Goal: Task Accomplishment & Management: Complete application form

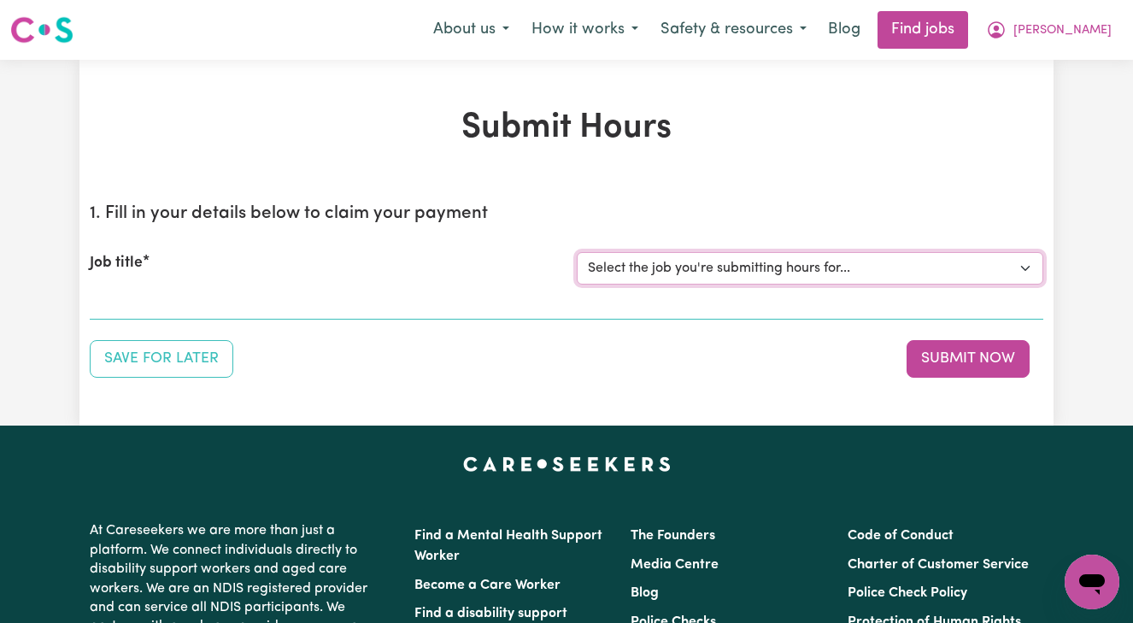
select select "13873"
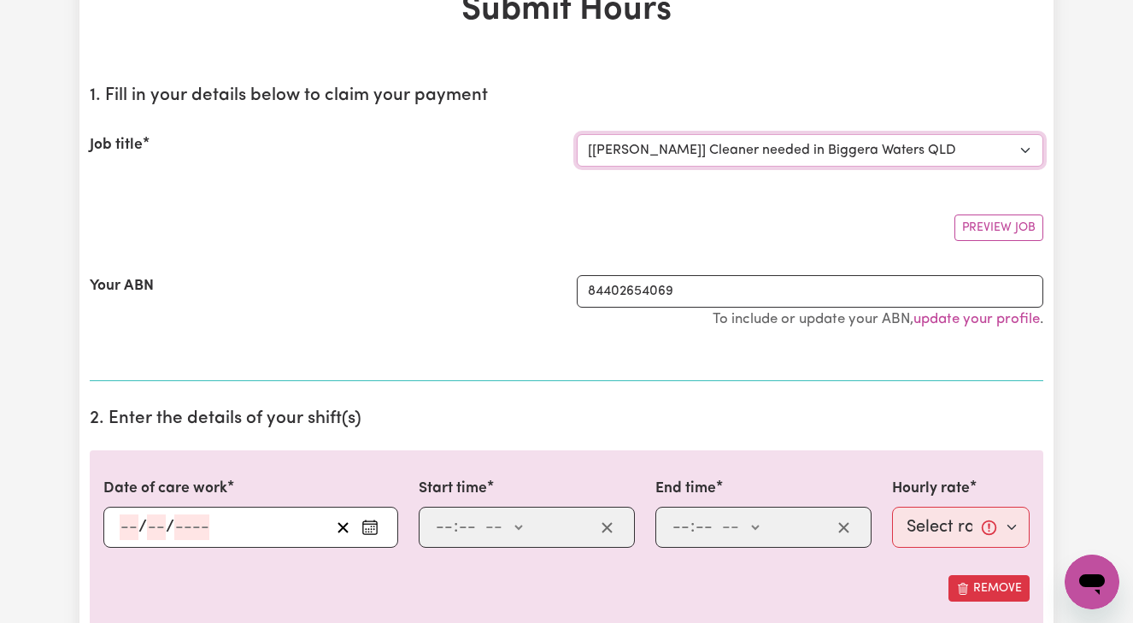
scroll to position [132, 0]
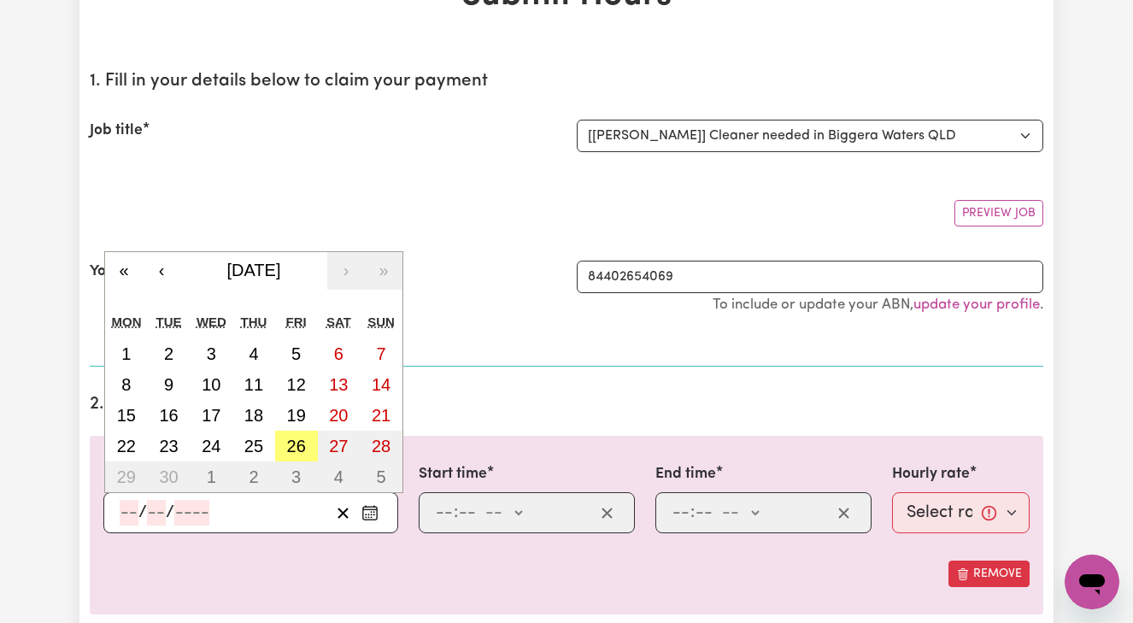
click at [121, 512] on input "number" at bounding box center [129, 513] width 19 height 26
click at [259, 443] on abbr "25" at bounding box center [253, 446] width 19 height 19
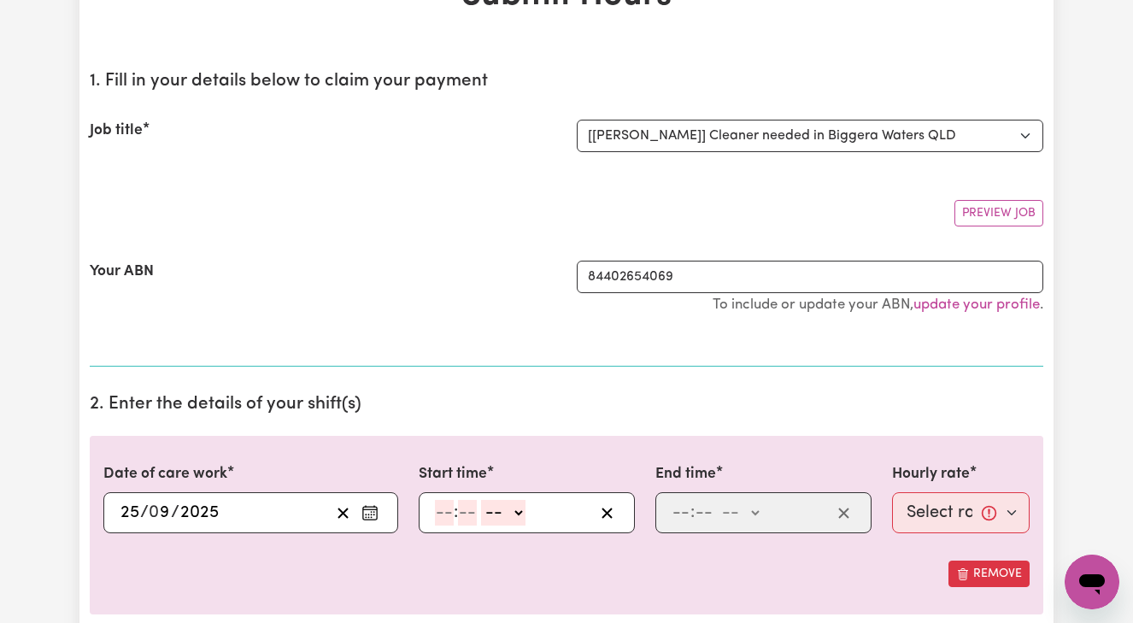
type input "[DATE]"
type input "25"
type input "9"
type input "2025"
click at [433, 509] on div ": -- am pm" at bounding box center [513, 513] width 161 height 26
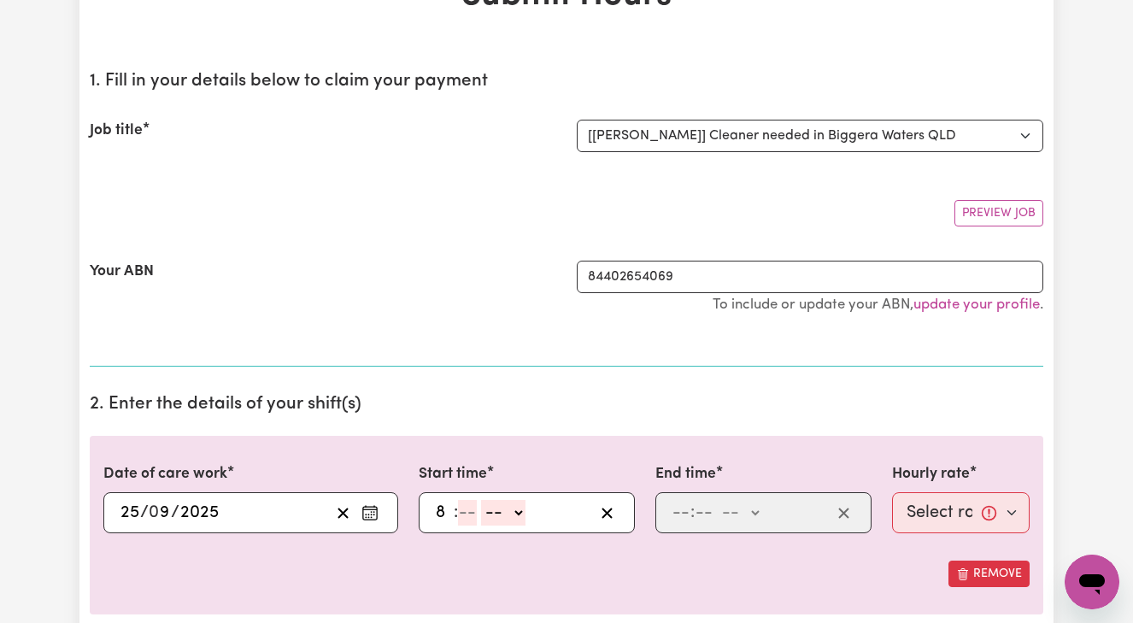
type input "8"
type input "00"
select select "am"
type input "08:00"
type input "0"
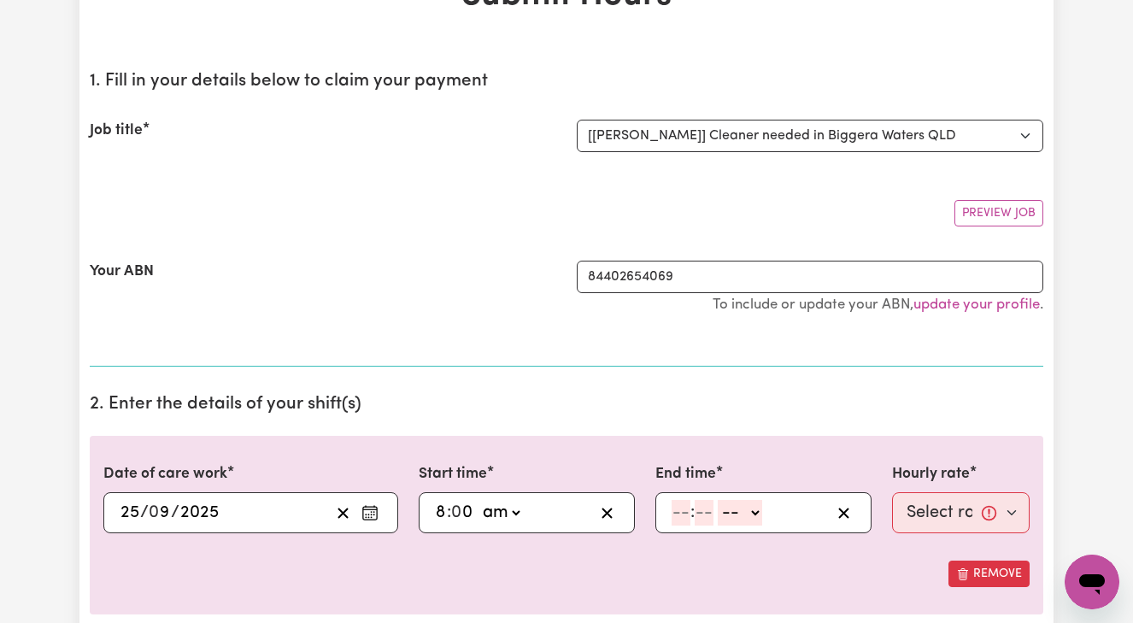
click at [672, 509] on input "number" at bounding box center [681, 513] width 19 height 26
type input "10"
type input "00"
select select "am"
type input "10:00"
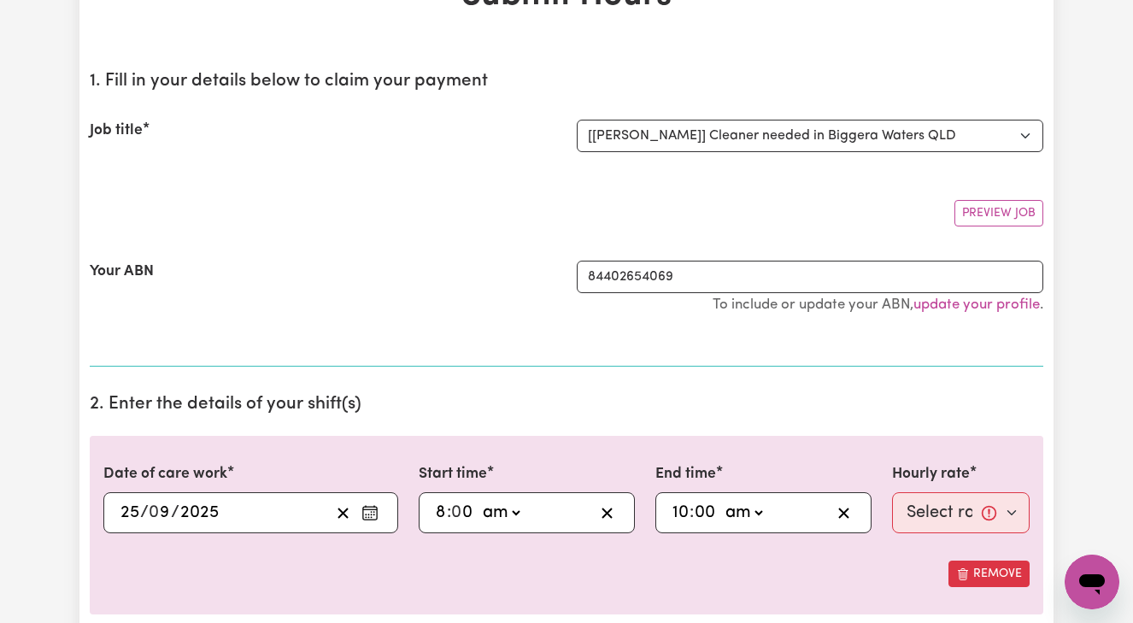
type input "0"
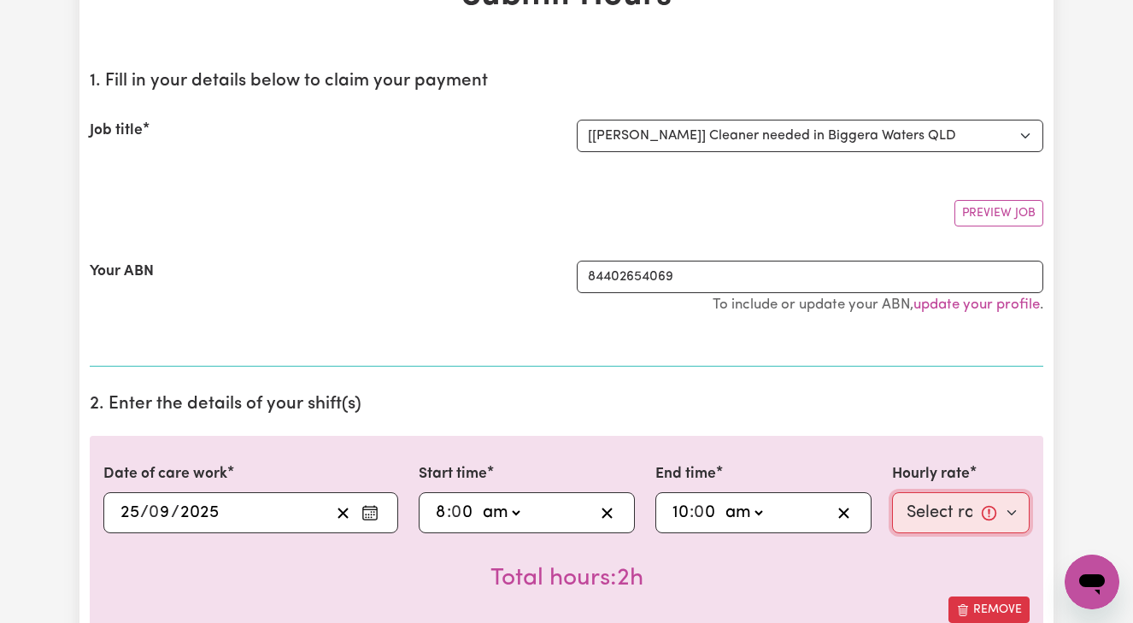
select select "50-Weekday"
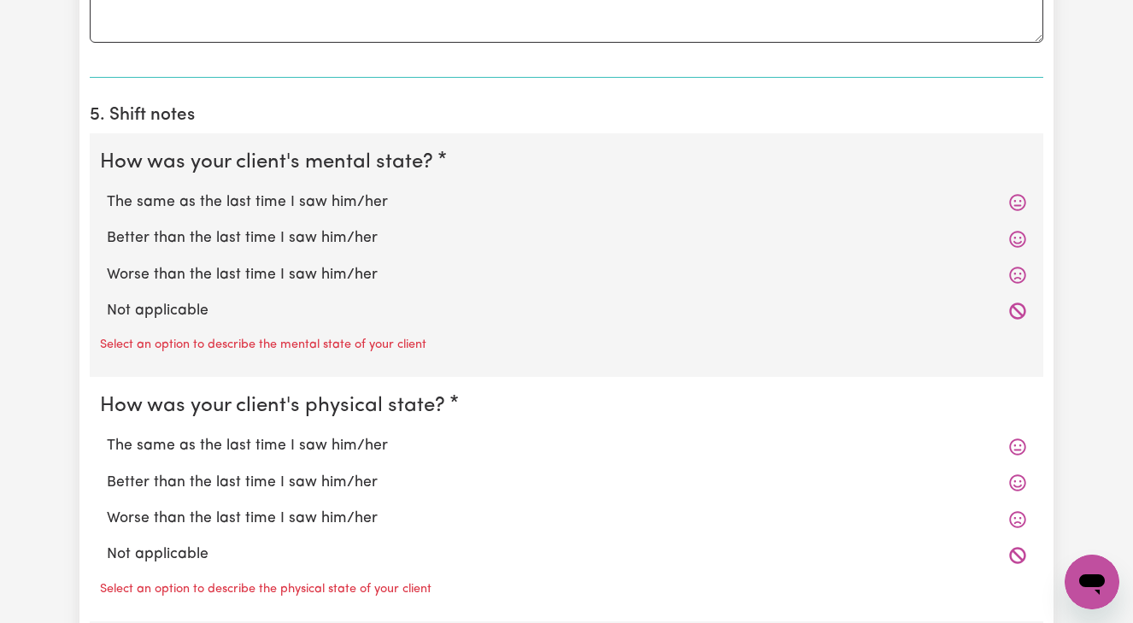
scroll to position [1191, 0]
click at [339, 226] on label "Better than the last time I saw him/her" at bounding box center [567, 237] width 920 height 22
click at [107, 226] on input "Better than the last time I saw him/her" at bounding box center [106, 225] width 1 height 1
radio input "true"
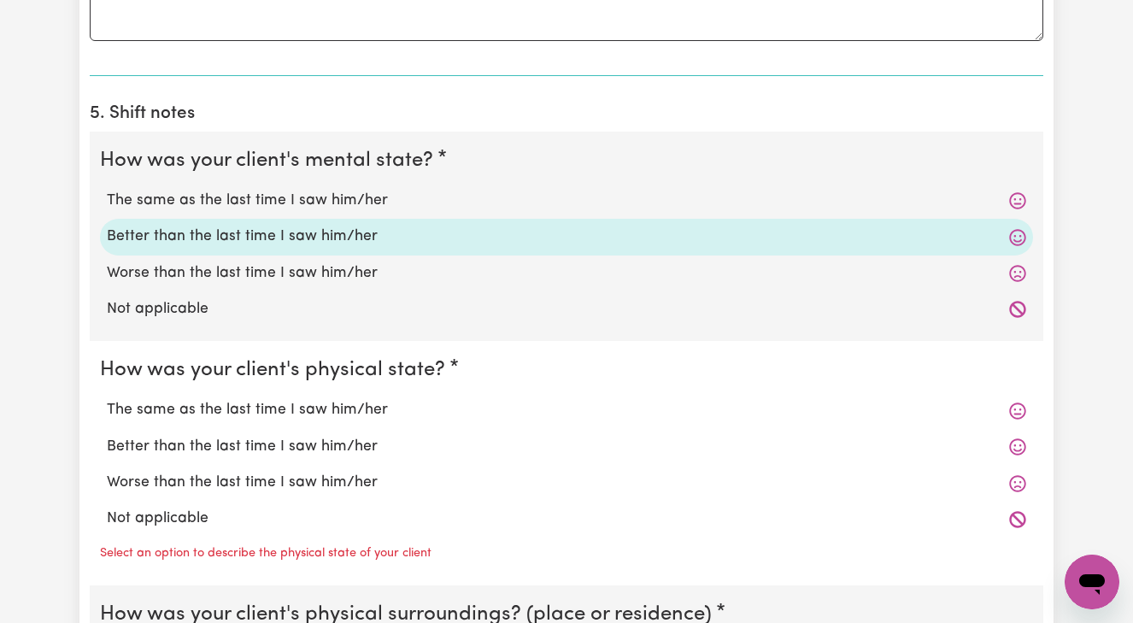
click at [331, 438] on label "Better than the last time I saw him/her" at bounding box center [567, 447] width 920 height 22
click at [107, 436] on input "Better than the last time I saw him/her" at bounding box center [106, 435] width 1 height 1
radio input "true"
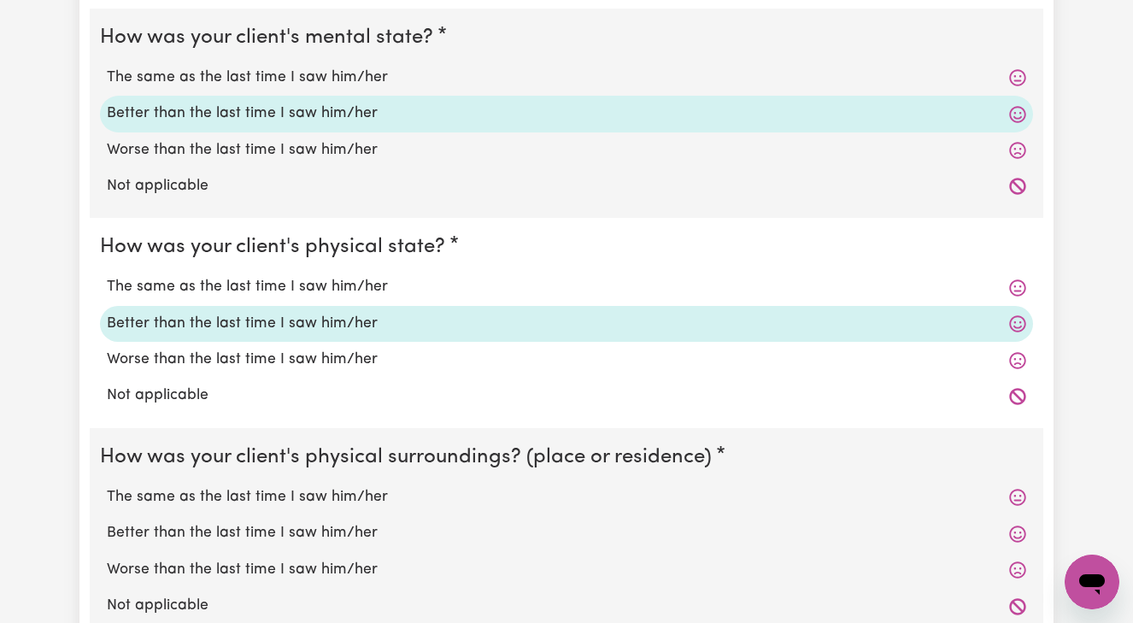
scroll to position [1328, 0]
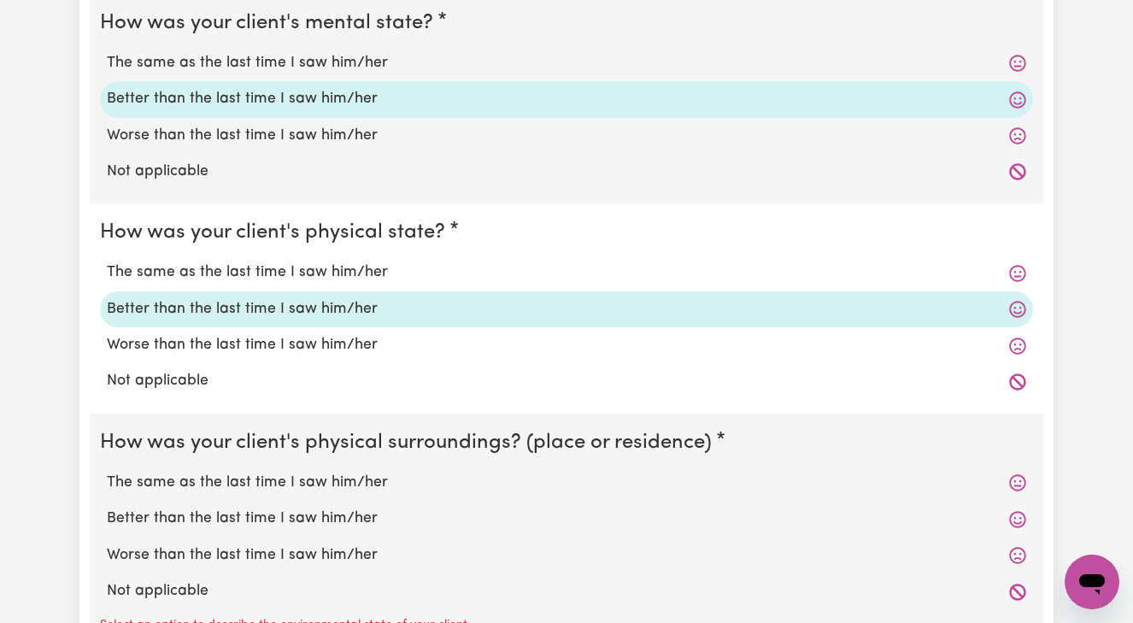
click at [334, 508] on label "Better than the last time I saw him/her" at bounding box center [567, 519] width 920 height 22
click at [107, 507] on input "Better than the last time I saw him/her" at bounding box center [106, 507] width 1 height 1
radio input "true"
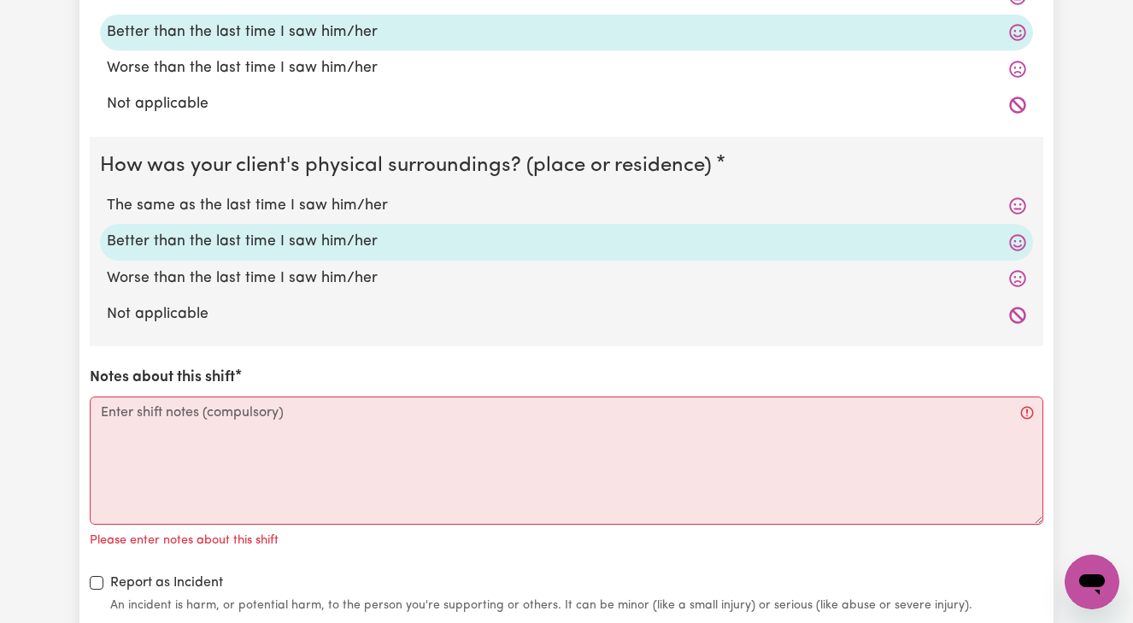
scroll to position [1607, 0]
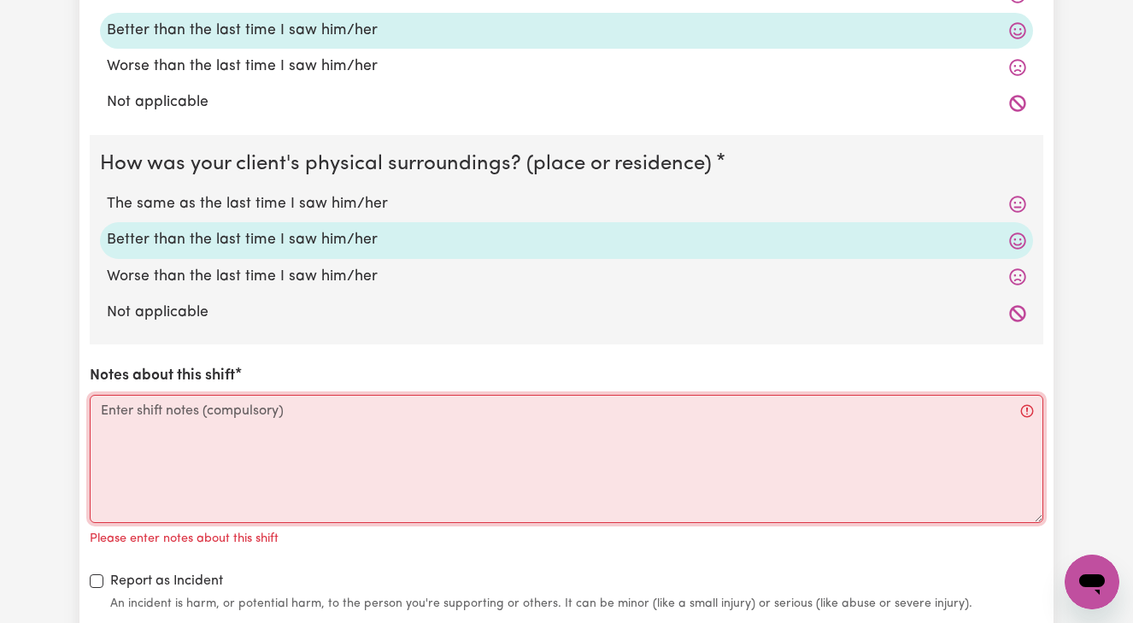
click at [100, 404] on textarea "Notes about this shift" at bounding box center [567, 459] width 954 height 128
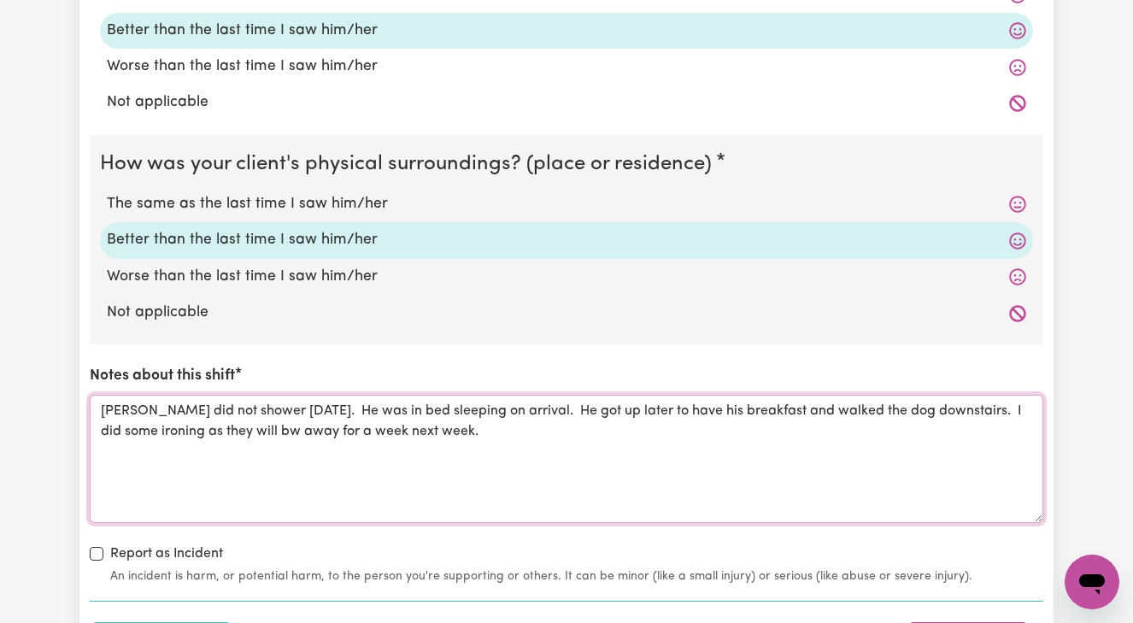
click at [241, 422] on textarea "[PERSON_NAME] did not shower [DATE]. He was in bed sleeping on arrival. He got …" at bounding box center [567, 459] width 954 height 128
click at [638, 403] on textarea "[PERSON_NAME] did not shower [DATE]. He was in bed sleeping on arrival. He got …" at bounding box center [567, 459] width 954 height 128
click at [148, 418] on textarea "[PERSON_NAME] did not shower [DATE]. He was in bed sleeping on arrival. He got …" at bounding box center [567, 459] width 954 height 128
click at [632, 425] on textarea "[PERSON_NAME] did not shower [DATE]. He was in bed sleeping on arrival. He got …" at bounding box center [567, 459] width 954 height 128
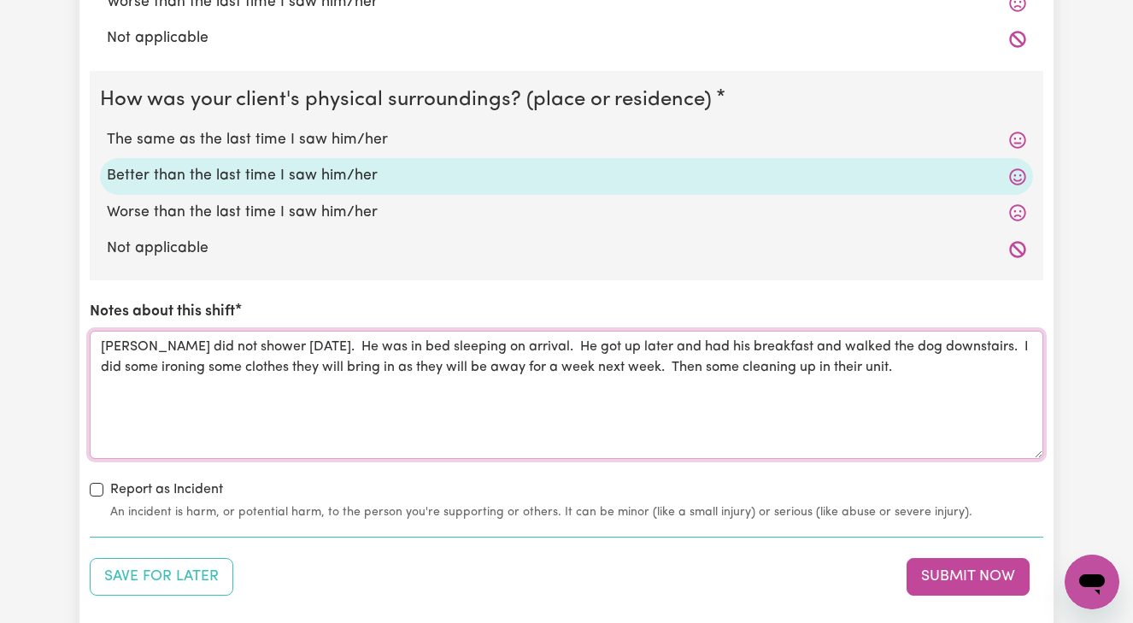
scroll to position [1670, 0]
click at [644, 356] on textarea "[PERSON_NAME] did not shower [DATE]. He was in bed sleeping on arrival. He got …" at bounding box center [567, 396] width 954 height 128
type textarea "[PERSON_NAME] did not shower [DATE]. He was in bed sleeping on arrival. He got …"
click at [948, 567] on button "Submit Now" at bounding box center [968, 578] width 123 height 38
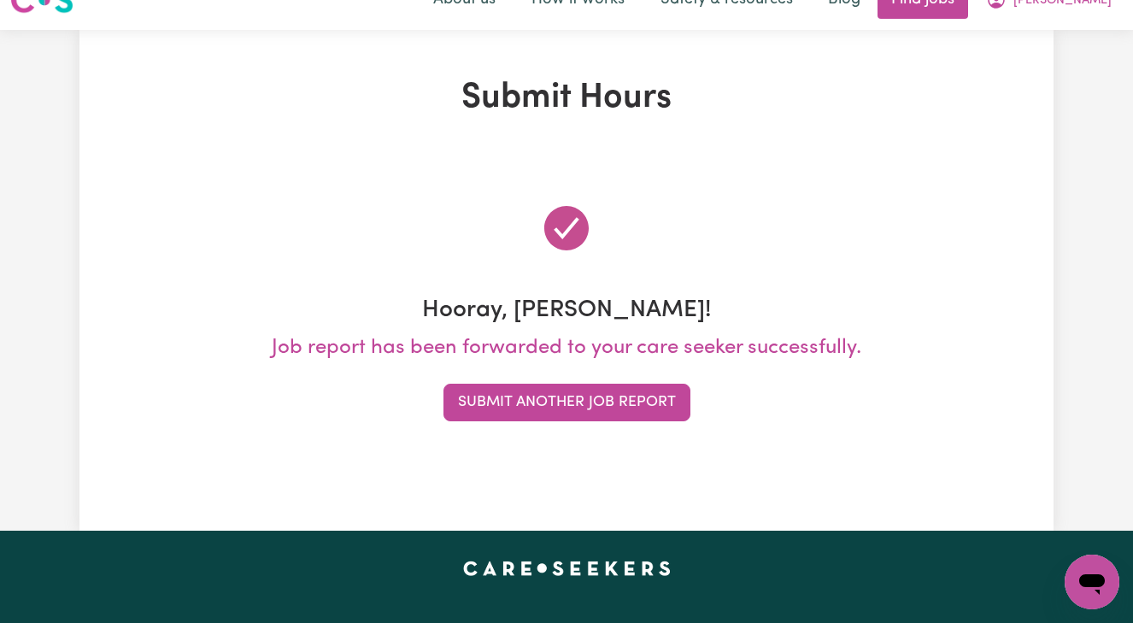
scroll to position [0, 0]
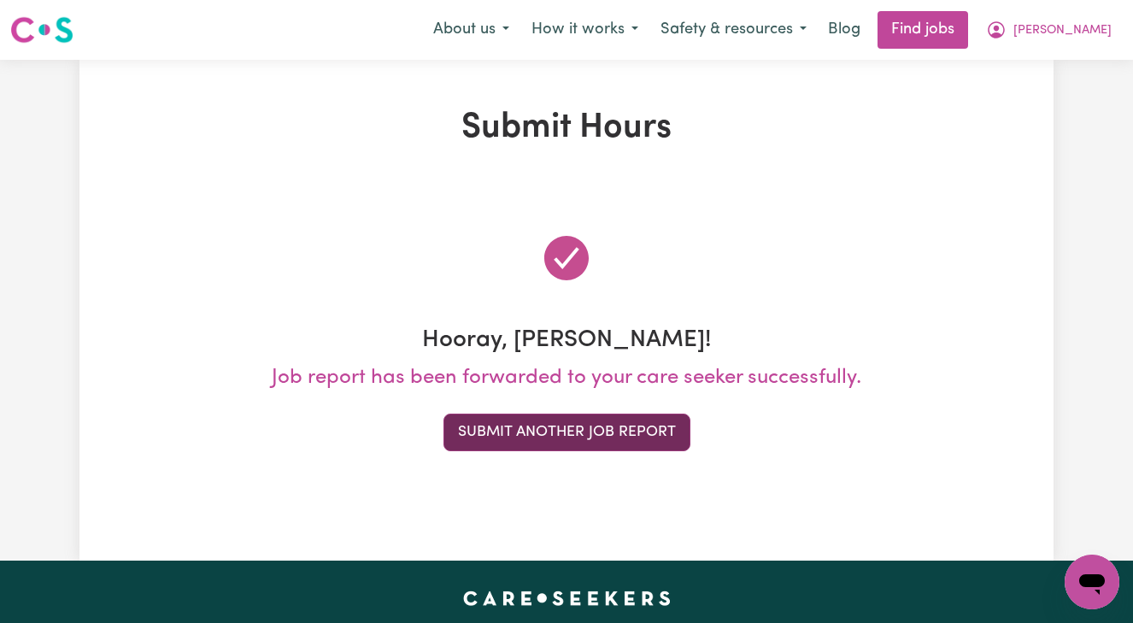
click at [597, 431] on button "Submit Another Job Report" at bounding box center [567, 433] width 247 height 38
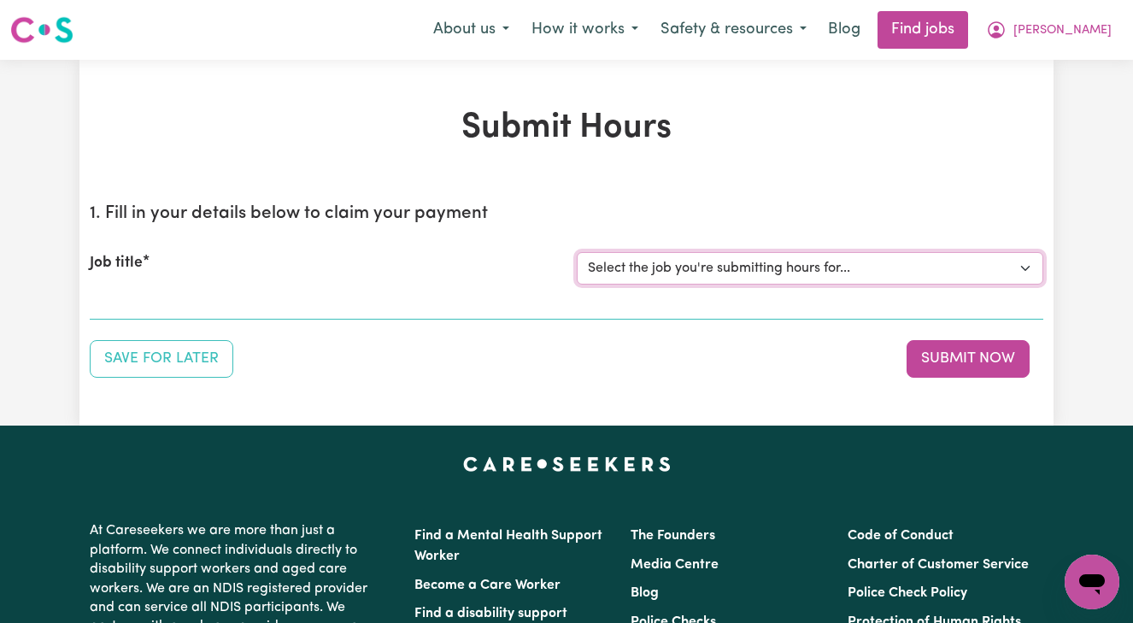
select select "14906"
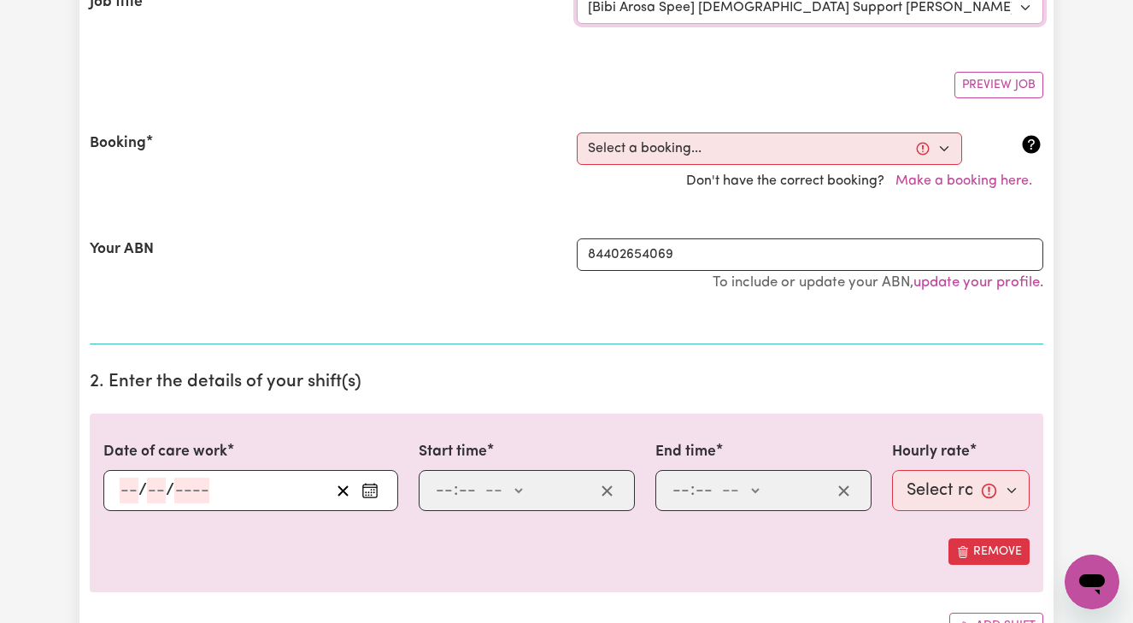
scroll to position [282, 0]
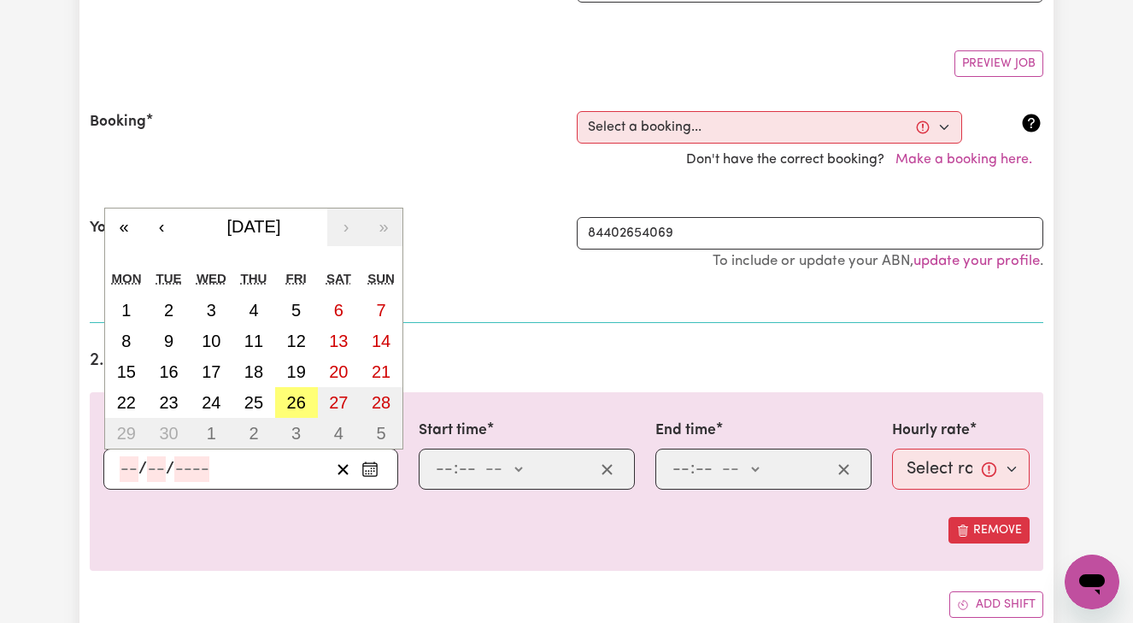
click at [121, 465] on input "number" at bounding box center [129, 469] width 19 height 26
click at [250, 400] on abbr "25" at bounding box center [253, 402] width 19 height 19
type input "[DATE]"
type input "25"
type input "9"
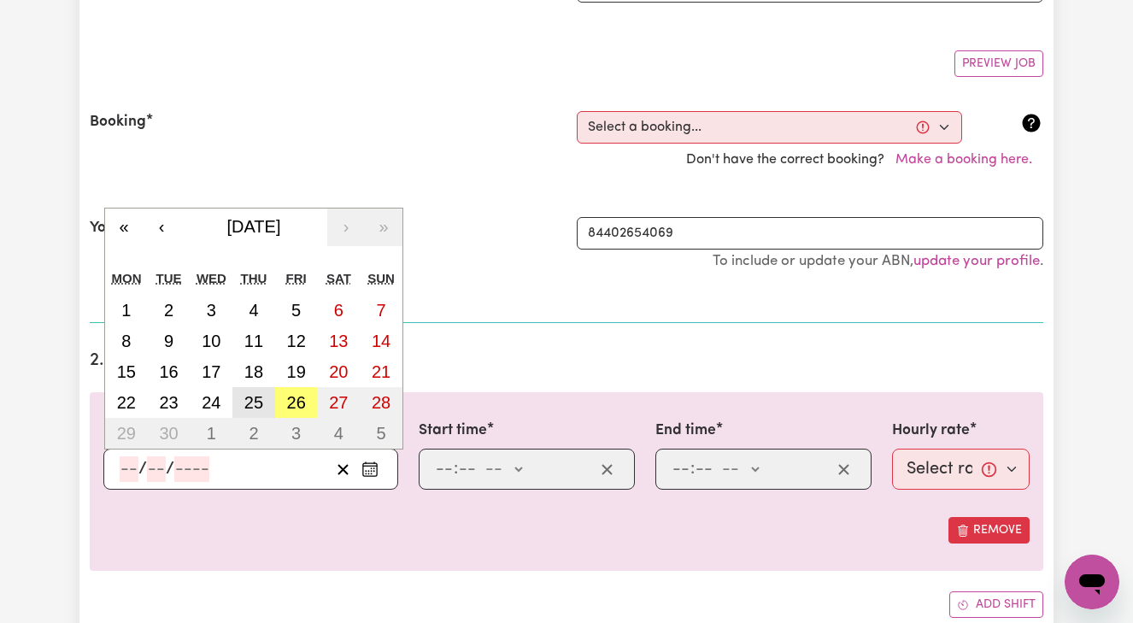
type input "2025"
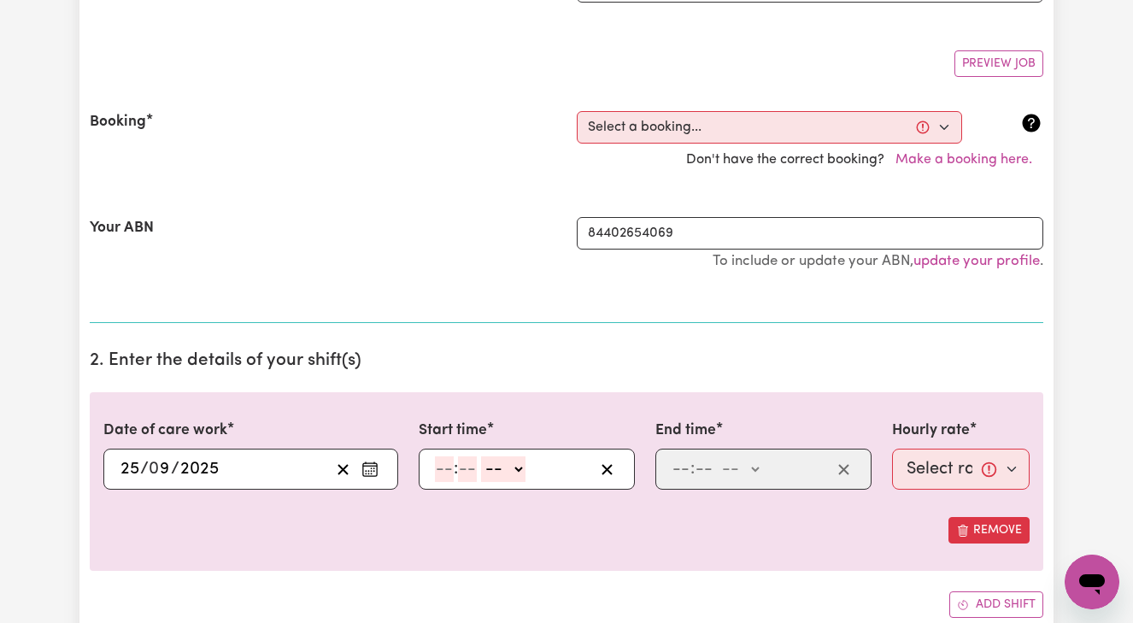
click at [438, 467] on input "number" at bounding box center [444, 469] width 19 height 26
type input "1"
click at [456, 467] on input "number" at bounding box center [459, 469] width 19 height 26
type input "00"
select select "pm"
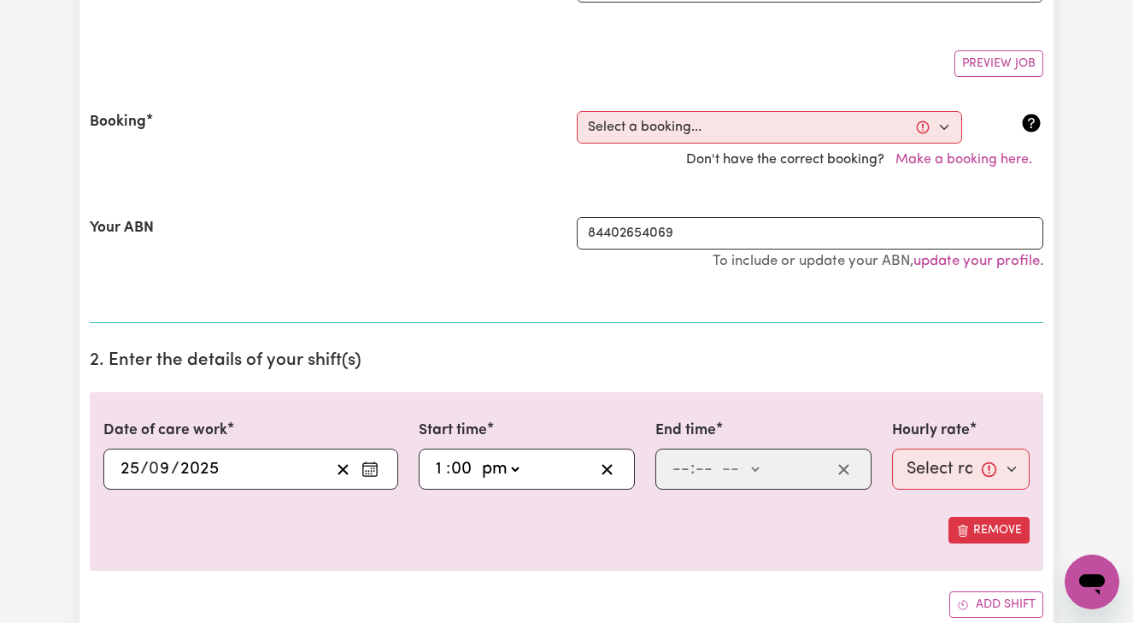
type input "13:00"
type input "0"
click at [676, 468] on input "number" at bounding box center [681, 469] width 19 height 26
type input "3"
type input "00"
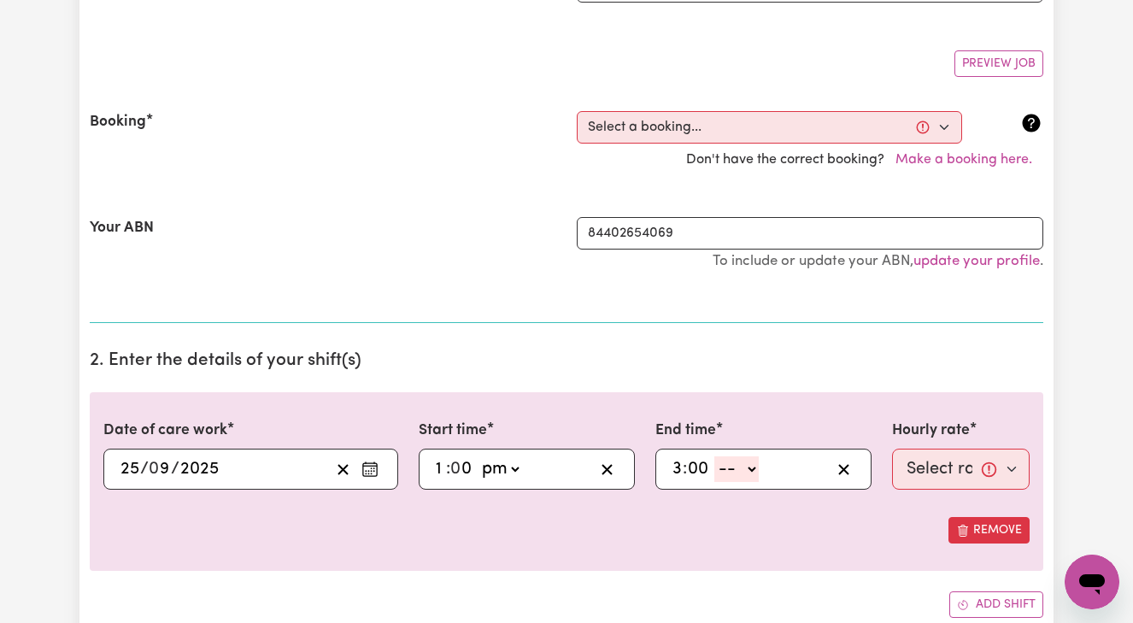
select select "pm"
type input "15:00"
type input "0"
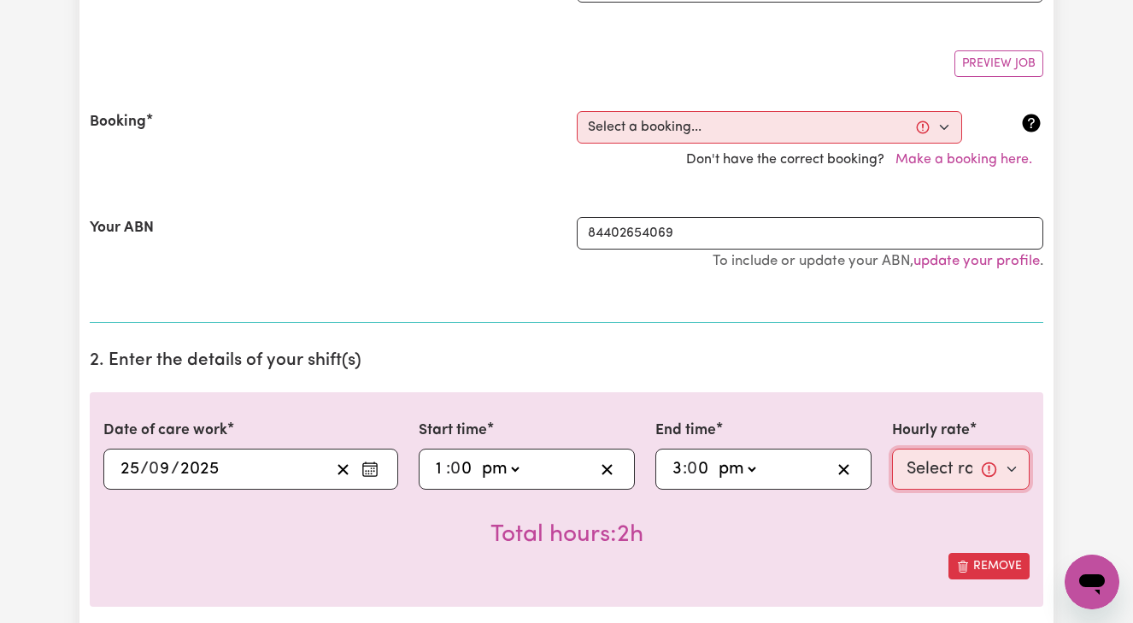
select select "45-Weekday"
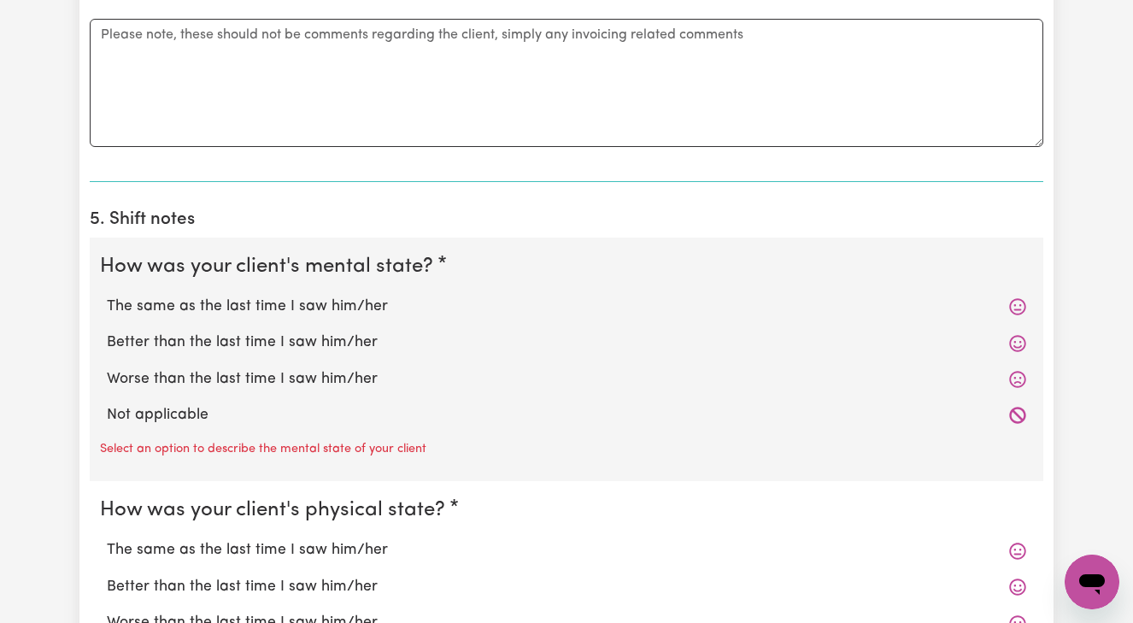
scroll to position [1195, 0]
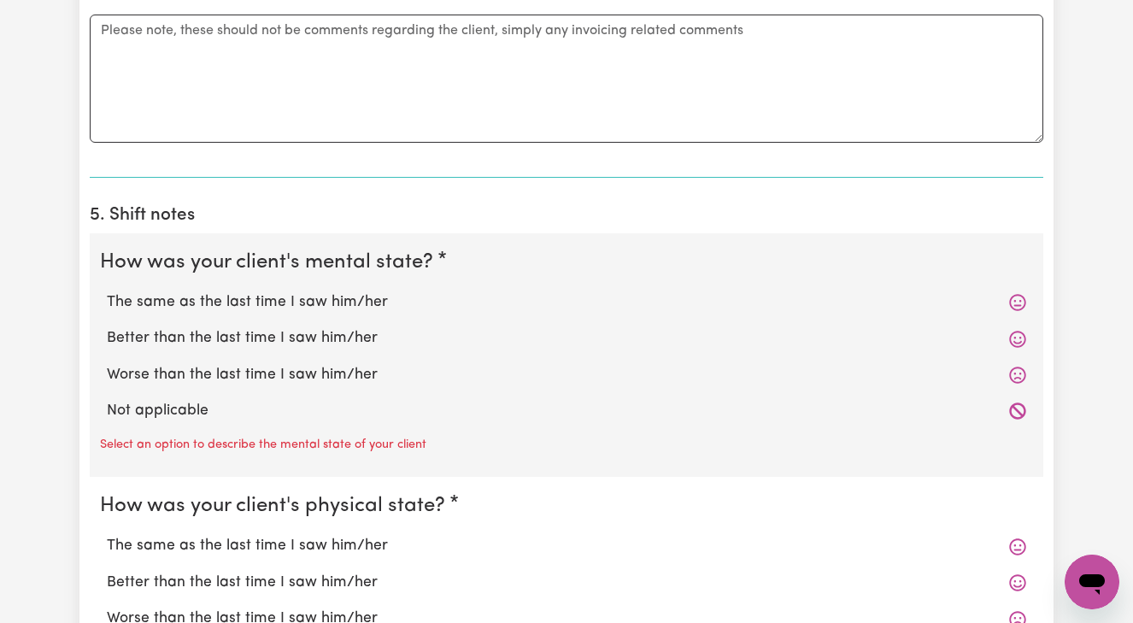
click at [338, 331] on label "Better than the last time I saw him/her" at bounding box center [567, 338] width 920 height 22
click at [107, 327] on input "Better than the last time I saw him/her" at bounding box center [106, 326] width 1 height 1
radio input "true"
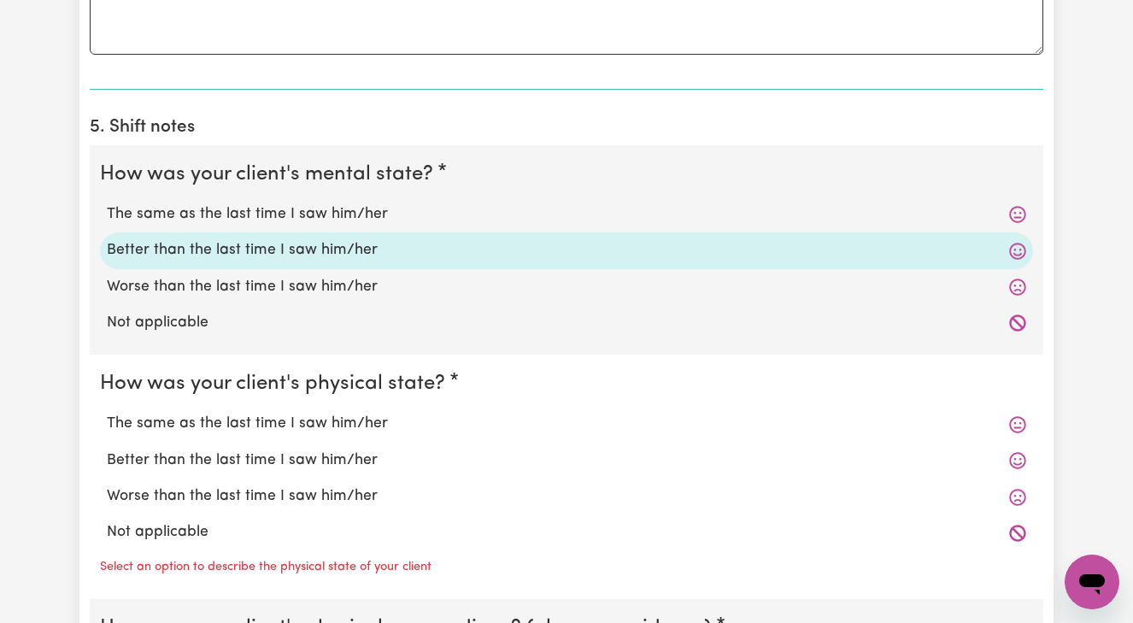
scroll to position [1285, 0]
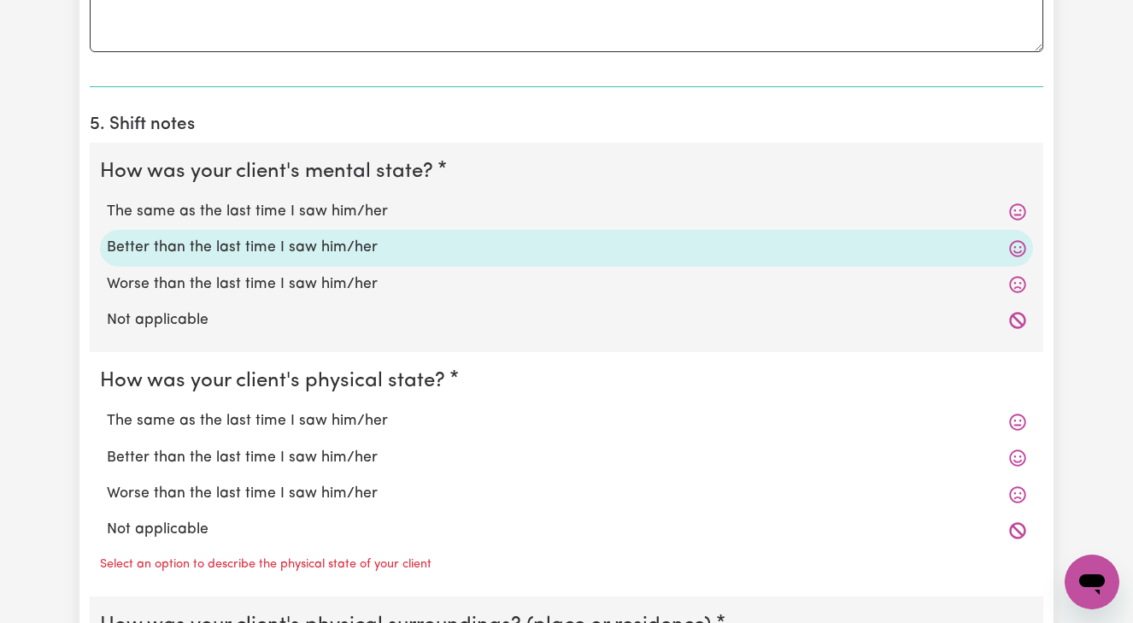
click at [322, 447] on label "Better than the last time I saw him/her" at bounding box center [567, 458] width 920 height 22
click at [107, 447] on input "Better than the last time I saw him/her" at bounding box center [106, 446] width 1 height 1
radio input "true"
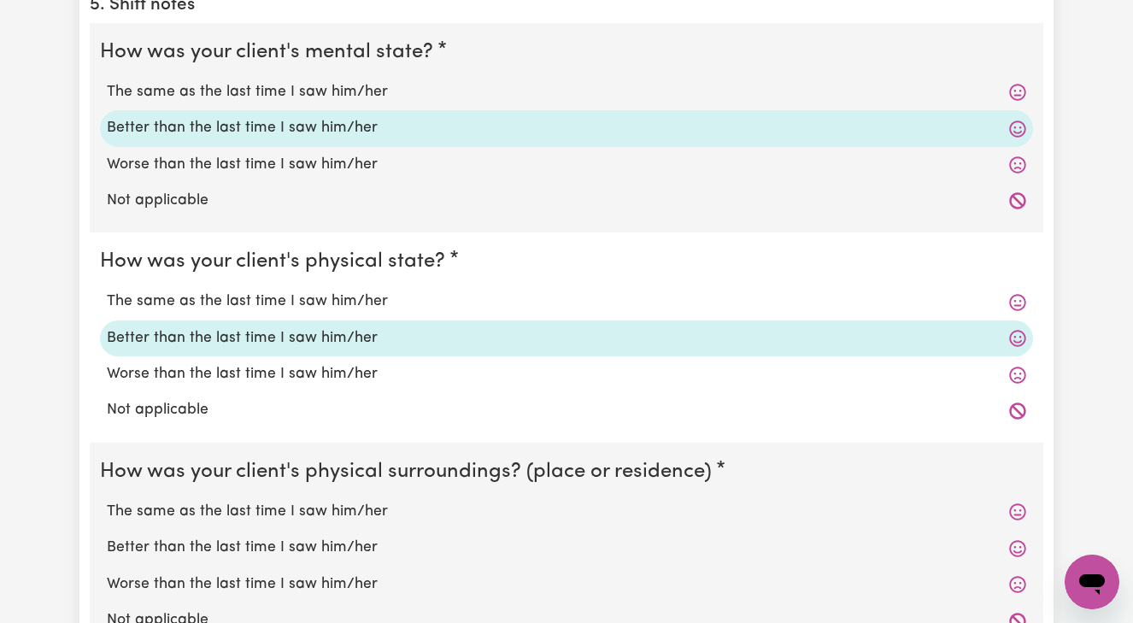
scroll to position [1409, 0]
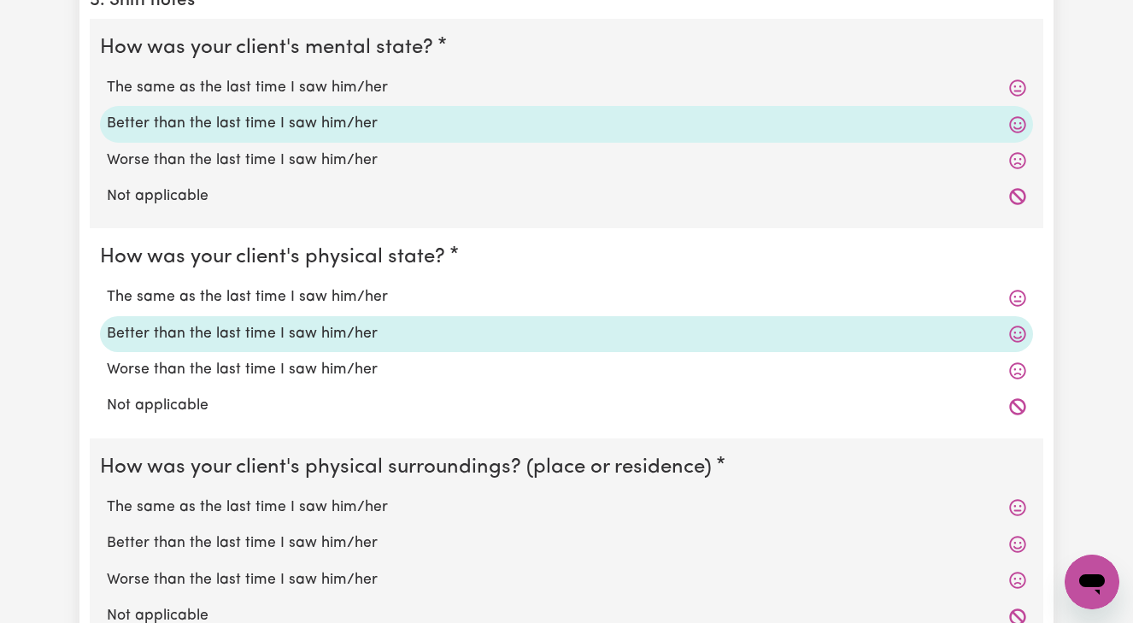
click at [305, 533] on label "Better than the last time I saw him/her" at bounding box center [567, 543] width 920 height 22
click at [107, 532] on input "Better than the last time I saw him/her" at bounding box center [106, 532] width 1 height 1
radio input "true"
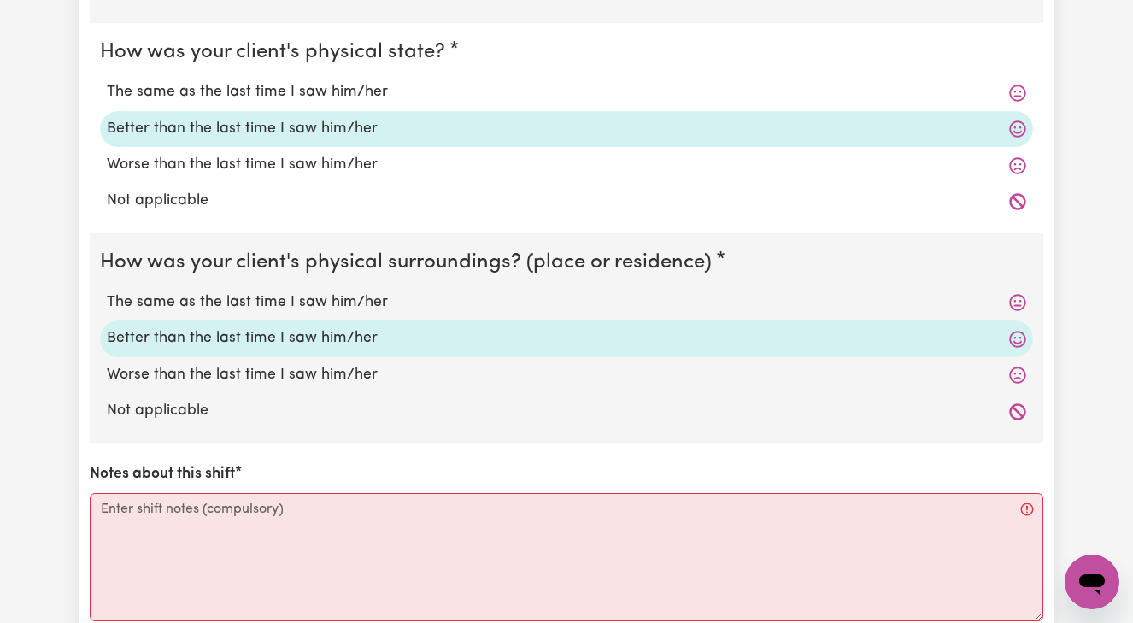
scroll to position [1617, 0]
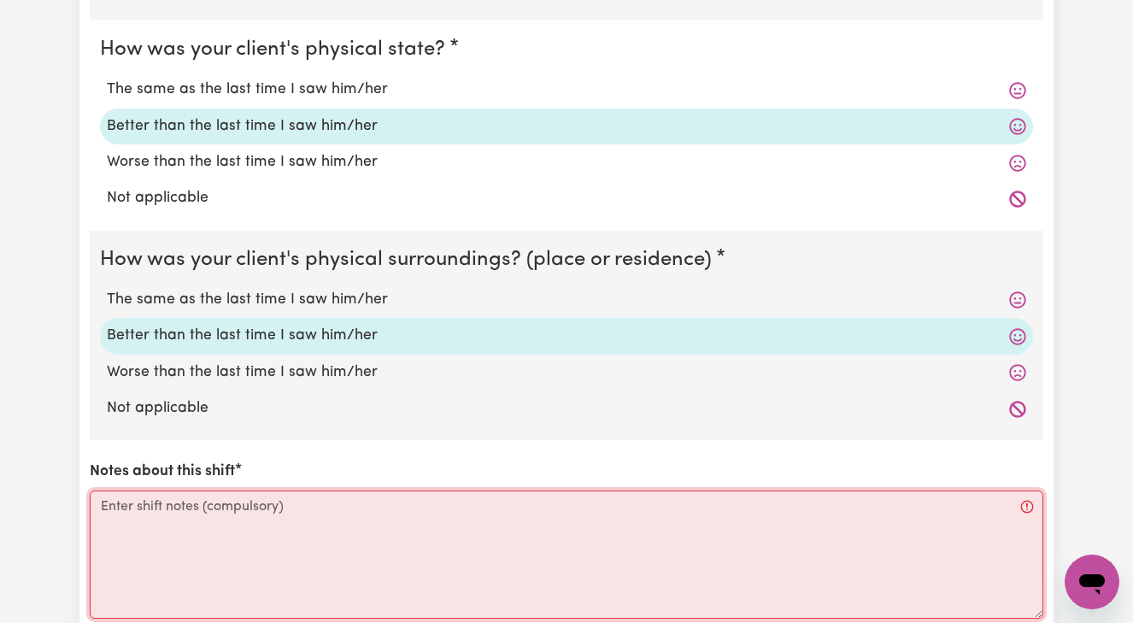
click at [100, 494] on textarea "Notes about this shift" at bounding box center [567, 555] width 954 height 128
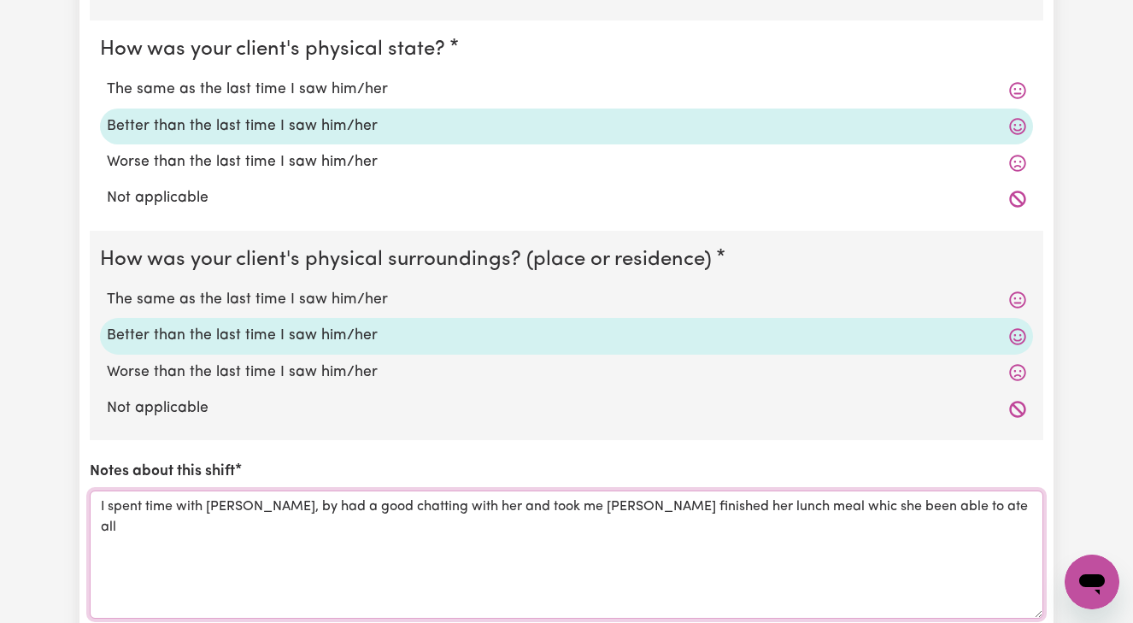
click at [774, 497] on textarea "I spent time with [PERSON_NAME], by had a good chatting with her and took me [P…" at bounding box center [567, 555] width 954 height 128
click at [894, 491] on textarea "I spent time with [PERSON_NAME], by had a good chatting with her and took me [P…" at bounding box center [567, 555] width 954 height 128
click at [950, 497] on textarea "I spent time with [PERSON_NAME], by had a good chatting with her and took me [P…" at bounding box center [567, 555] width 954 height 128
click at [502, 491] on textarea "I spent time with [PERSON_NAME], by had a good chatting with her and took me [P…" at bounding box center [567, 555] width 954 height 128
click at [471, 497] on textarea "I spent time with [PERSON_NAME], by had a good chatting with her and took me [P…" at bounding box center [567, 555] width 954 height 128
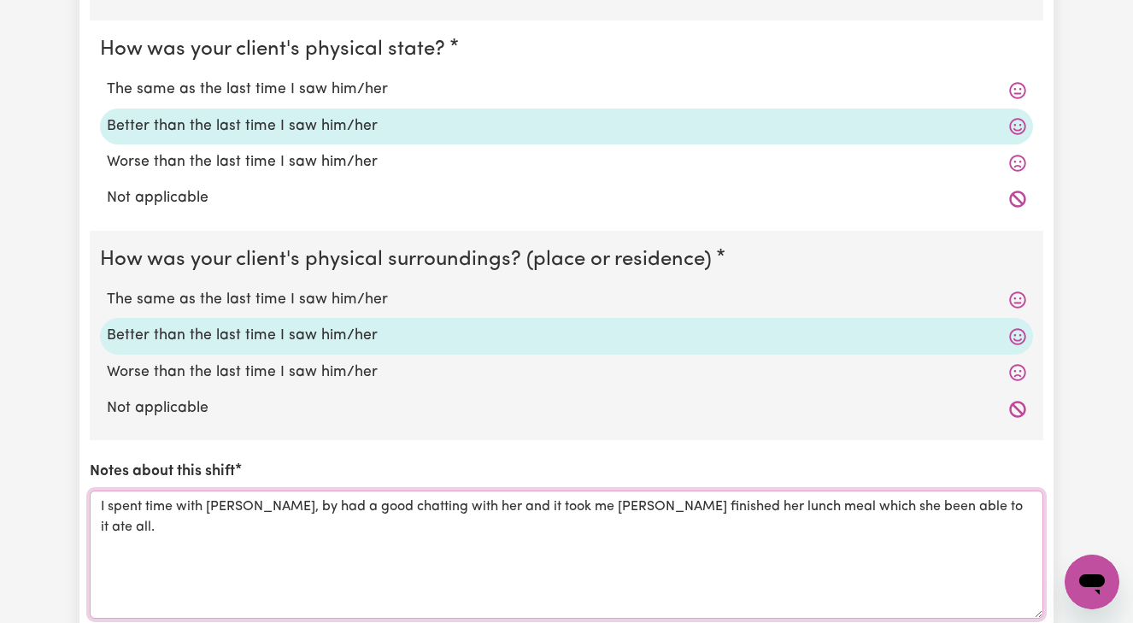
click at [916, 491] on textarea "I spent time with [PERSON_NAME], by had a good chatting with her and it took me…" at bounding box center [567, 555] width 954 height 128
click at [930, 495] on textarea "I spent time with [PERSON_NAME], by had a good chatting with her and it took me…" at bounding box center [567, 555] width 954 height 128
click at [258, 496] on textarea "I spent time with [PERSON_NAME], by had a good chatting with her and it took me…" at bounding box center [567, 555] width 954 height 128
click at [185, 491] on textarea "I had a good chatting with her and it took me [PERSON_NAME] finished her lunch …" at bounding box center [567, 555] width 954 height 128
click at [327, 494] on textarea "I had a great time chatting with her and it took me [PERSON_NAME] finished her …" at bounding box center [567, 555] width 954 height 128
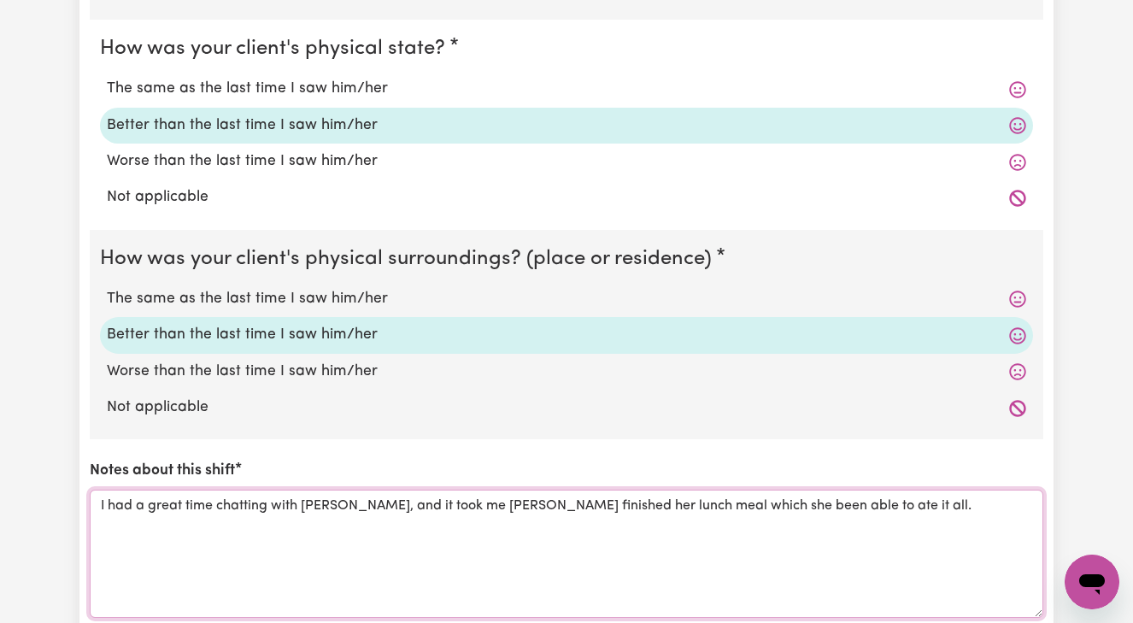
scroll to position [1621, 0]
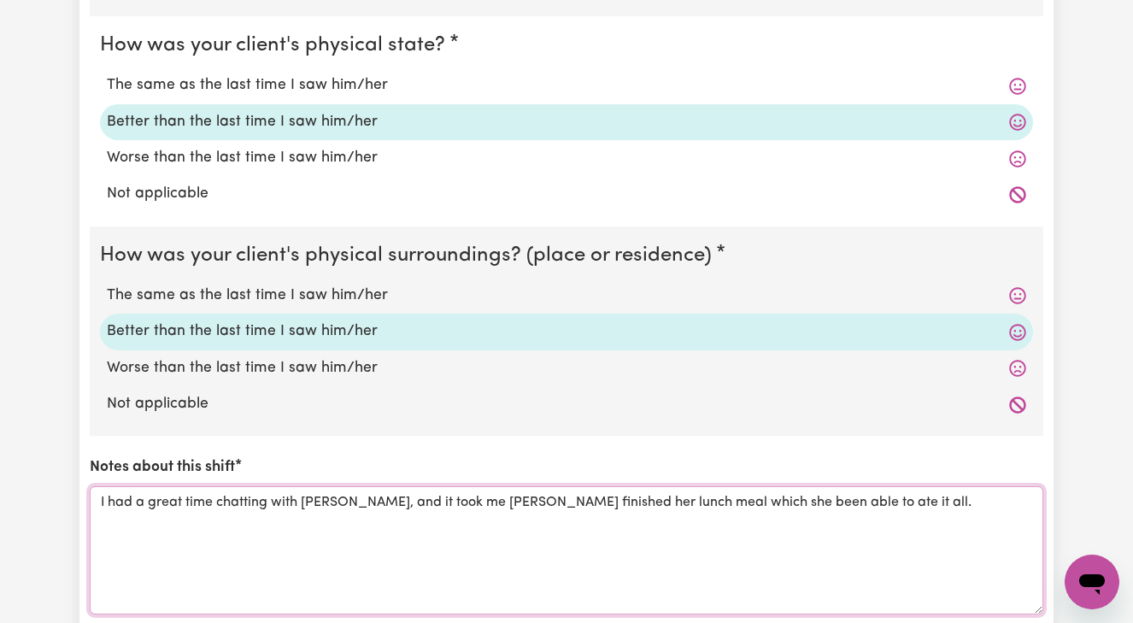
drag, startPoint x: 363, startPoint y: 489, endPoint x: 851, endPoint y: 499, distance: 488.1
click at [851, 499] on textarea "I had a great time chatting with [PERSON_NAME], and it took me [PERSON_NAME] fi…" at bounding box center [567, 550] width 954 height 128
click at [826, 491] on textarea "I had a great time chatting with [PERSON_NAME], and I'm glad i been able to enc…" at bounding box center [567, 550] width 954 height 128
drag, startPoint x: 874, startPoint y: 492, endPoint x: 1001, endPoint y: 494, distance: 126.5
click at [1001, 494] on textarea "I had a great time chatting with [PERSON_NAME], and I'm glad i been able to enc…" at bounding box center [567, 550] width 954 height 128
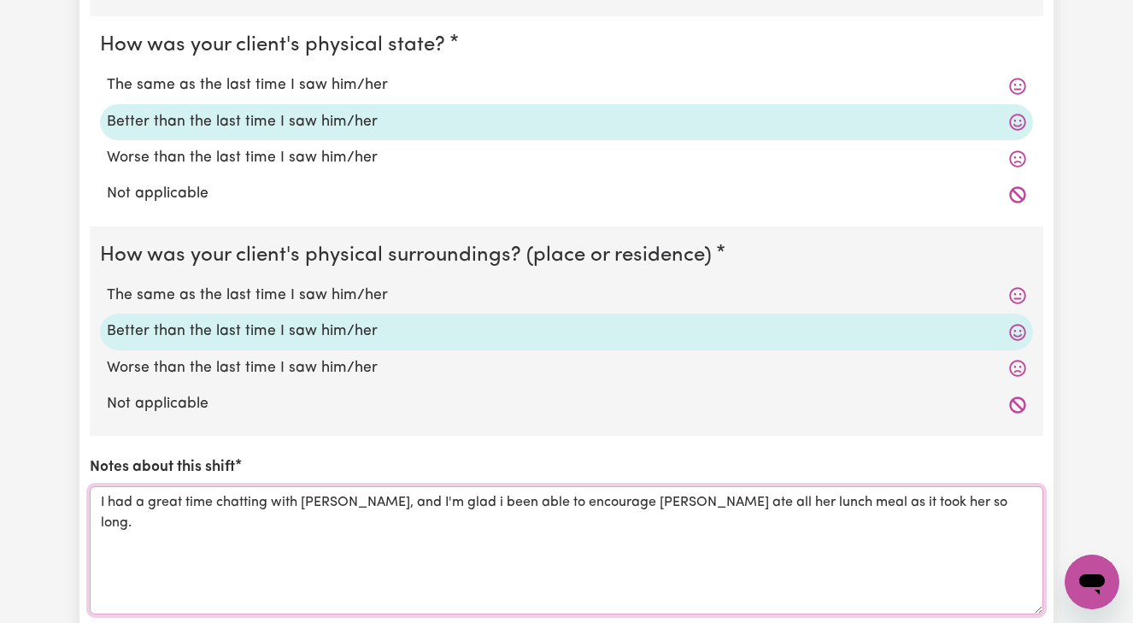
click at [1002, 512] on textarea "I had a great time chatting with [PERSON_NAME], and I'm glad i been able to enc…" at bounding box center [567, 550] width 954 height 128
click at [425, 491] on textarea "I had a great time chatting with [PERSON_NAME], and I'm glad i been able to enc…" at bounding box center [567, 550] width 954 height 128
click at [541, 491] on textarea "I had a great time chatting with [PERSON_NAME], and I'm glad i could been able …" at bounding box center [567, 550] width 954 height 128
drag, startPoint x: 532, startPoint y: 491, endPoint x: 789, endPoint y: 511, distance: 257.2
click at [791, 511] on textarea "I had a great time chatting with [PERSON_NAME], and I'm glad i could encourage …" at bounding box center [567, 550] width 954 height 128
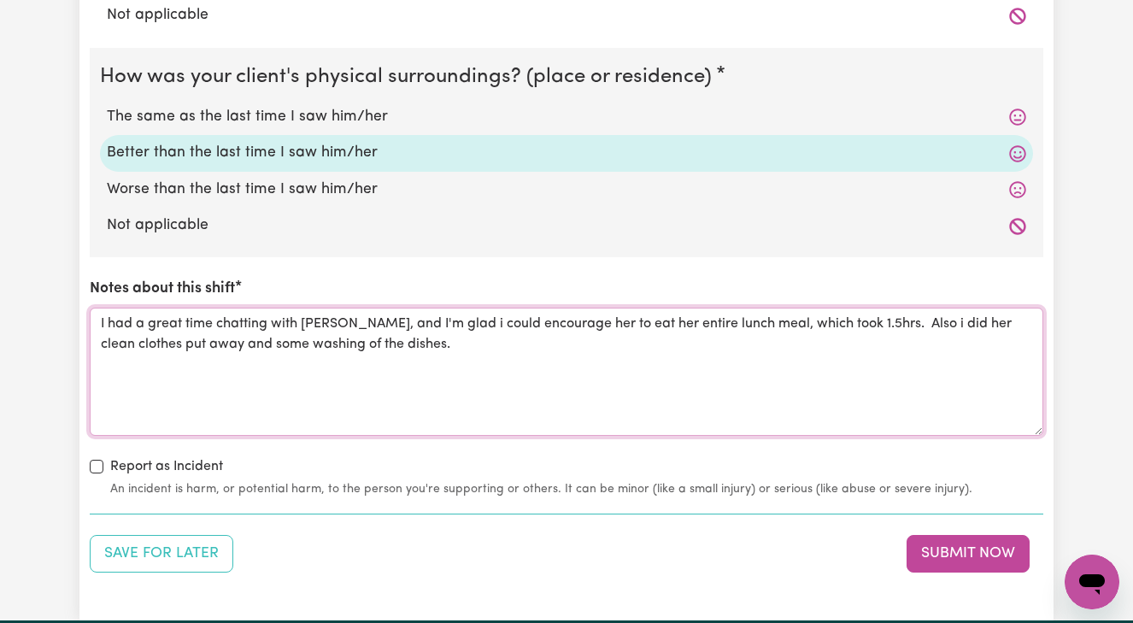
scroll to position [1800, 0]
type textarea "I had a great time chatting with [PERSON_NAME], and I'm glad i could encourage …"
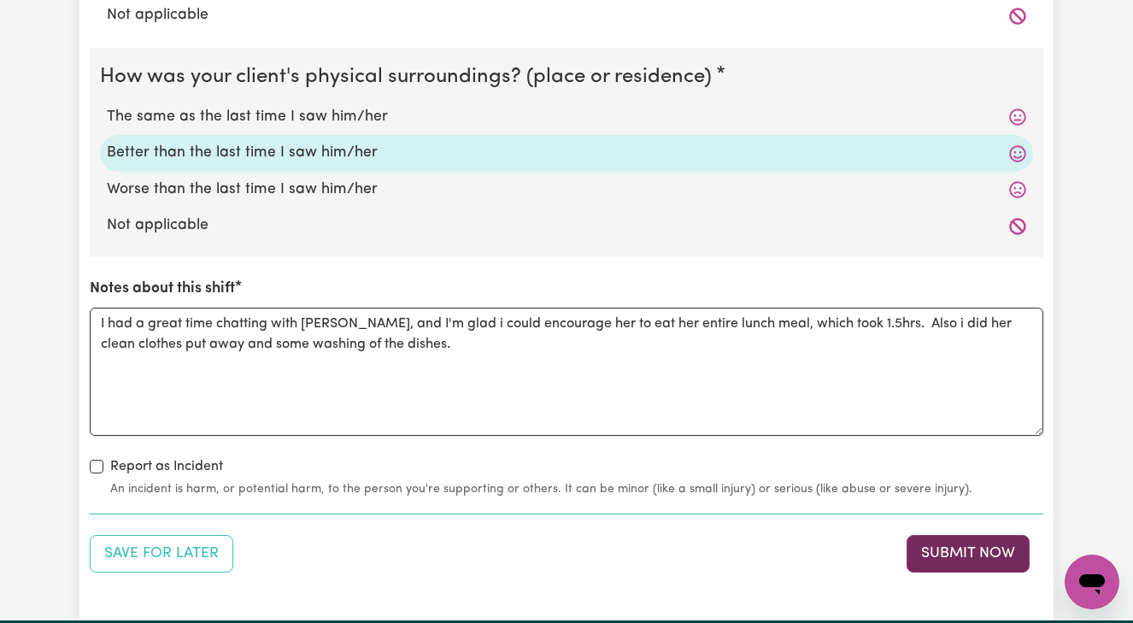
click at [962, 543] on button "Submit Now" at bounding box center [968, 554] width 123 height 38
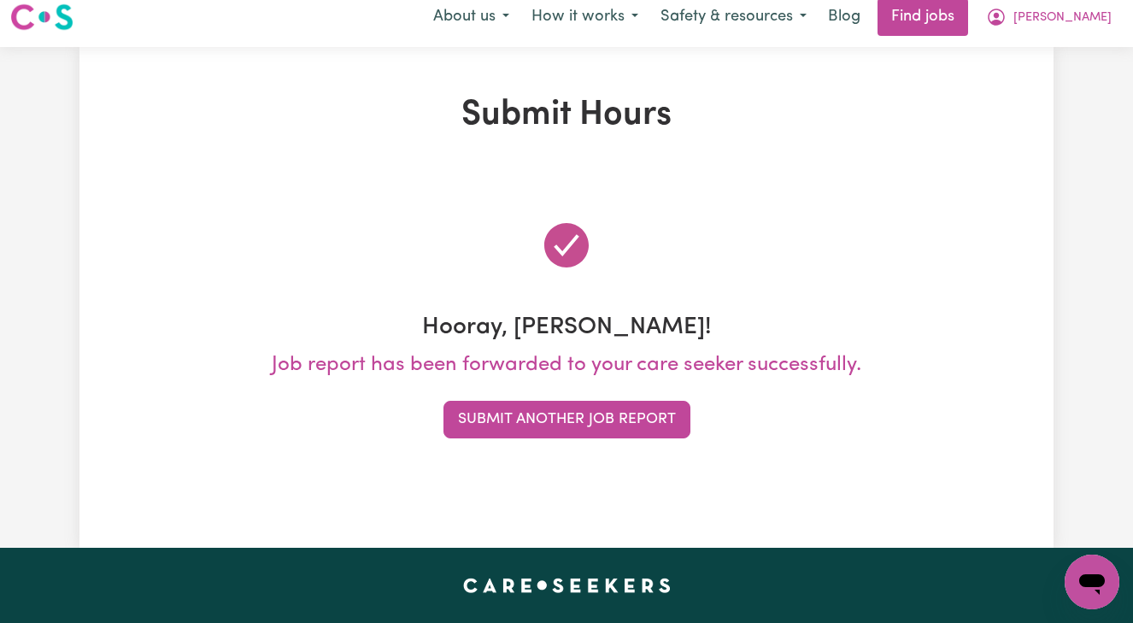
scroll to position [0, 0]
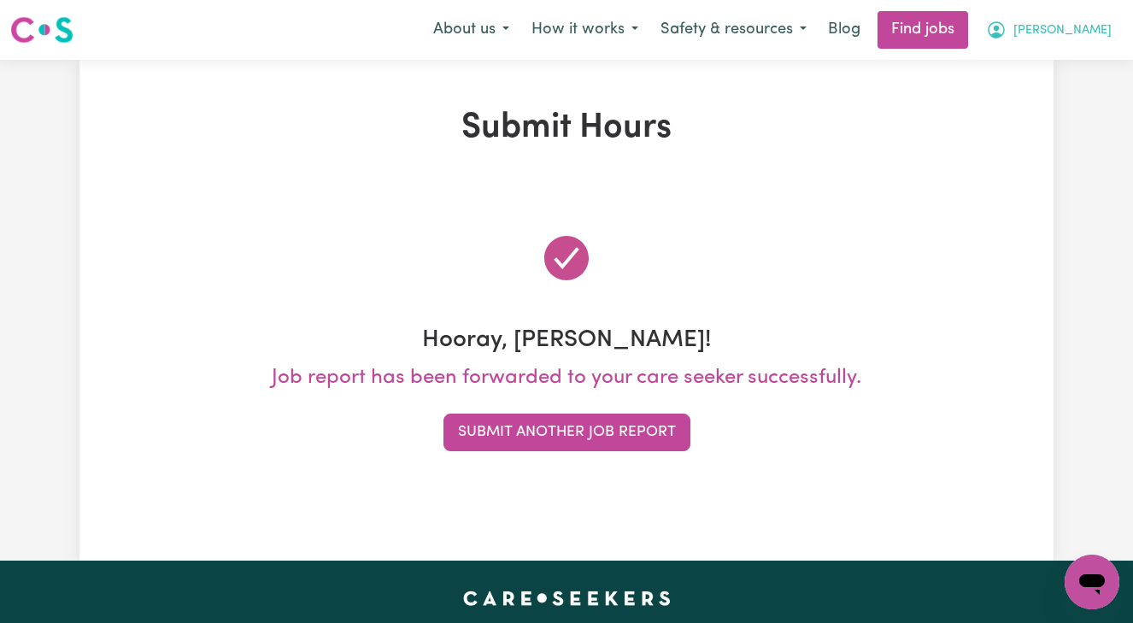
click at [1081, 26] on span "[PERSON_NAME]" at bounding box center [1063, 30] width 98 height 19
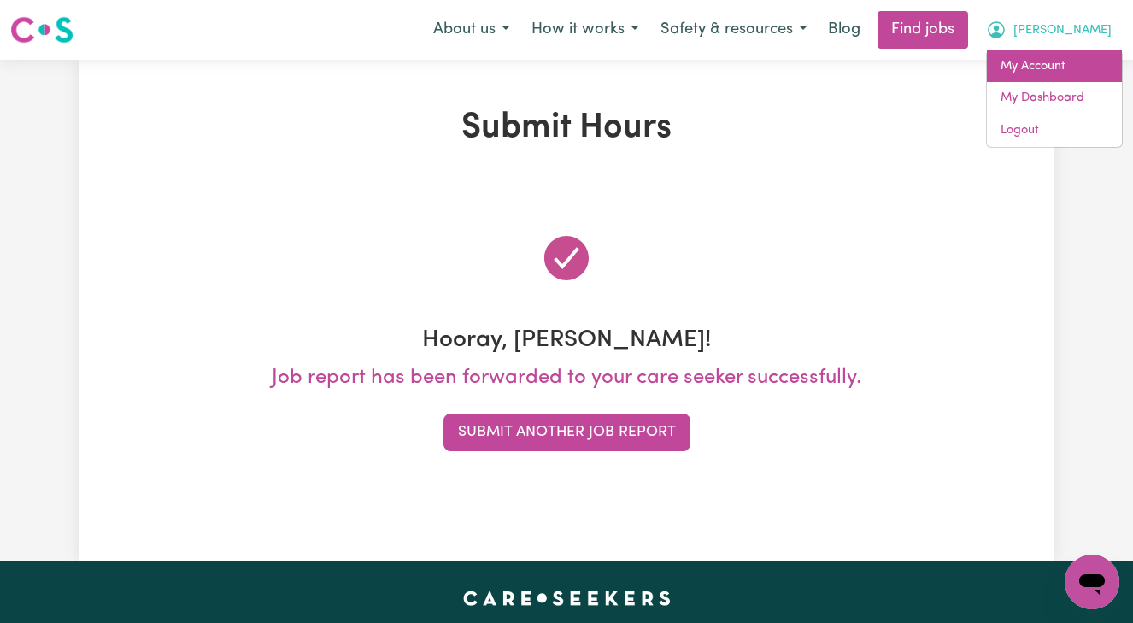
click at [1032, 62] on link "My Account" at bounding box center [1054, 66] width 135 height 32
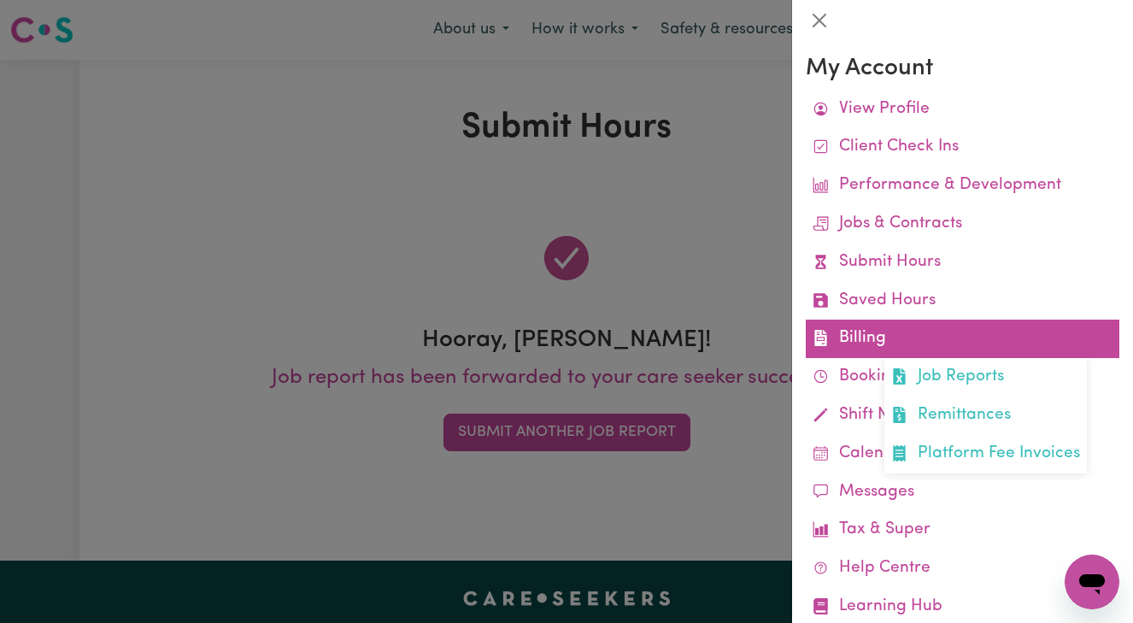
click at [879, 334] on link "Billing Job Reports Remittances Platform Fee Invoices" at bounding box center [963, 339] width 314 height 38
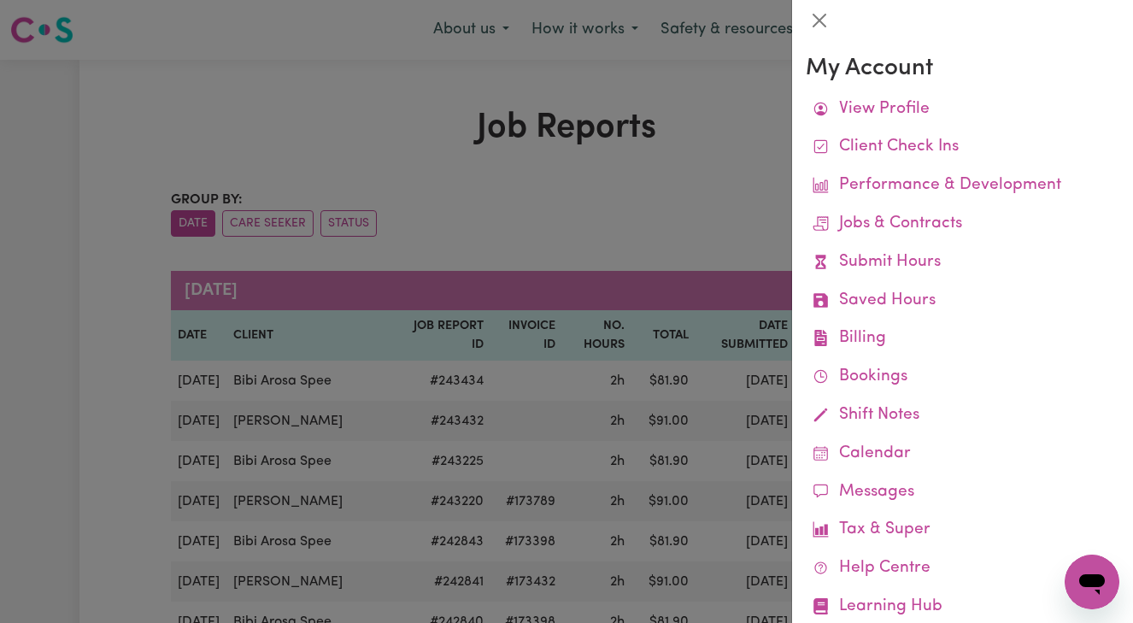
click at [723, 167] on div at bounding box center [566, 311] width 1133 height 623
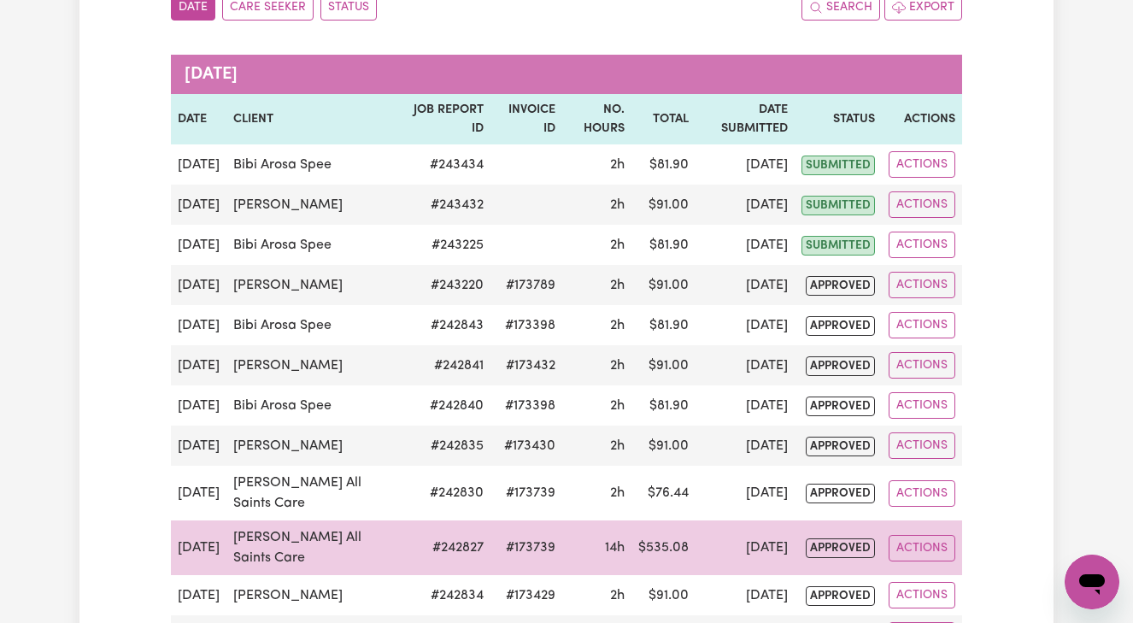
scroll to position [215, 0]
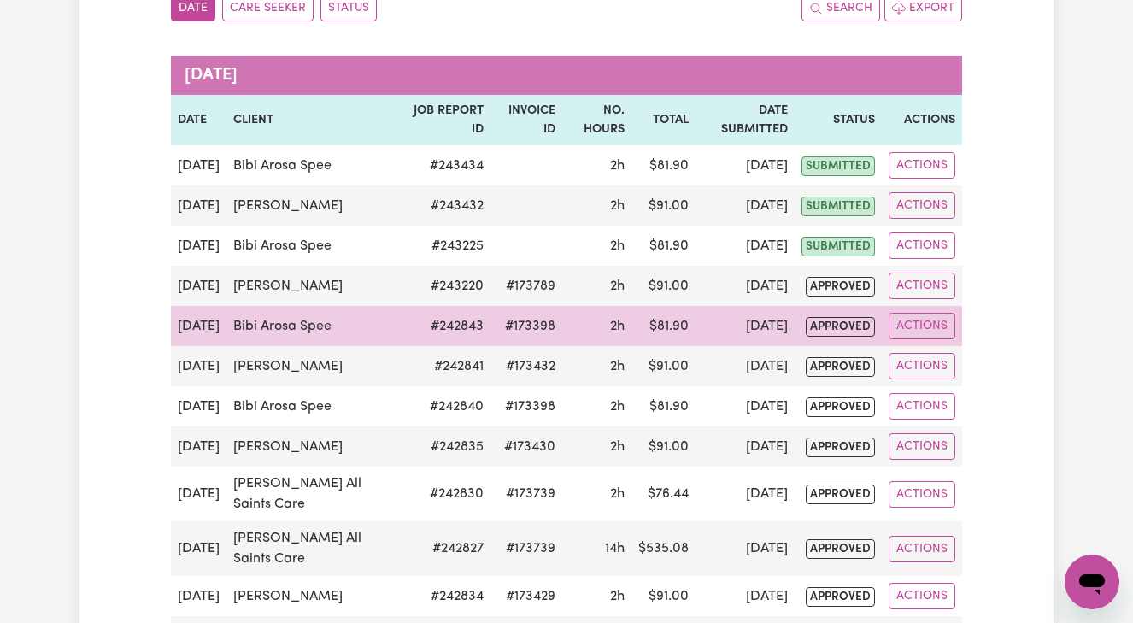
click at [838, 337] on span "approved" at bounding box center [840, 327] width 69 height 20
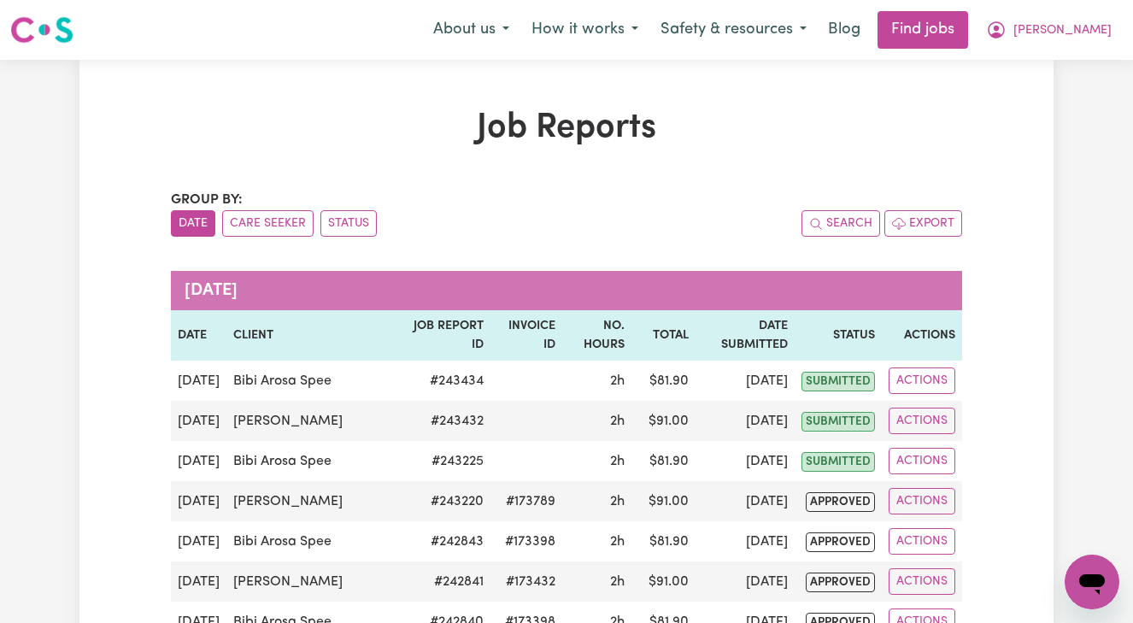
scroll to position [0, 0]
click at [1079, 31] on span "[PERSON_NAME]" at bounding box center [1063, 30] width 98 height 19
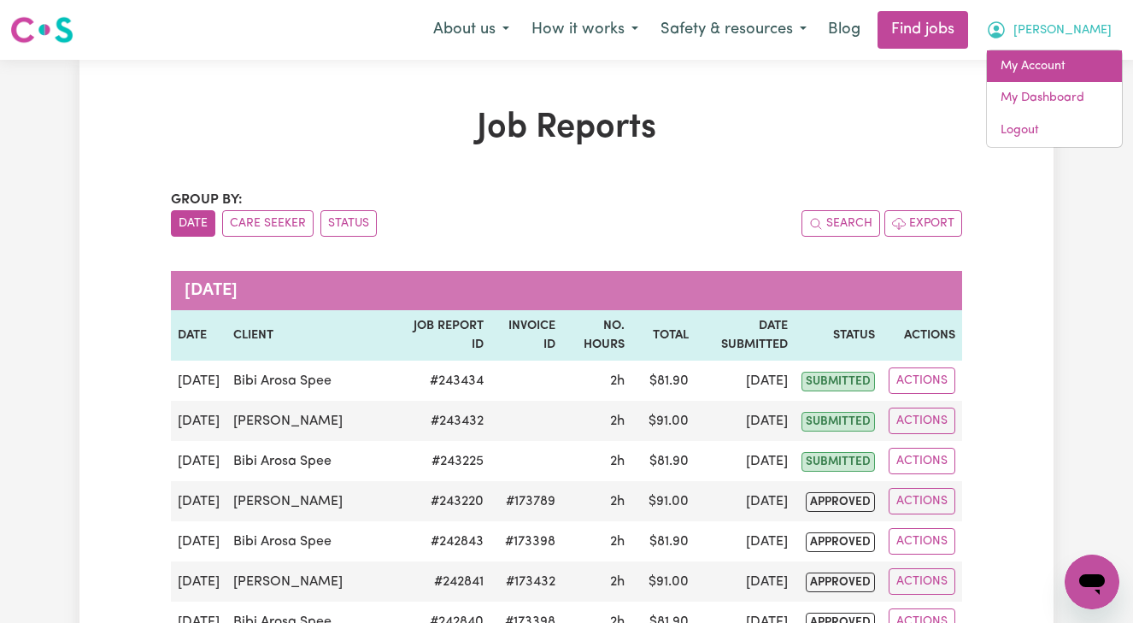
click at [1045, 66] on link "My Account" at bounding box center [1054, 66] width 135 height 32
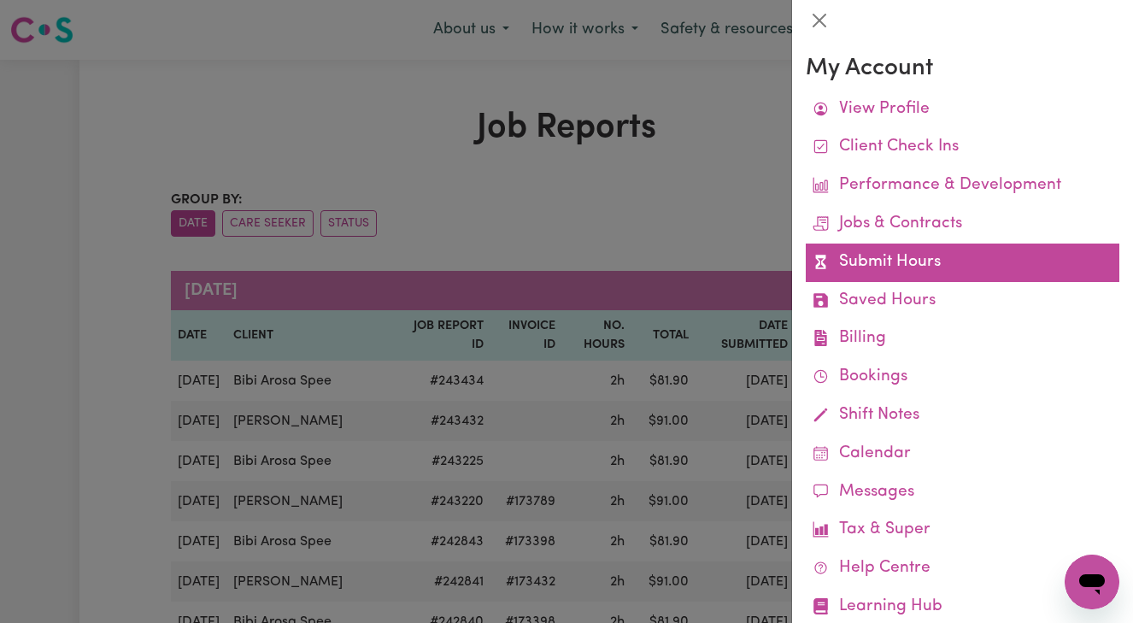
click at [954, 252] on link "Submit Hours" at bounding box center [963, 263] width 314 height 38
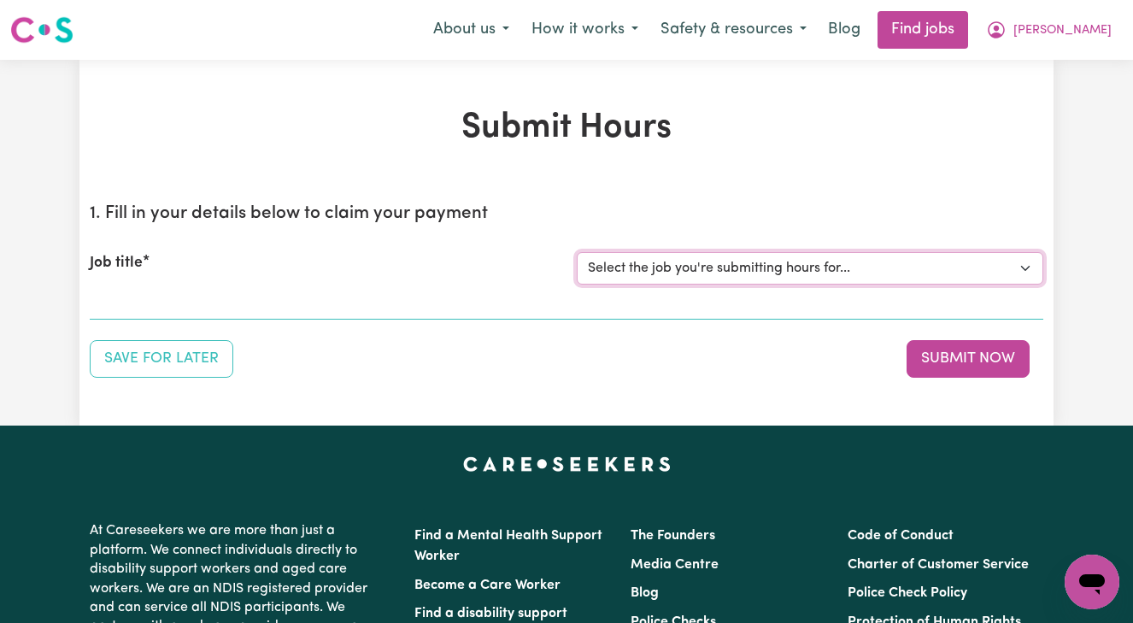
select select "13873"
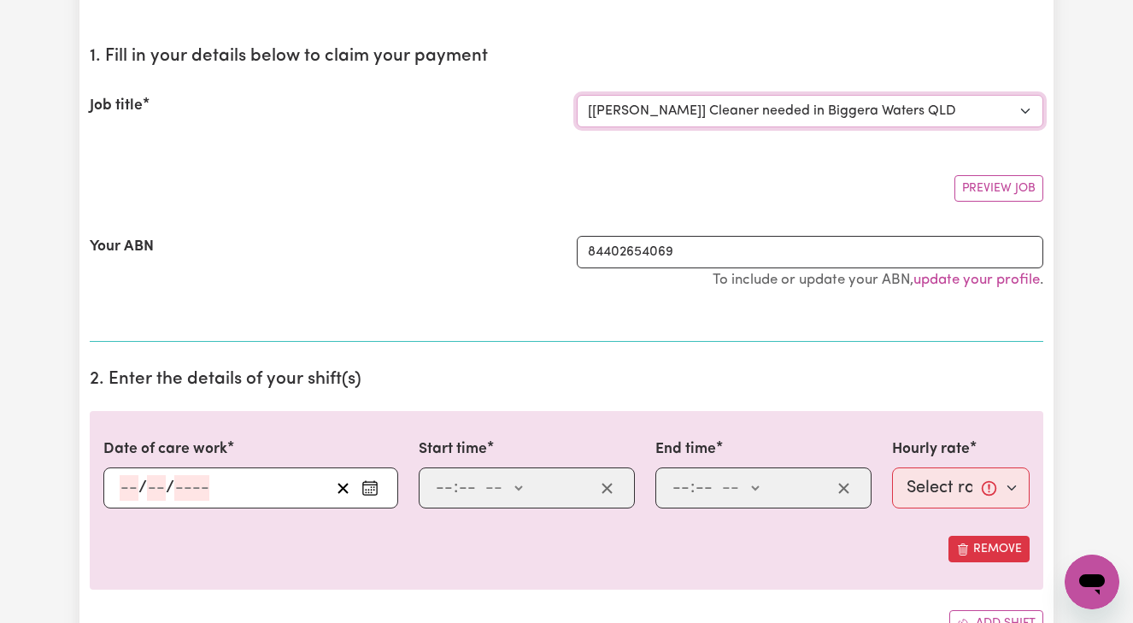
scroll to position [169, 0]
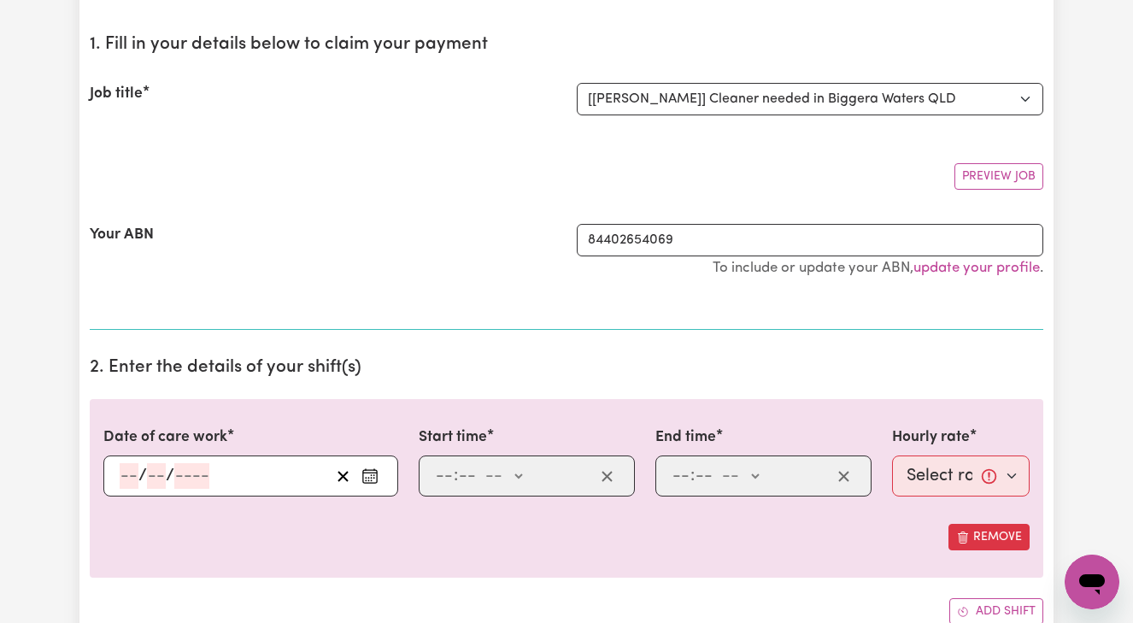
click at [121, 473] on input "number" at bounding box center [129, 476] width 19 height 26
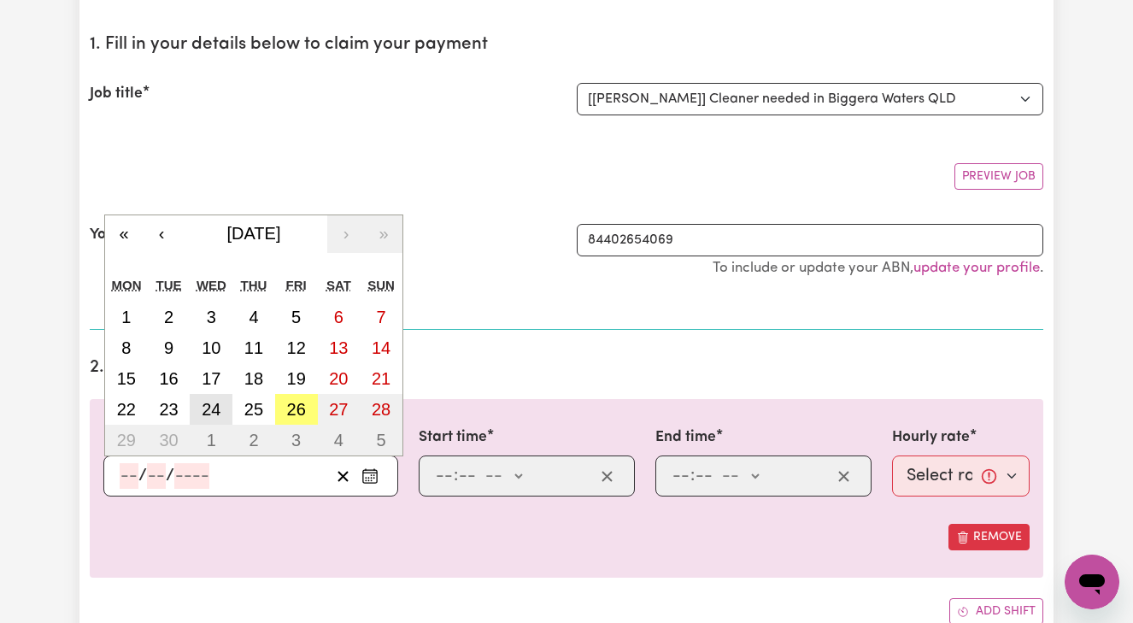
click at [207, 400] on abbr "24" at bounding box center [211, 409] width 19 height 19
type input "[DATE]"
type input "24"
type input "9"
type input "2025"
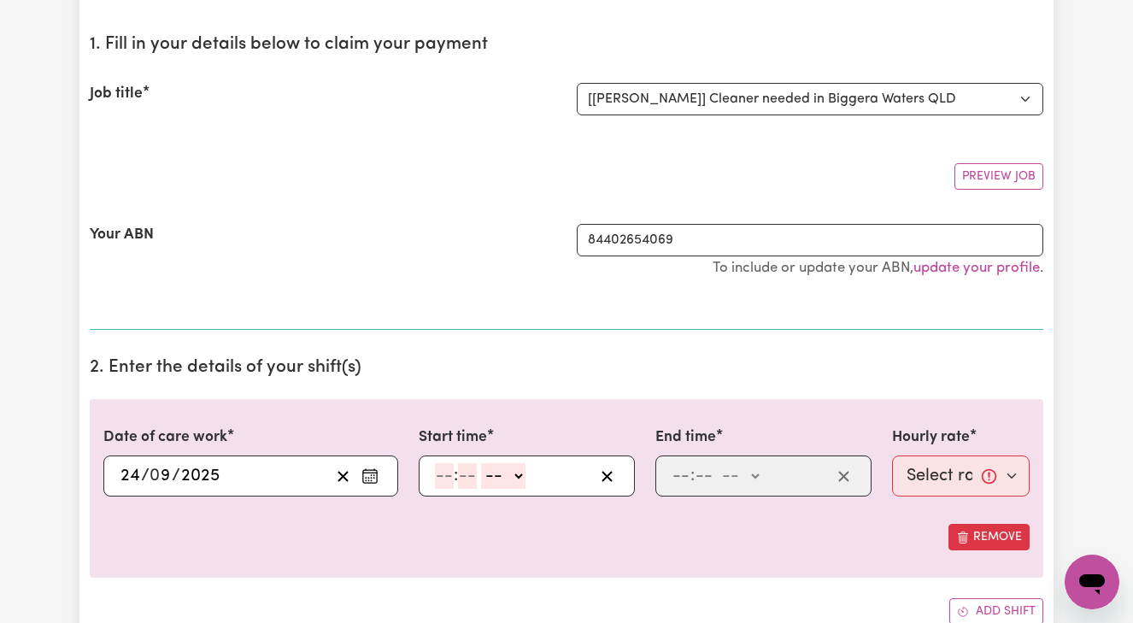
click at [438, 469] on input "number" at bounding box center [444, 476] width 19 height 26
type input "8"
type input "0"
select select "am"
type input "08:00"
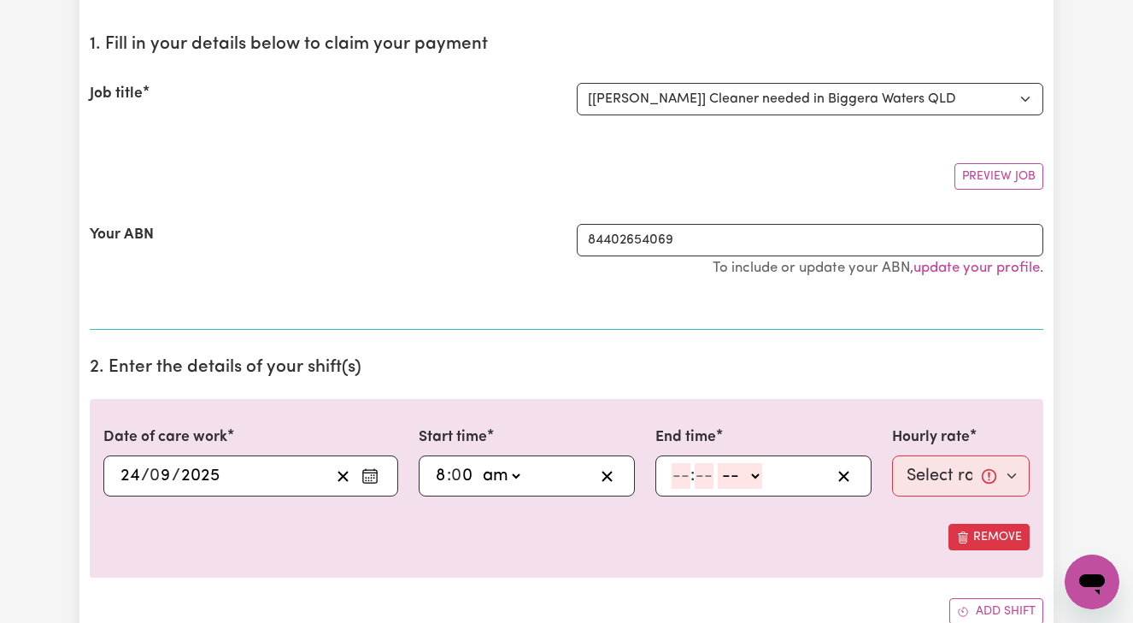
click at [674, 473] on input "number" at bounding box center [681, 476] width 19 height 26
type input "10"
type input "0"
select select "am"
type input "10:00"
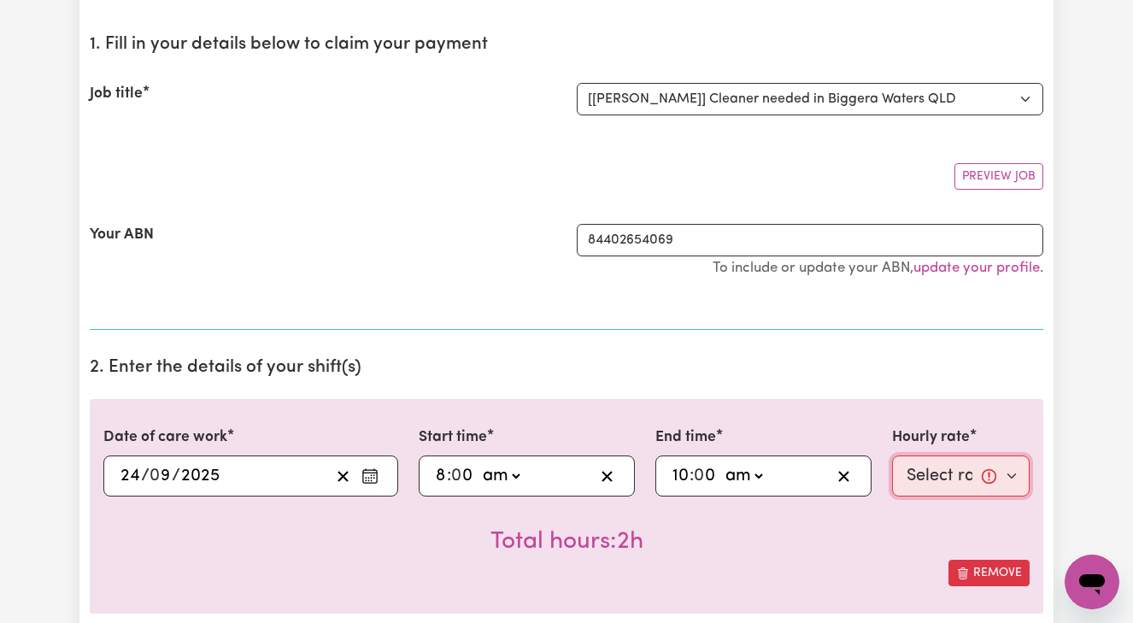
select select "50-Weekday"
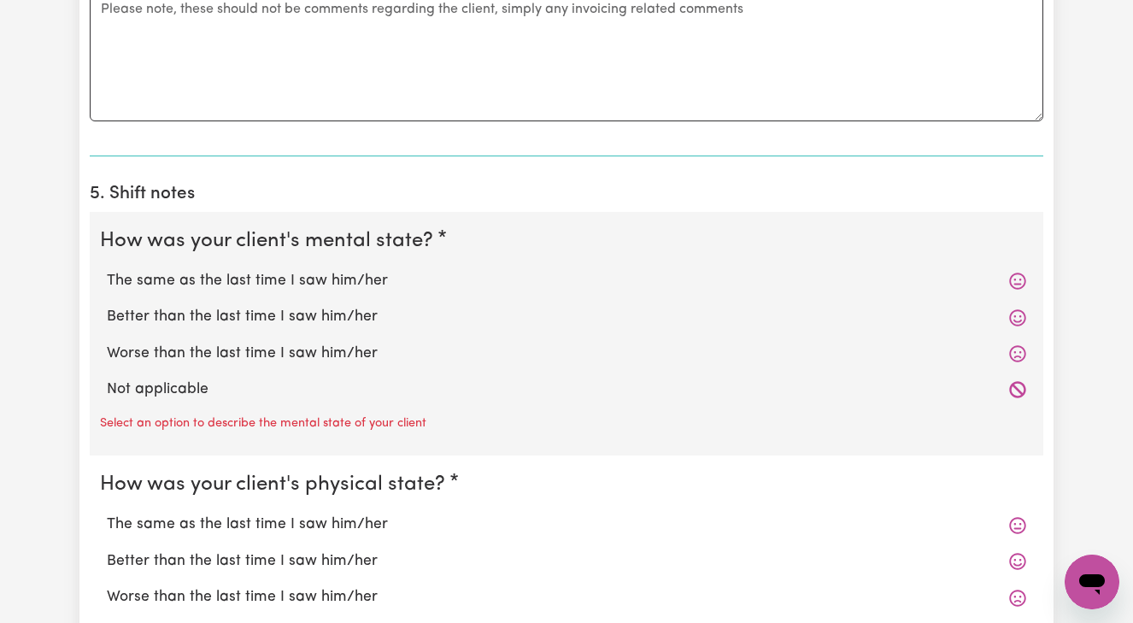
scroll to position [1118, 0]
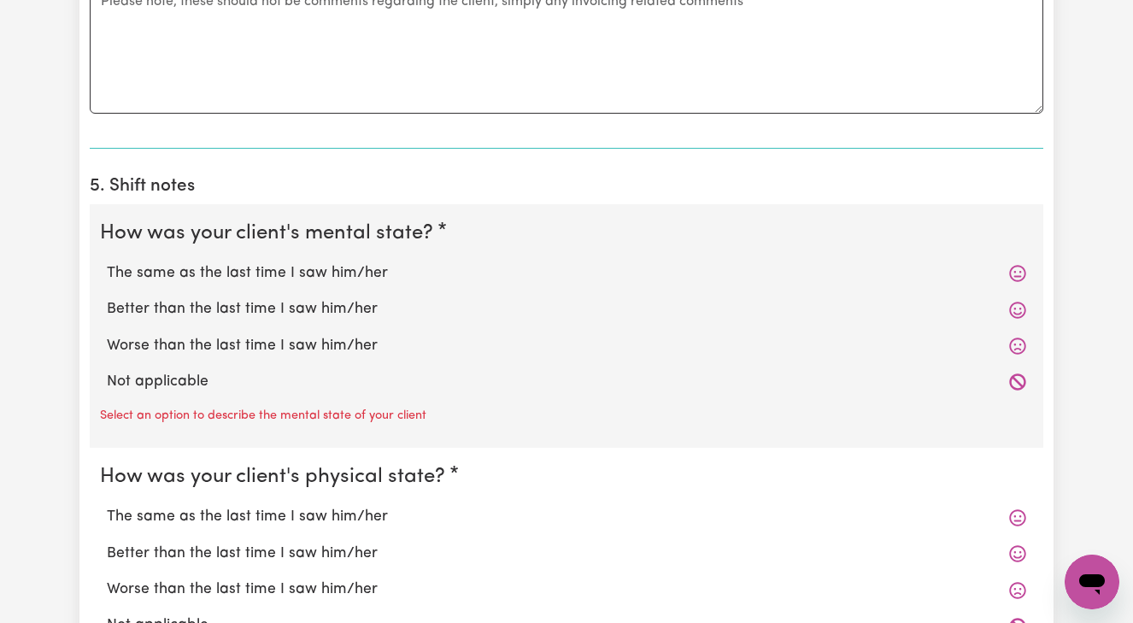
click at [339, 299] on label "Better than the last time I saw him/her" at bounding box center [567, 309] width 920 height 22
click at [107, 298] on input "Better than the last time I saw him/her" at bounding box center [106, 297] width 1 height 1
radio input "true"
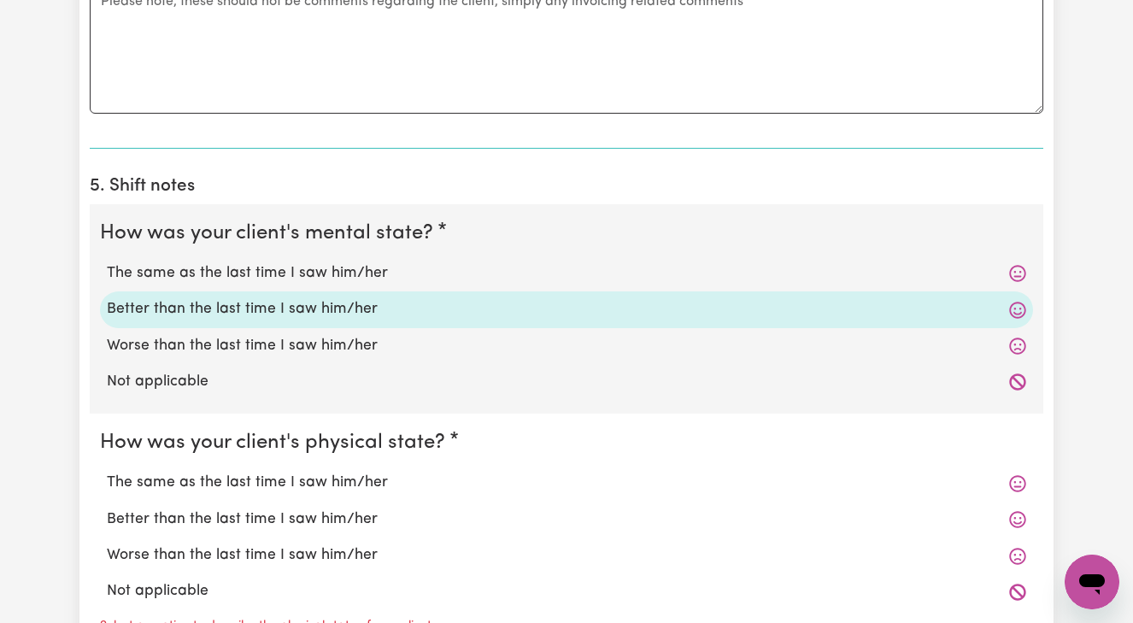
click at [326, 509] on label "Better than the last time I saw him/her" at bounding box center [567, 520] width 920 height 22
click at [107, 508] on input "Better than the last time I saw him/her" at bounding box center [106, 508] width 1 height 1
radio input "true"
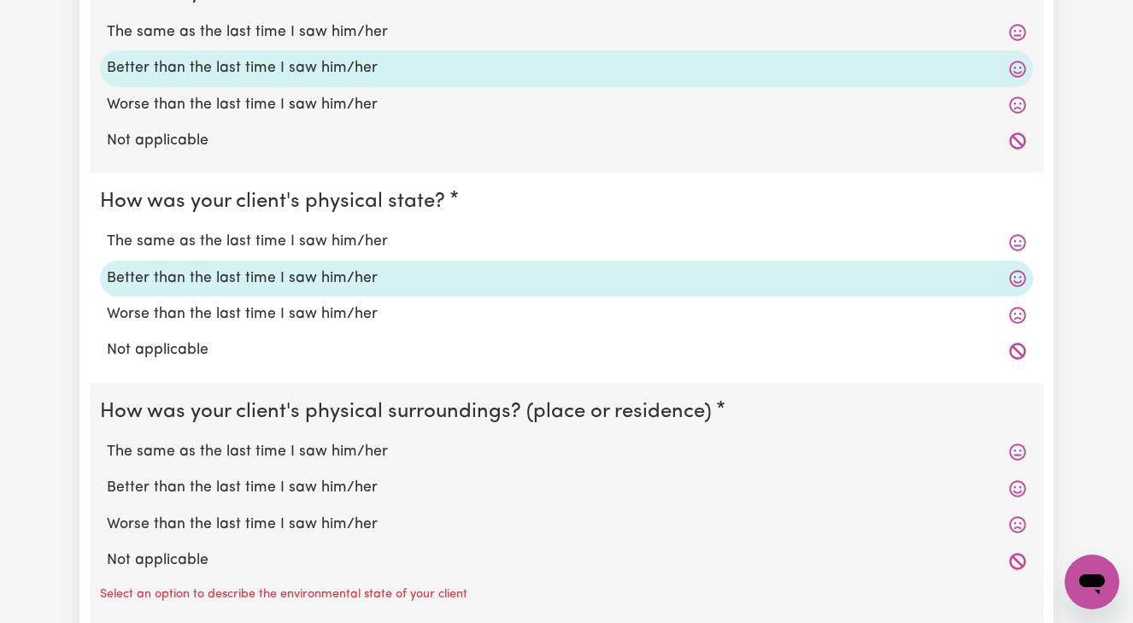
scroll to position [1362, 0]
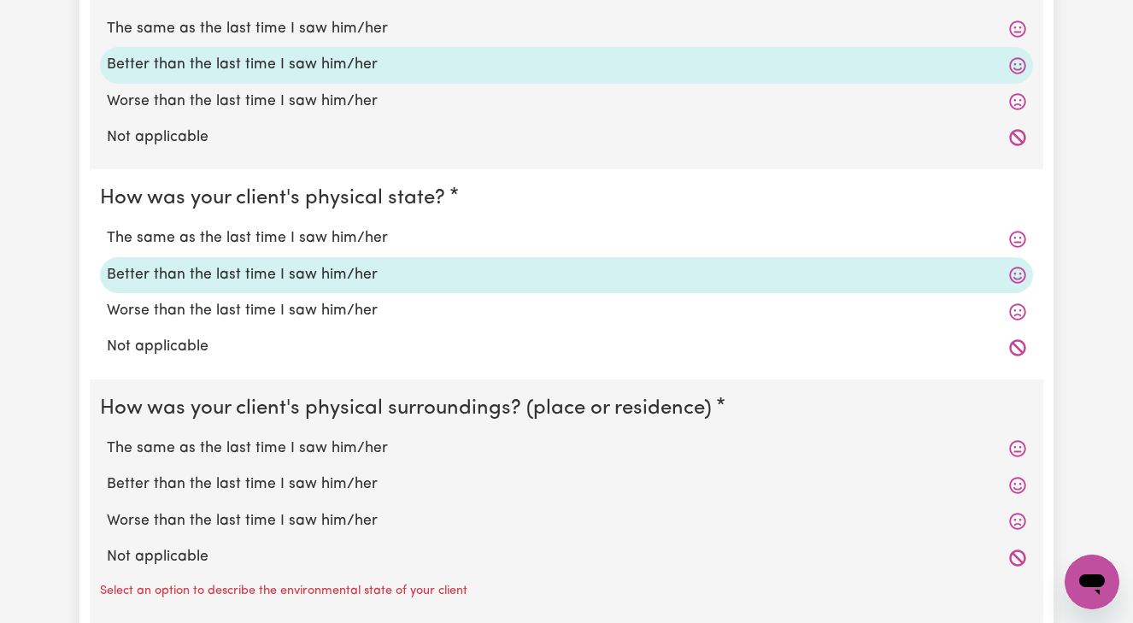
click at [326, 476] on label "Better than the last time I saw him/her" at bounding box center [567, 484] width 920 height 22
click at [107, 473] on input "Better than the last time I saw him/her" at bounding box center [106, 473] width 1 height 1
radio input "true"
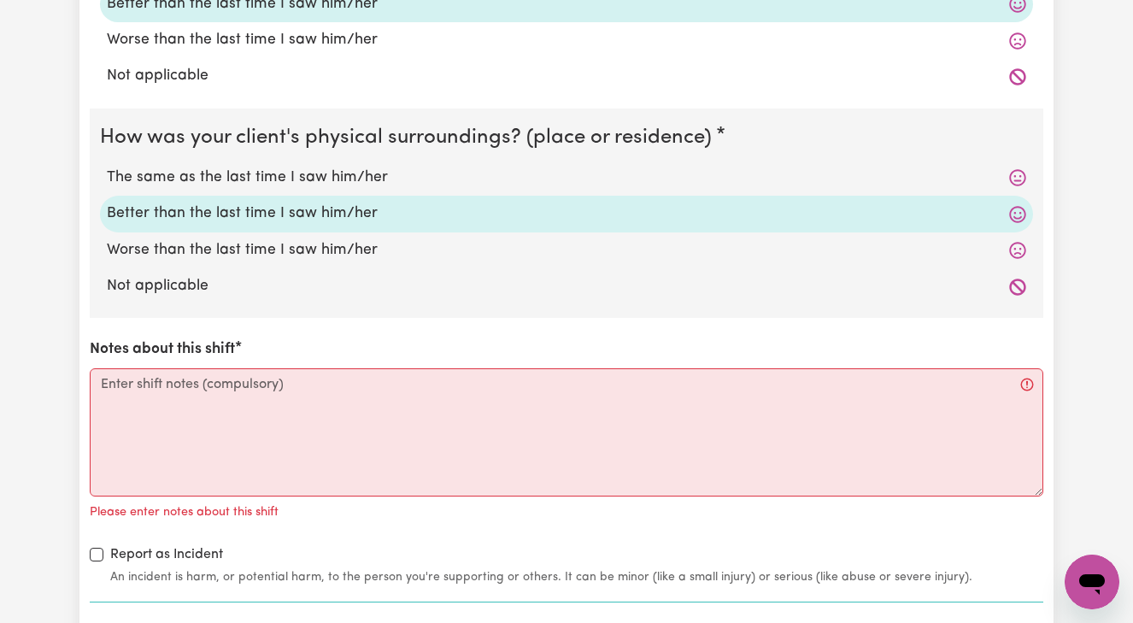
scroll to position [1636, 0]
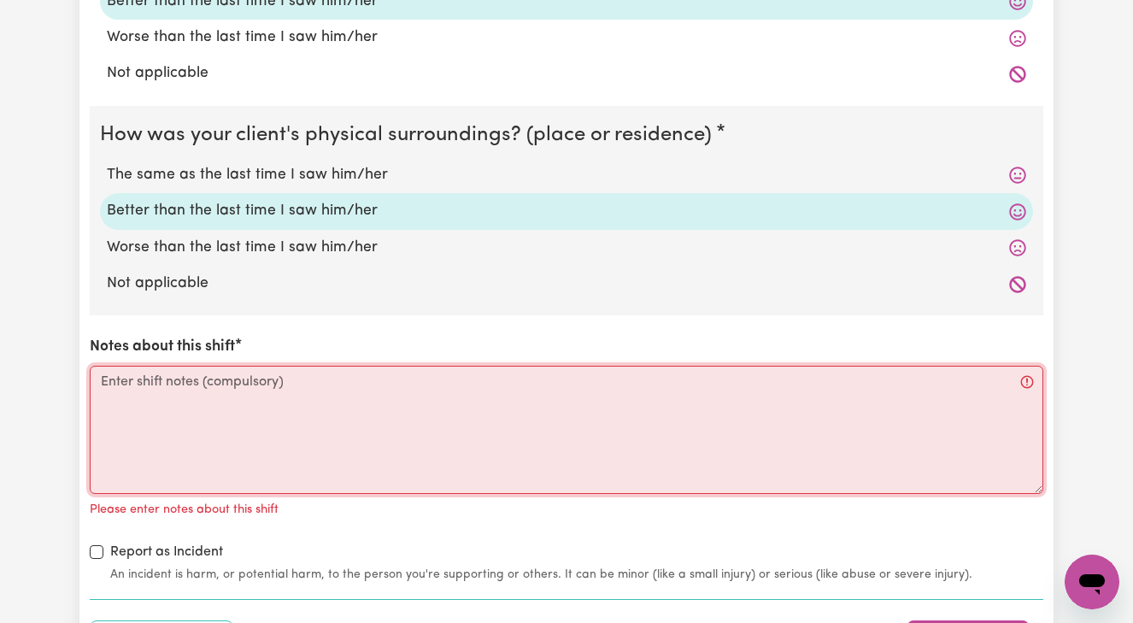
click at [109, 376] on textarea "Notes about this shift" at bounding box center [567, 430] width 954 height 128
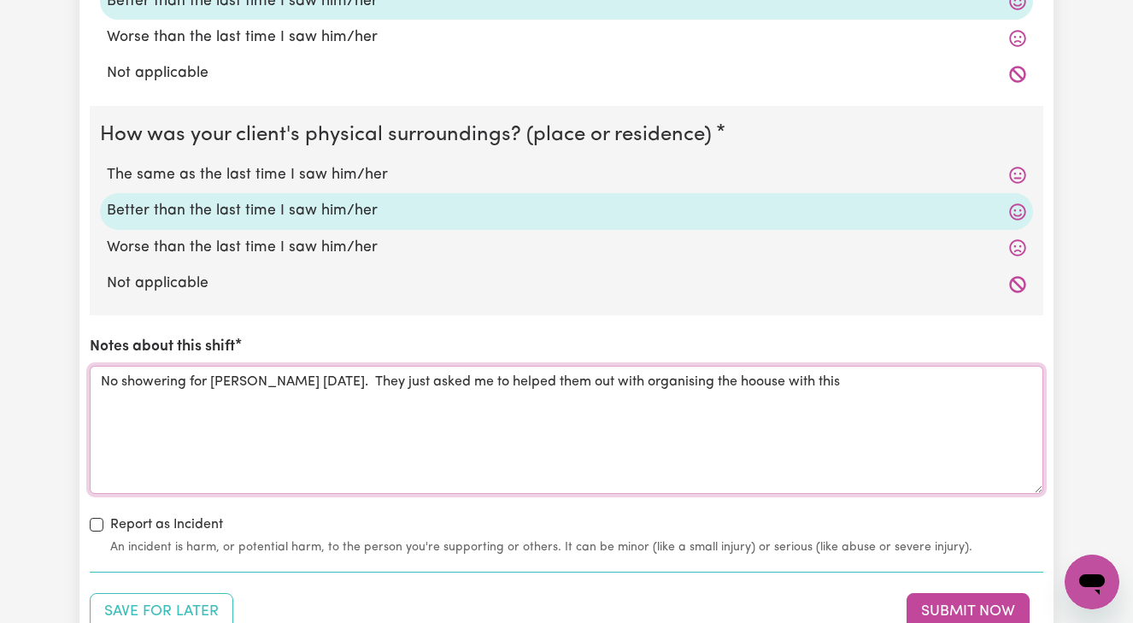
click at [674, 372] on textarea "No showering for [PERSON_NAME] [DATE]. They just asked me to helped them out wi…" at bounding box center [567, 430] width 954 height 128
click at [751, 370] on textarea "No showering for [PERSON_NAME] [DATE]. They just asked me to helped them out wi…" at bounding box center [567, 430] width 954 height 128
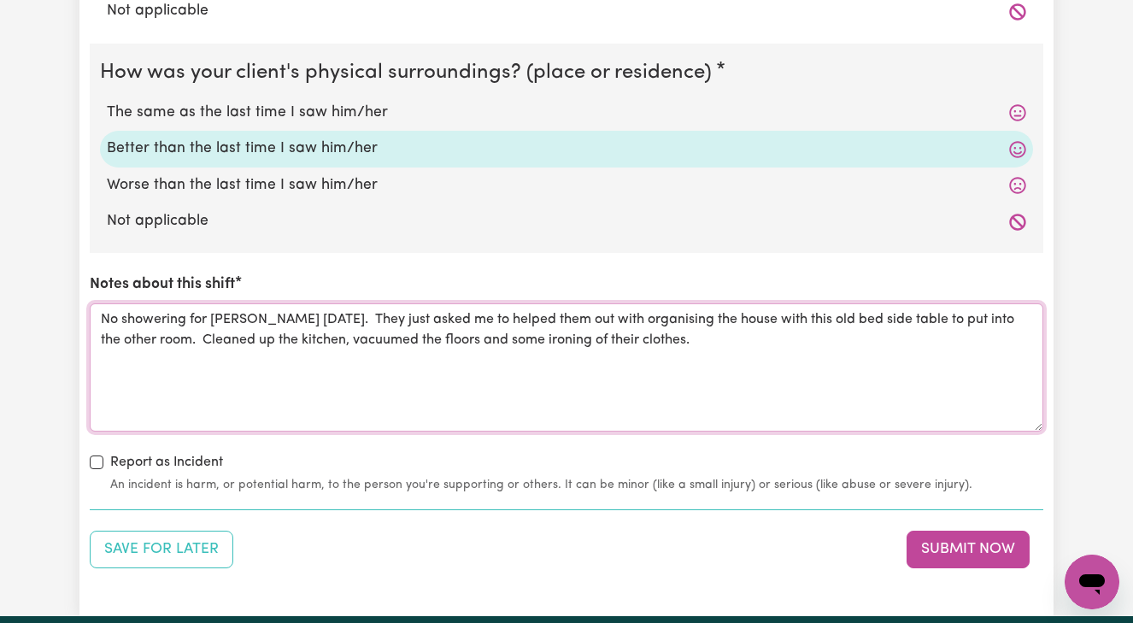
scroll to position [1705, 0]
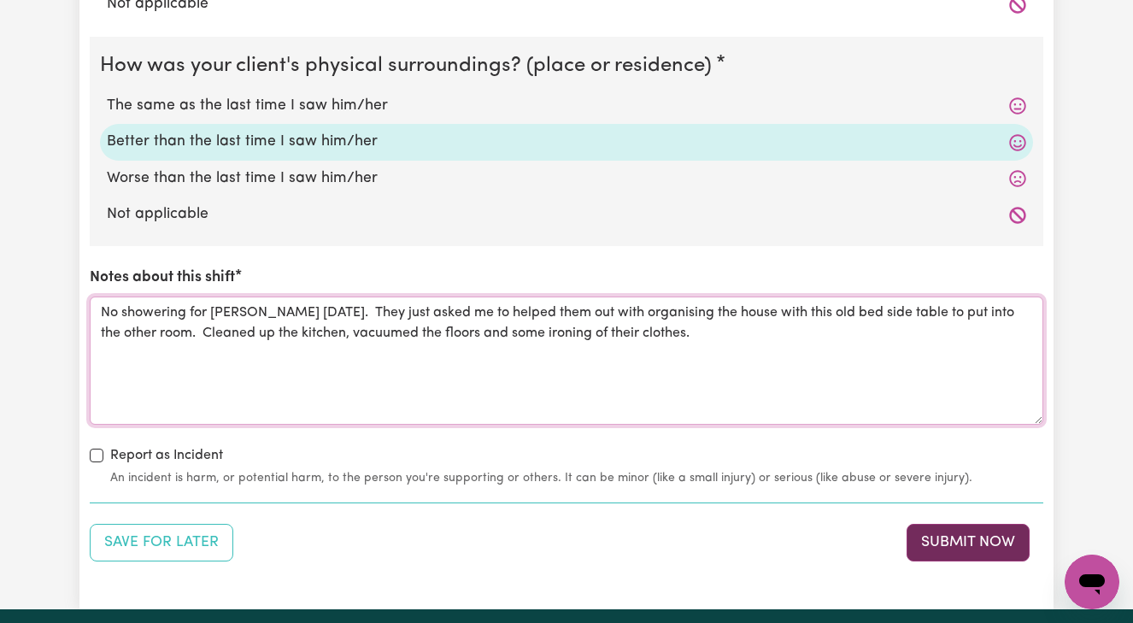
type textarea "No showering for [PERSON_NAME] [DATE]. They just asked me to helped them out wi…"
click at [964, 531] on button "Submit Now" at bounding box center [968, 543] width 123 height 38
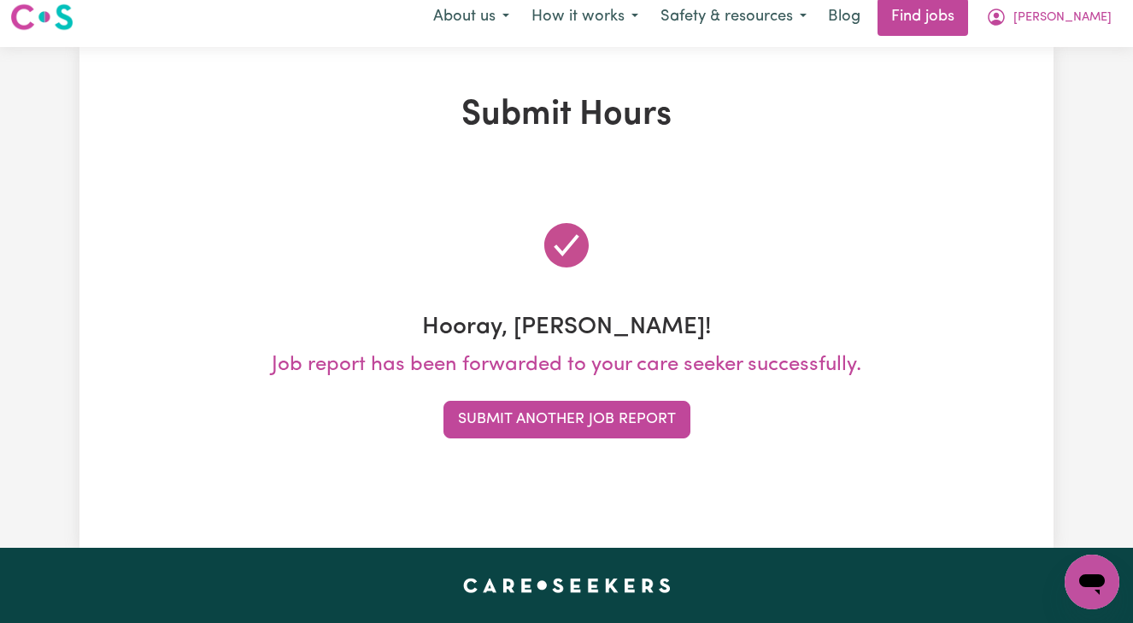
scroll to position [0, 0]
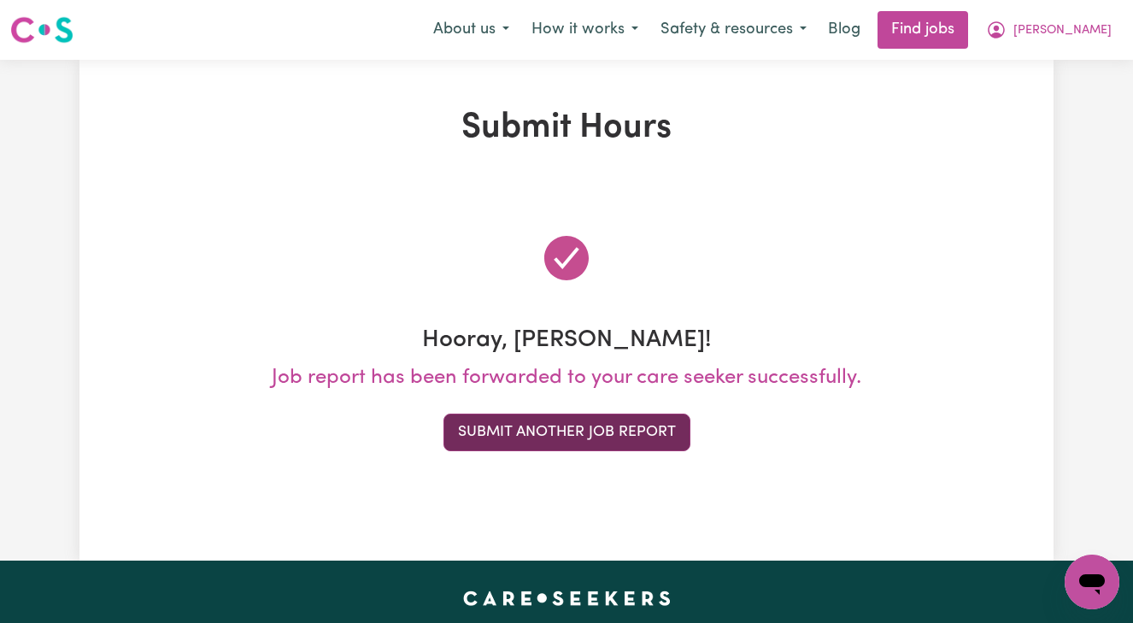
click at [584, 430] on button "Submit Another Job Report" at bounding box center [567, 433] width 247 height 38
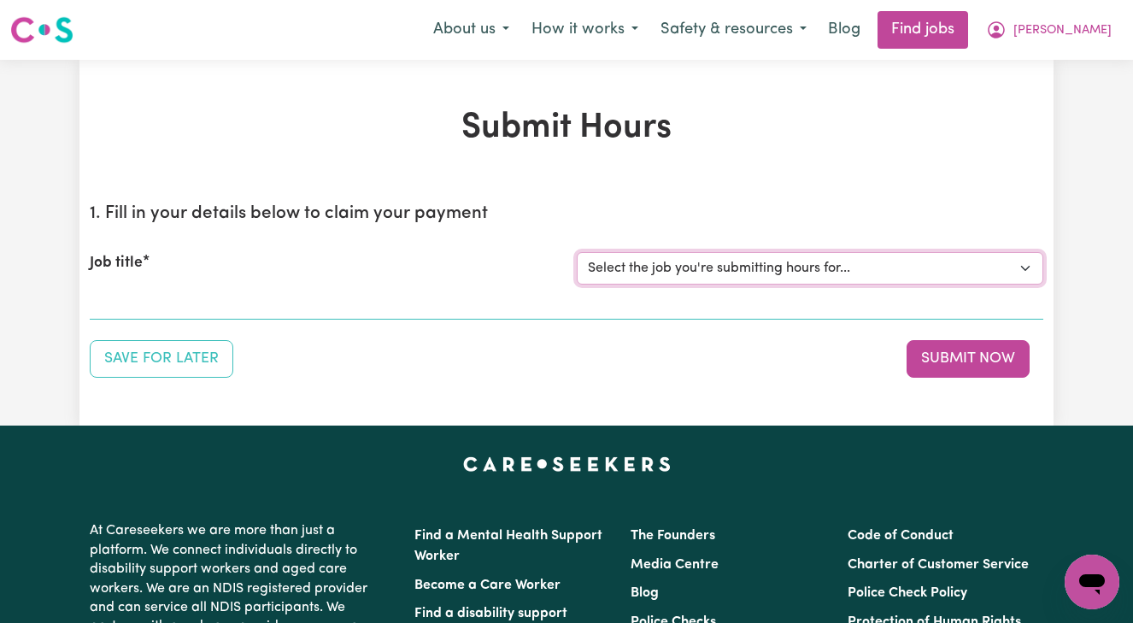
select select "14906"
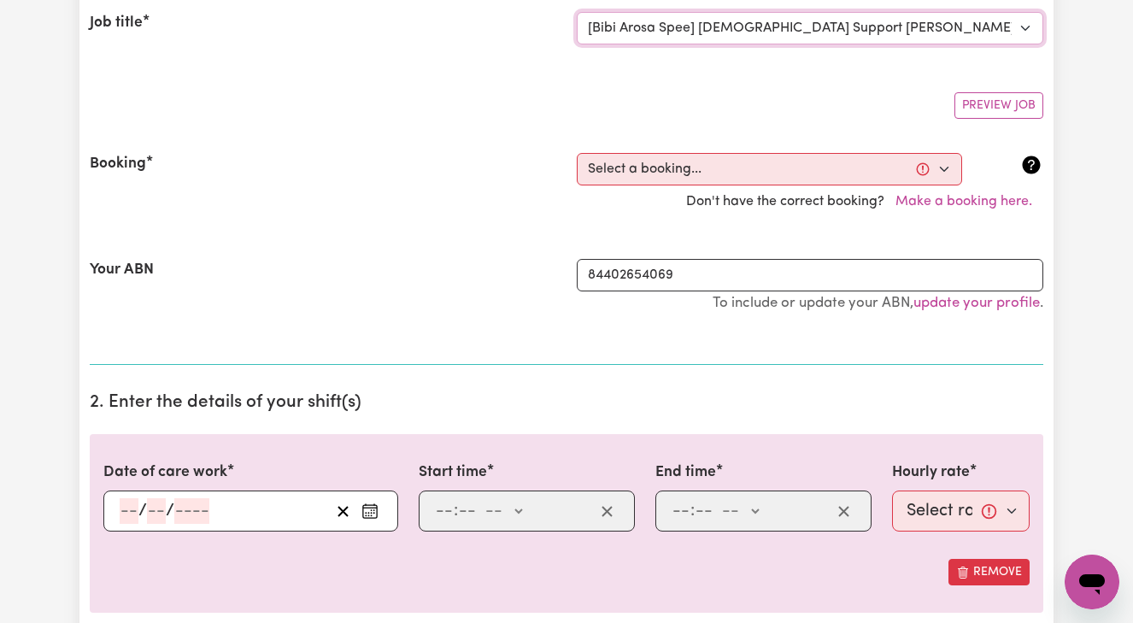
scroll to position [266, 0]
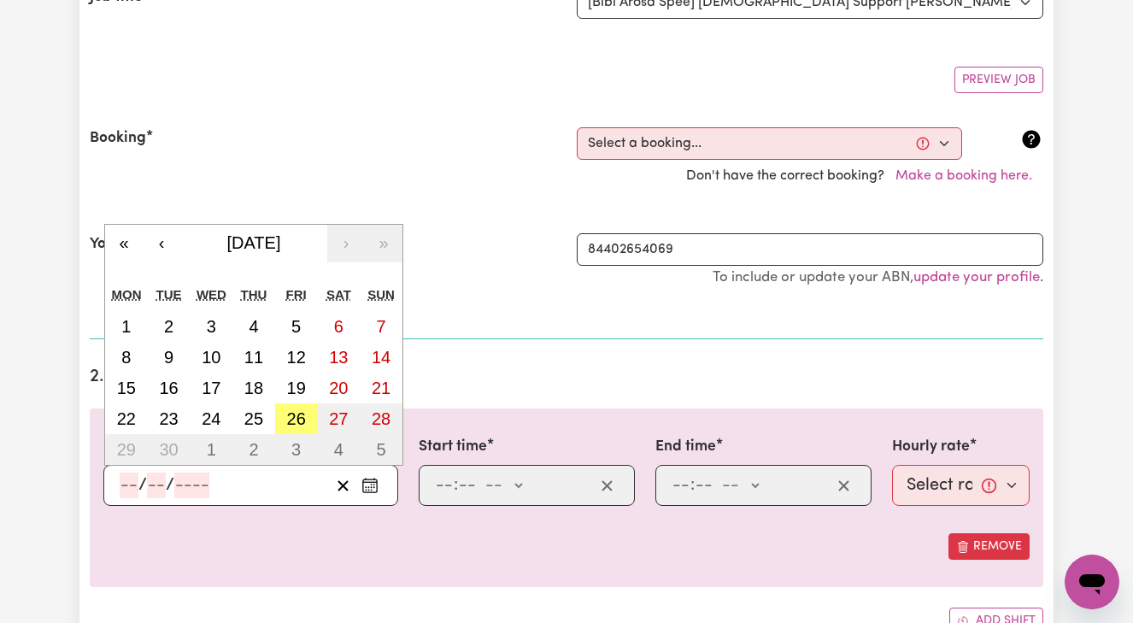
click at [120, 481] on input "number" at bounding box center [129, 486] width 19 height 26
click at [204, 420] on abbr "24" at bounding box center [211, 418] width 19 height 19
type input "[DATE]"
type input "24"
type input "9"
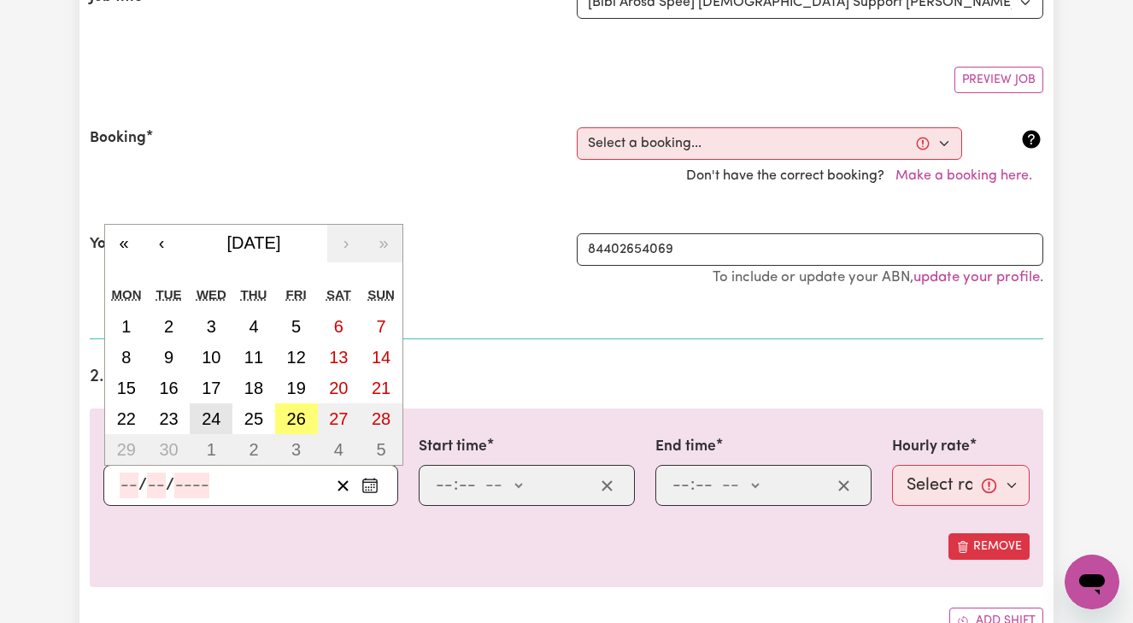
type input "2025"
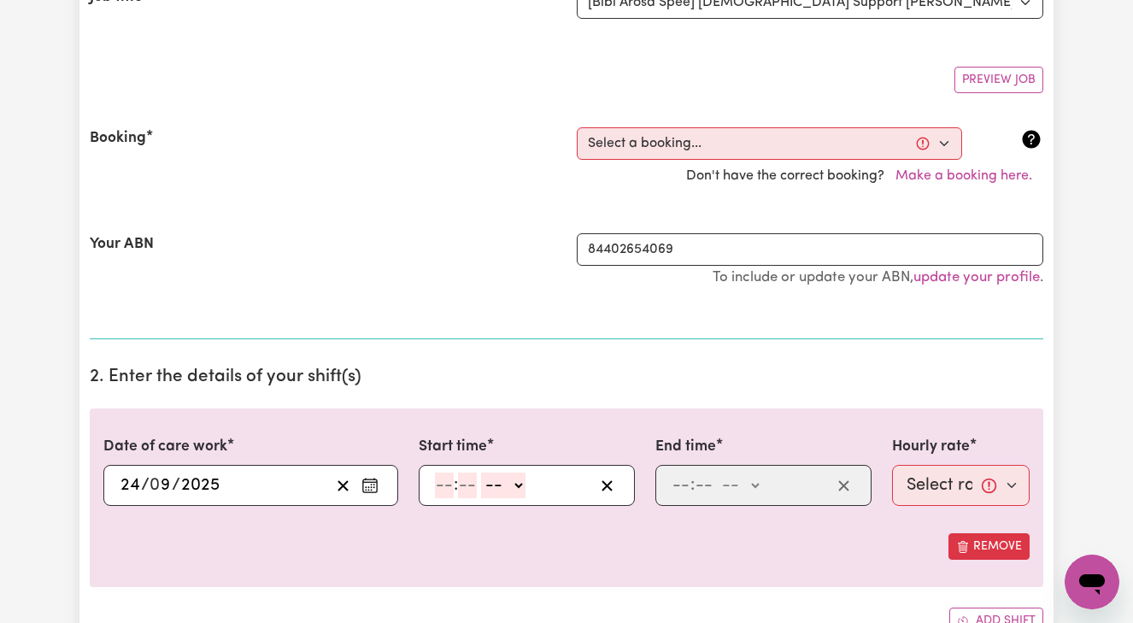
click at [439, 485] on input "number" at bounding box center [444, 486] width 19 height 26
click at [441, 485] on input "12" at bounding box center [443, 486] width 17 height 26
click at [451, 483] on input "12" at bounding box center [443, 486] width 17 height 26
type input "1"
click at [461, 483] on input "number" at bounding box center [459, 486] width 19 height 26
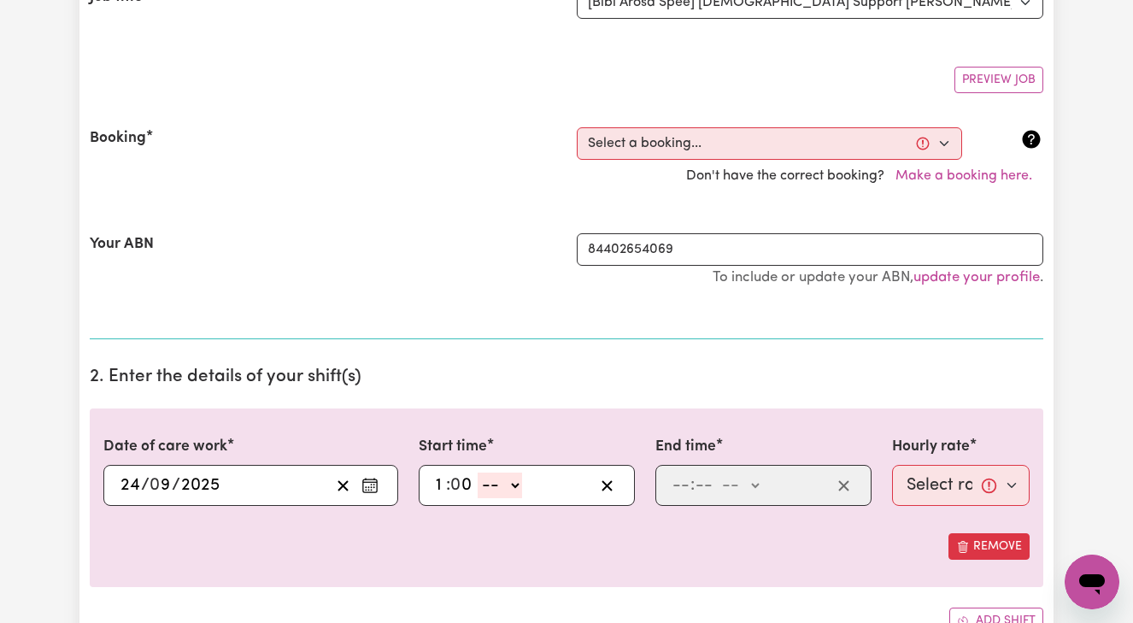
type input "0"
select select "pm"
type input "13:00"
click at [674, 481] on input "number" at bounding box center [681, 486] width 19 height 26
type input "3"
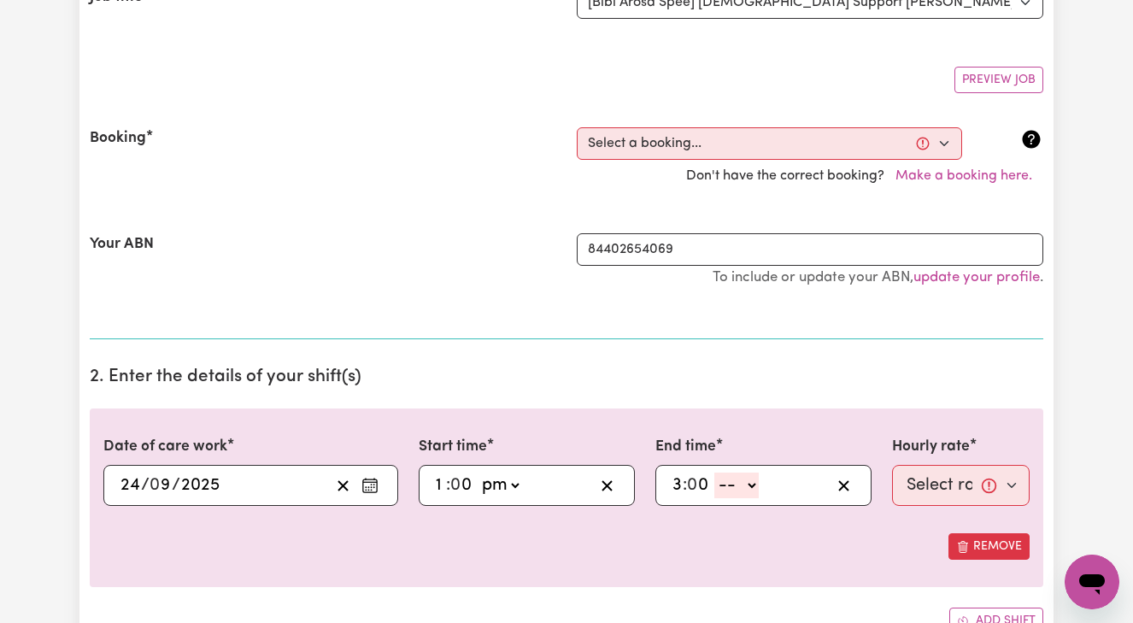
type input "0"
select select "pm"
type input "15:00"
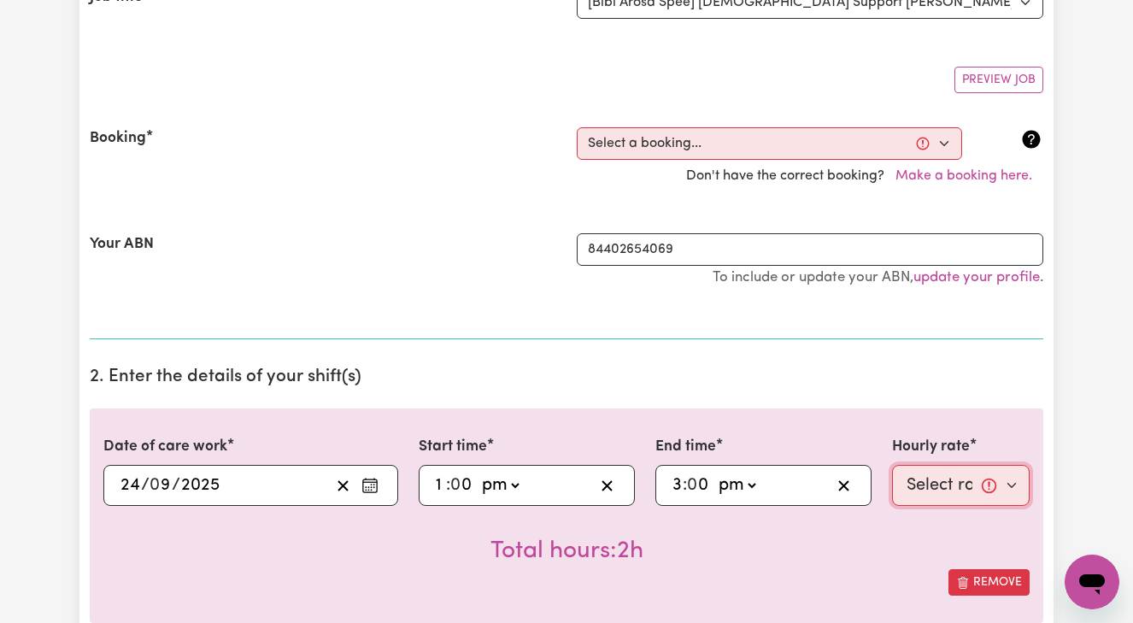
select select "45-Weekday"
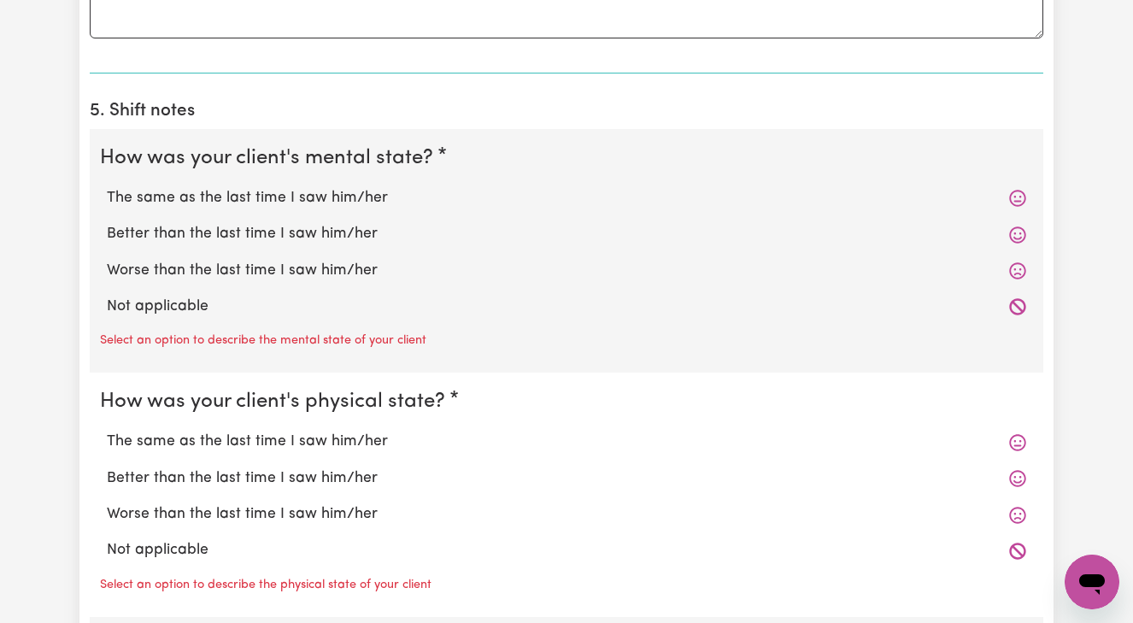
scroll to position [1300, 0]
click at [328, 223] on label "Better than the last time I saw him/her" at bounding box center [567, 233] width 920 height 22
click at [107, 222] on input "Better than the last time I saw him/her" at bounding box center [106, 221] width 1 height 1
radio input "true"
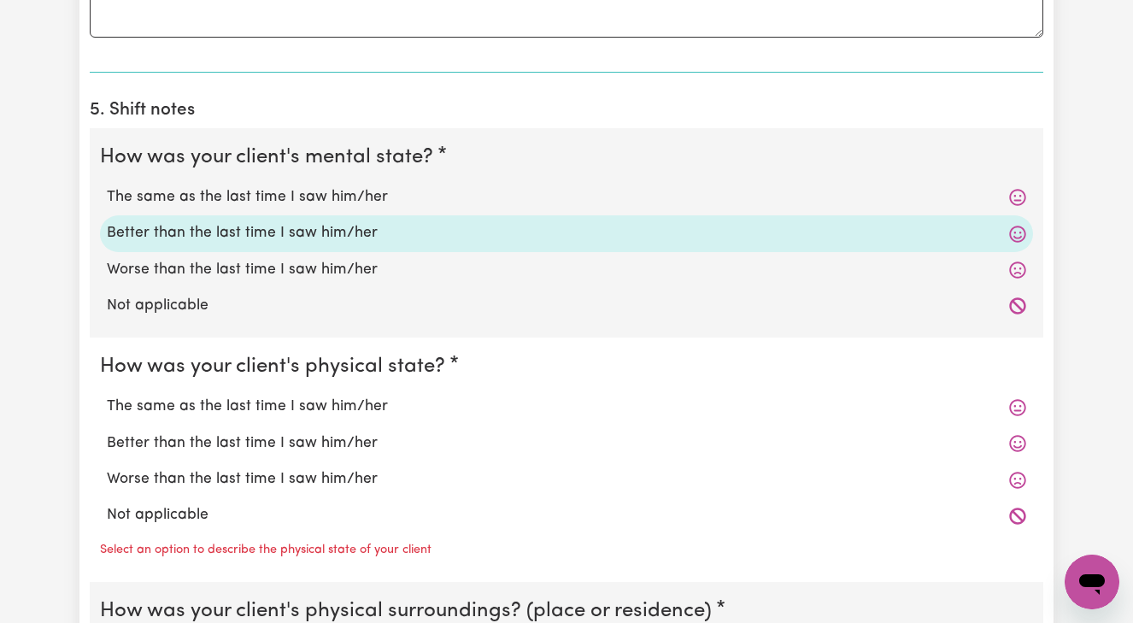
click at [328, 433] on label "Better than the last time I saw him/her" at bounding box center [567, 443] width 920 height 22
click at [107, 432] on input "Better than the last time I saw him/her" at bounding box center [106, 432] width 1 height 1
radio input "true"
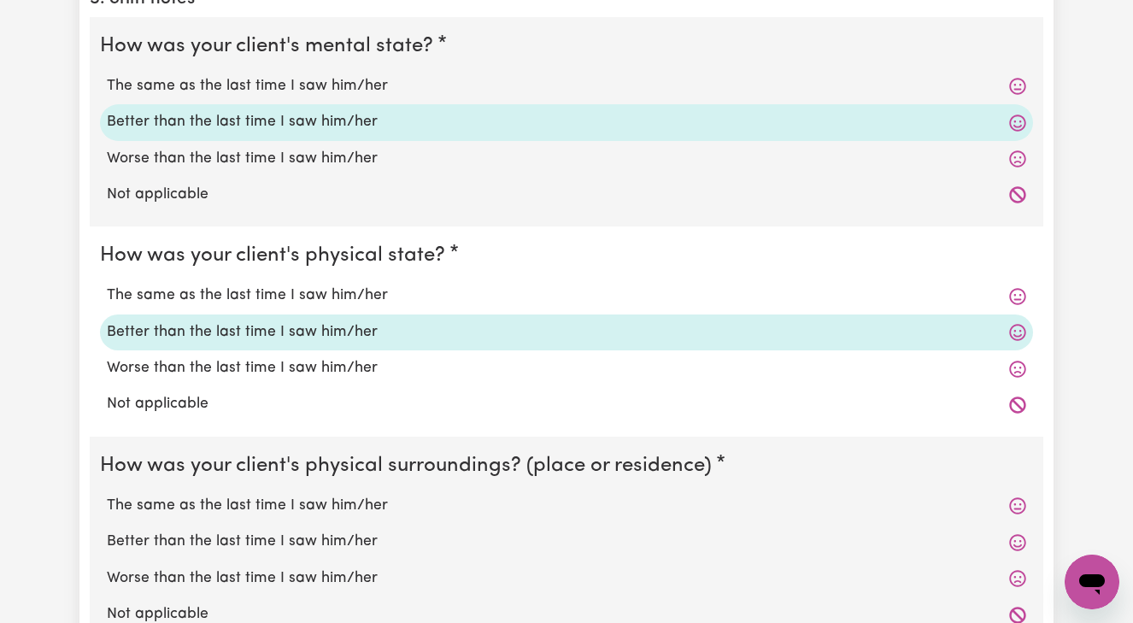
scroll to position [1413, 0]
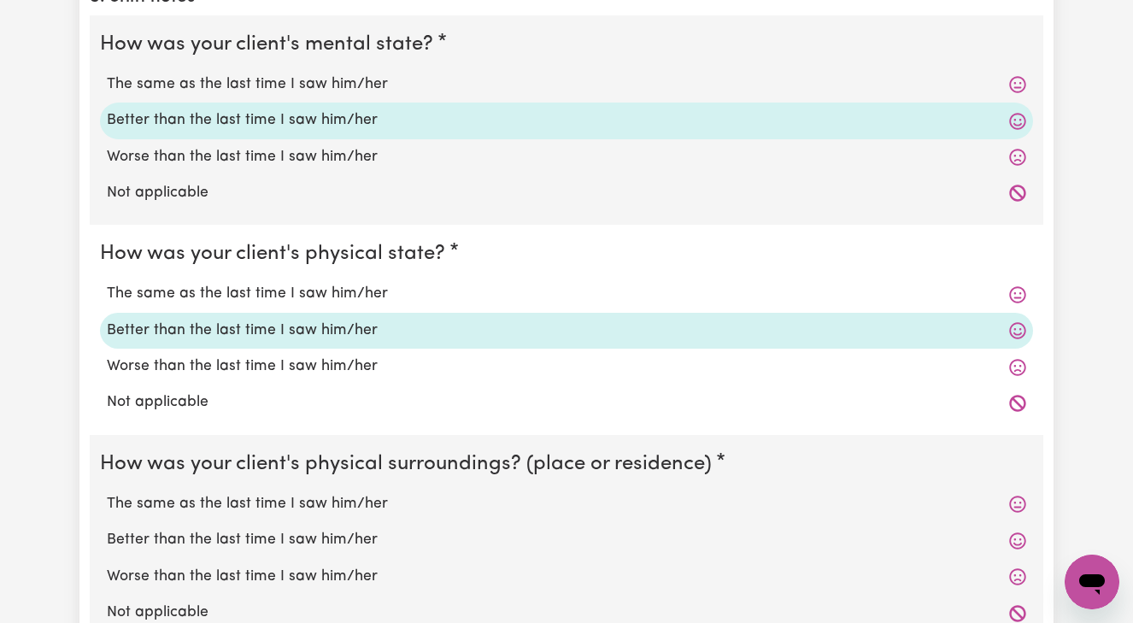
click at [321, 532] on label "Better than the last time I saw him/her" at bounding box center [567, 540] width 920 height 22
click at [107, 529] on input "Better than the last time I saw him/her" at bounding box center [106, 528] width 1 height 1
radio input "true"
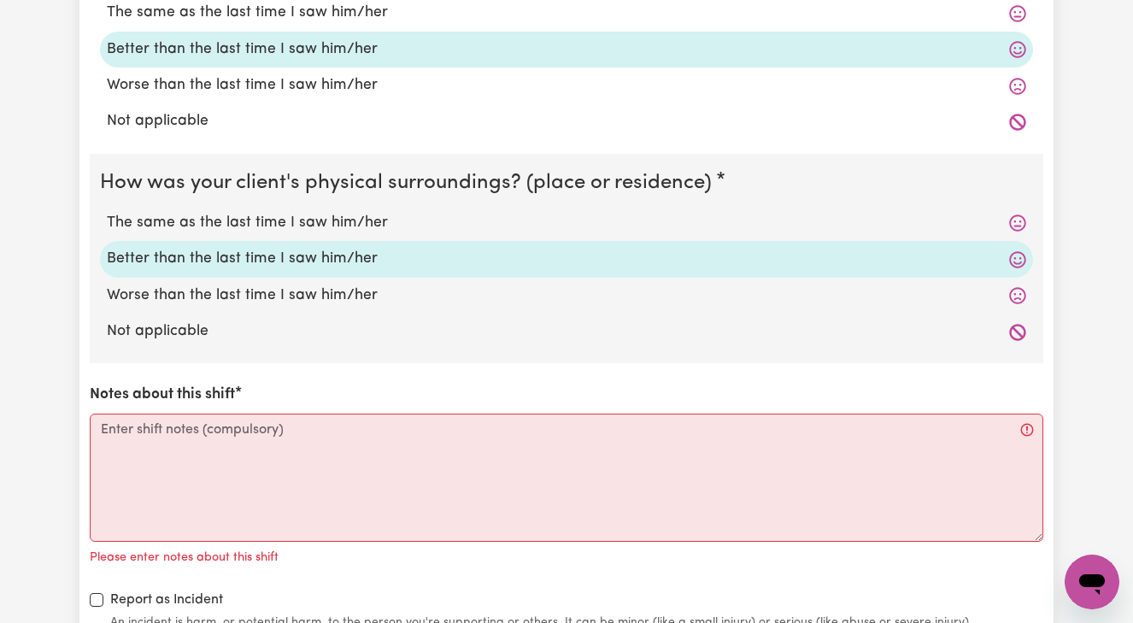
scroll to position [1697, 0]
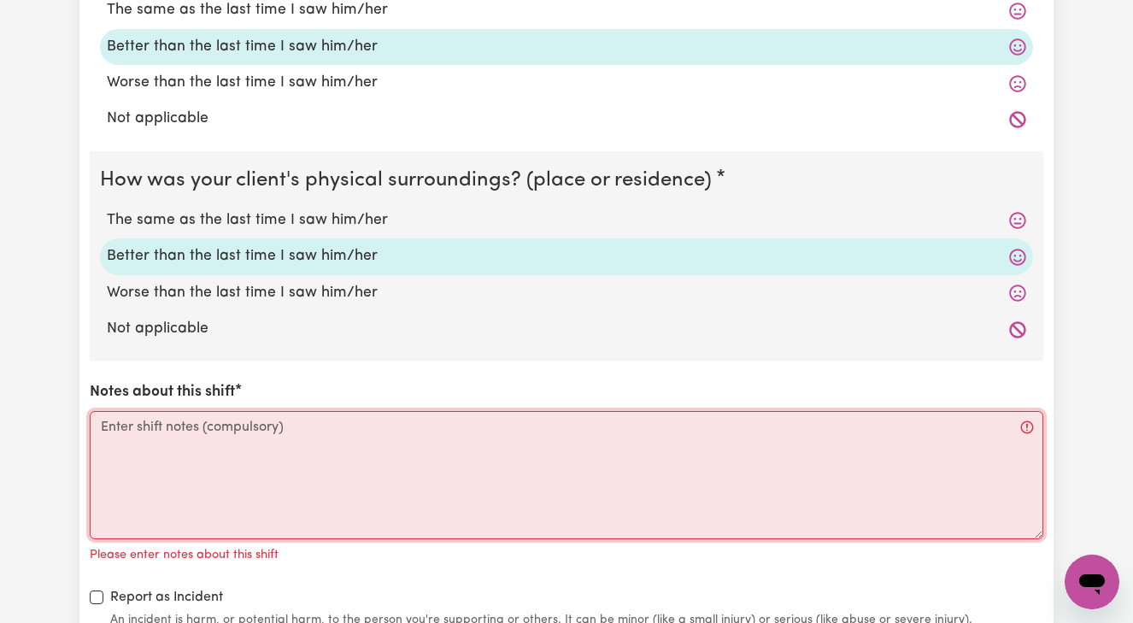
click at [105, 415] on textarea "Notes about this shift" at bounding box center [567, 475] width 954 height 128
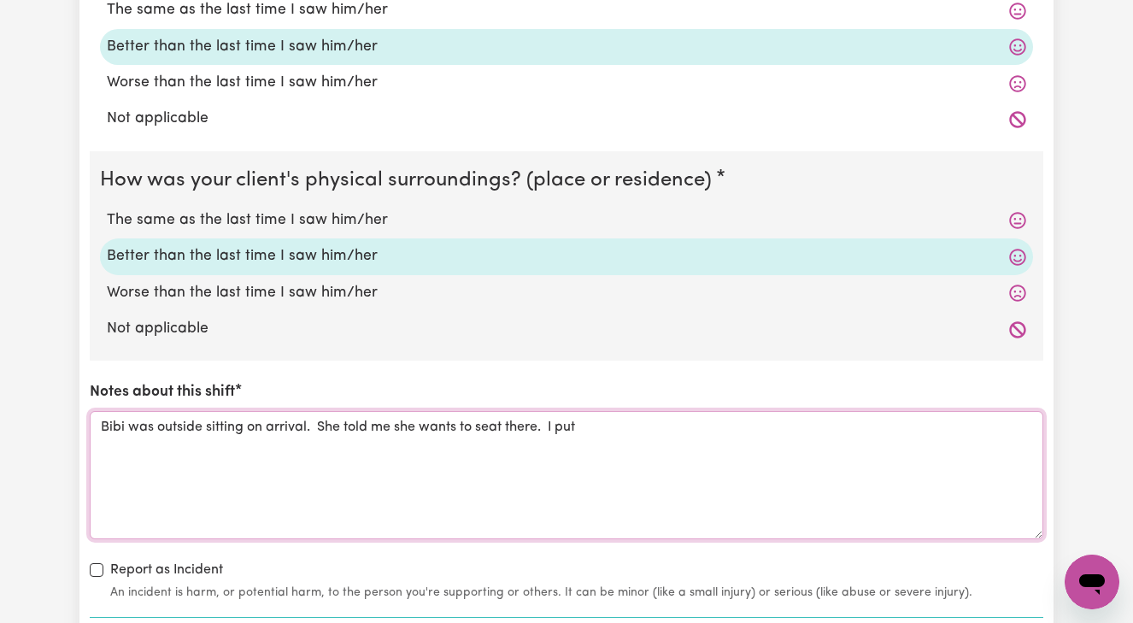
click at [506, 415] on textarea "Bibi was outside sitting on arrival. She told me she wants to seat there. I put" at bounding box center [567, 475] width 954 height 128
click at [597, 420] on textarea "Bibi was outside sitting on arrival. She told me she wants to sleep there. I put" at bounding box center [567, 475] width 954 height 128
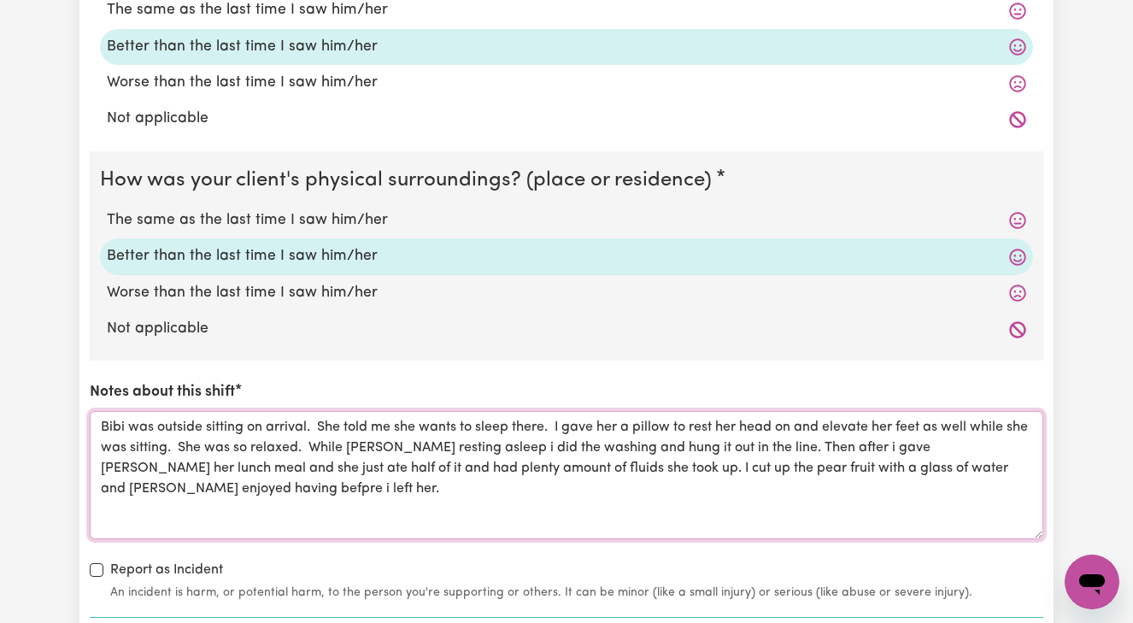
click at [937, 458] on textarea "Bibi was outside sitting on arrival. She told me she wants to sleep there. I ga…" at bounding box center [567, 475] width 954 height 128
click at [909, 457] on textarea "Bibi was outside sitting on arrival. She told me she wants to sleep there. I ga…" at bounding box center [567, 475] width 954 height 128
click at [958, 509] on textarea "Bibi was outside sitting on arrival. She told me she wants to sleep there. I ga…" at bounding box center [567, 475] width 954 height 128
click at [268, 415] on textarea "Bibi was outside sitting on arrival. She told me she wants to sleep there. I ga…" at bounding box center [567, 475] width 954 height 128
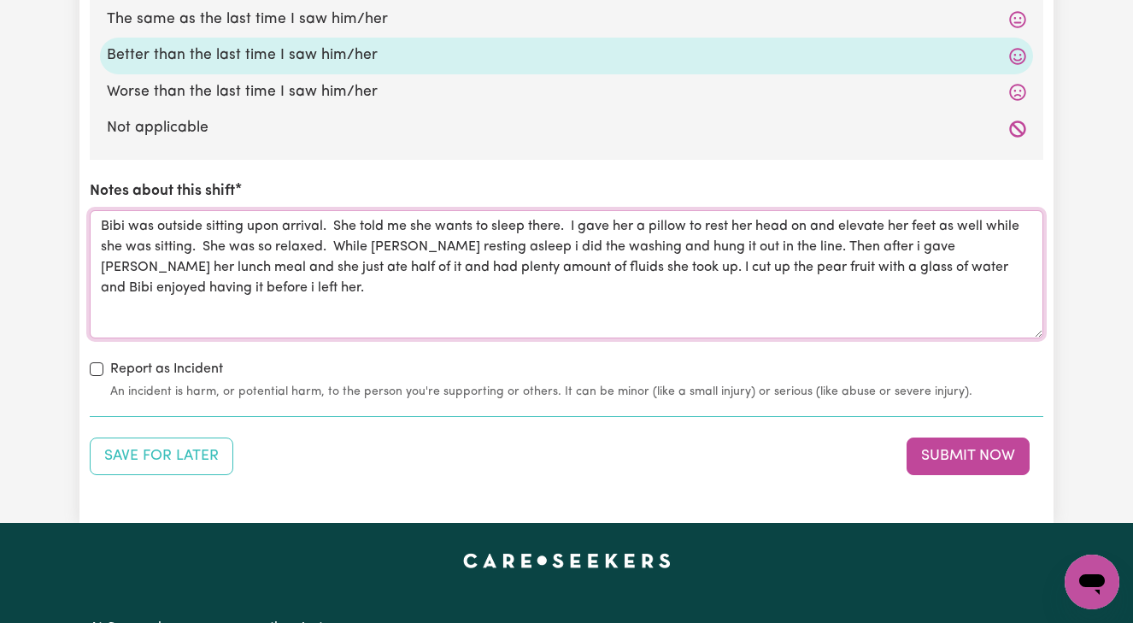
scroll to position [1905, 0]
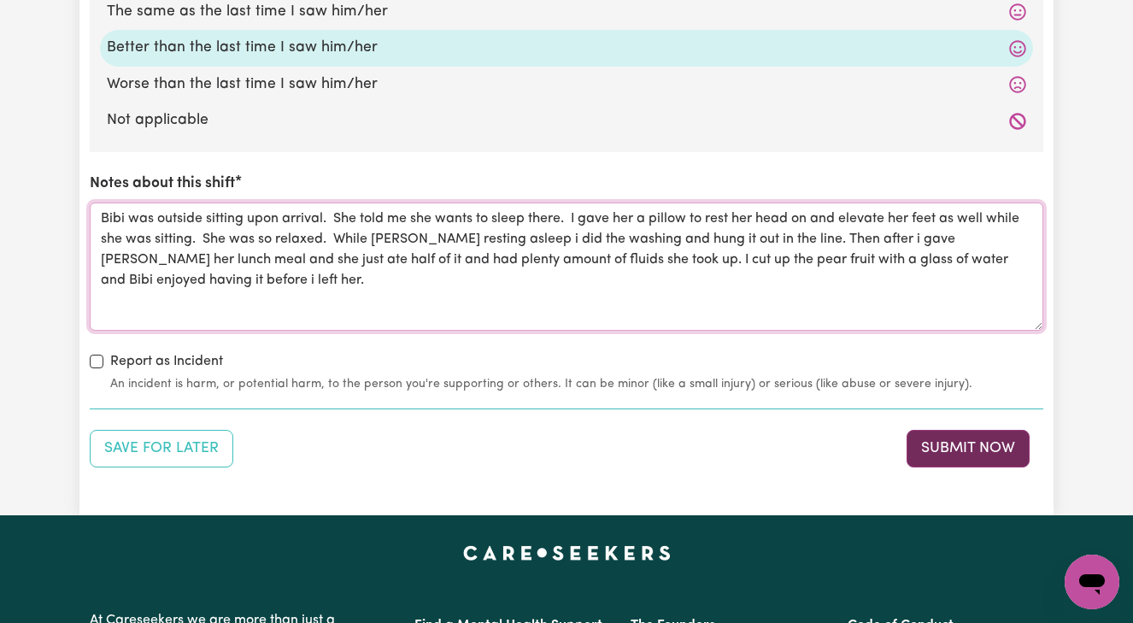
type textarea "Bibi was outside sitting upon arrival. She told me she wants to sleep there. I …"
click at [945, 435] on button "Submit Now" at bounding box center [968, 449] width 123 height 38
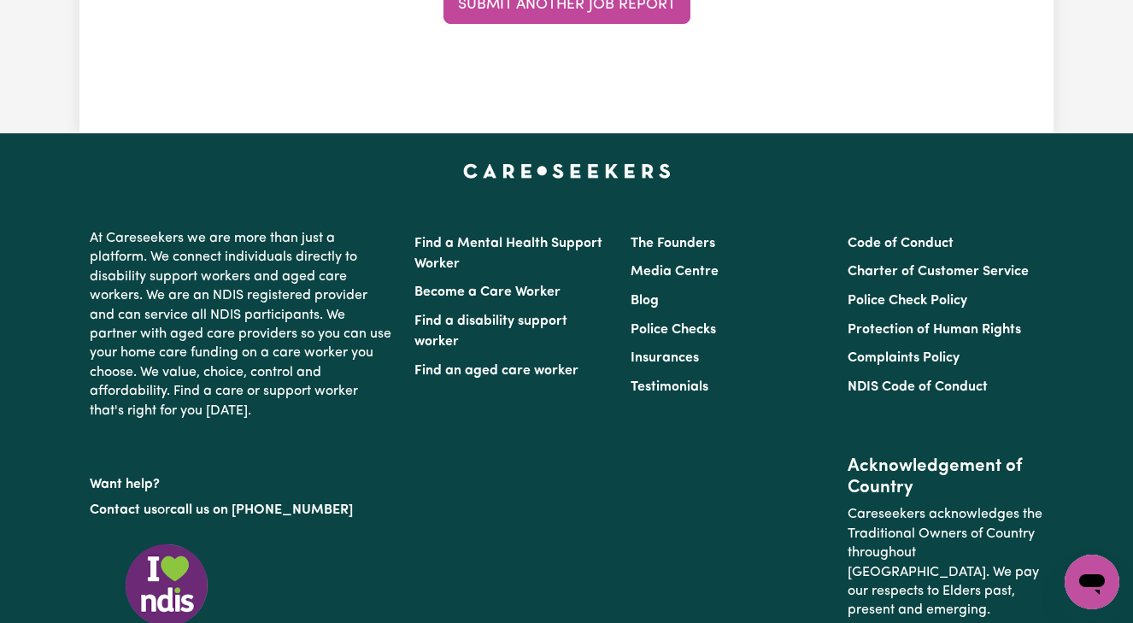
scroll to position [0, 0]
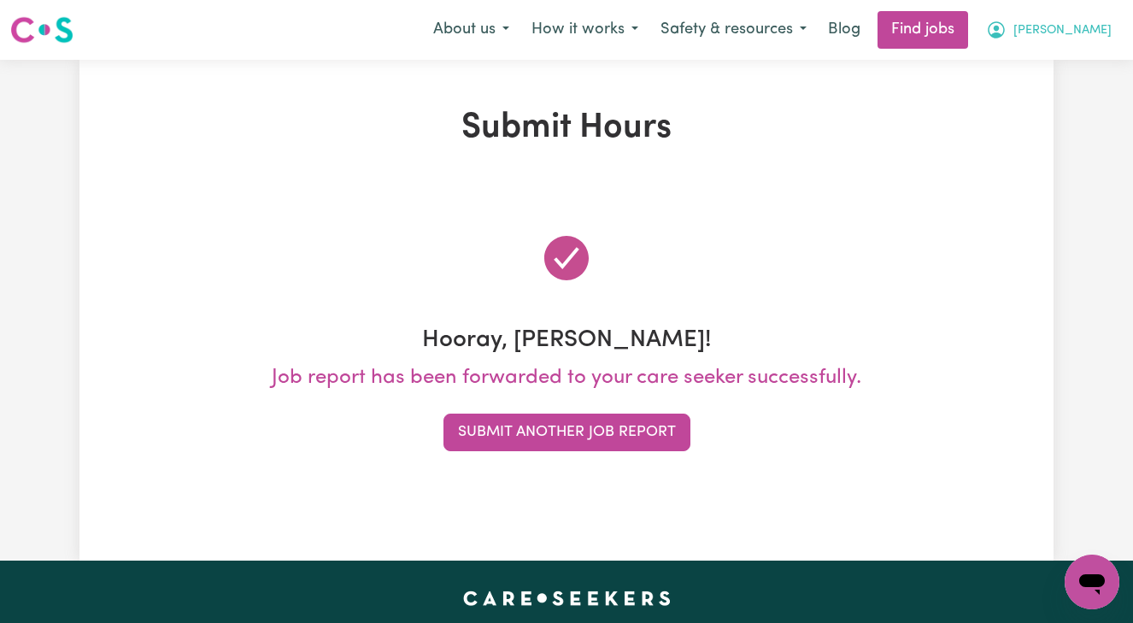
click at [1085, 24] on span "[PERSON_NAME]" at bounding box center [1063, 30] width 98 height 19
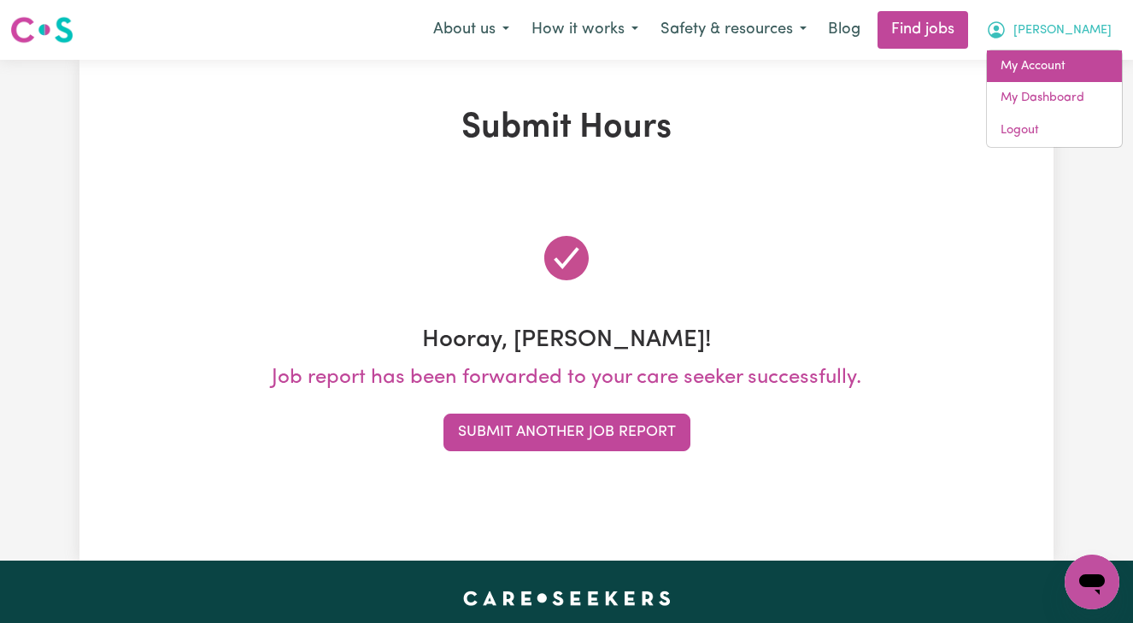
click at [1036, 68] on link "My Account" at bounding box center [1054, 66] width 135 height 32
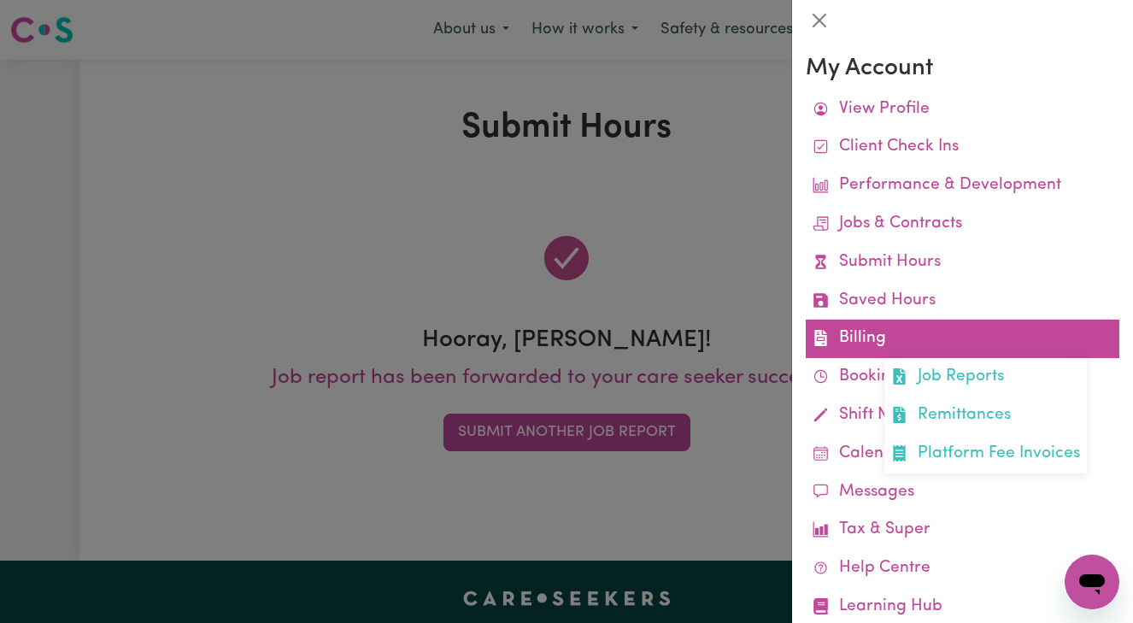
click at [989, 323] on link "Billing Job Reports Remittances Platform Fee Invoices" at bounding box center [963, 339] width 314 height 38
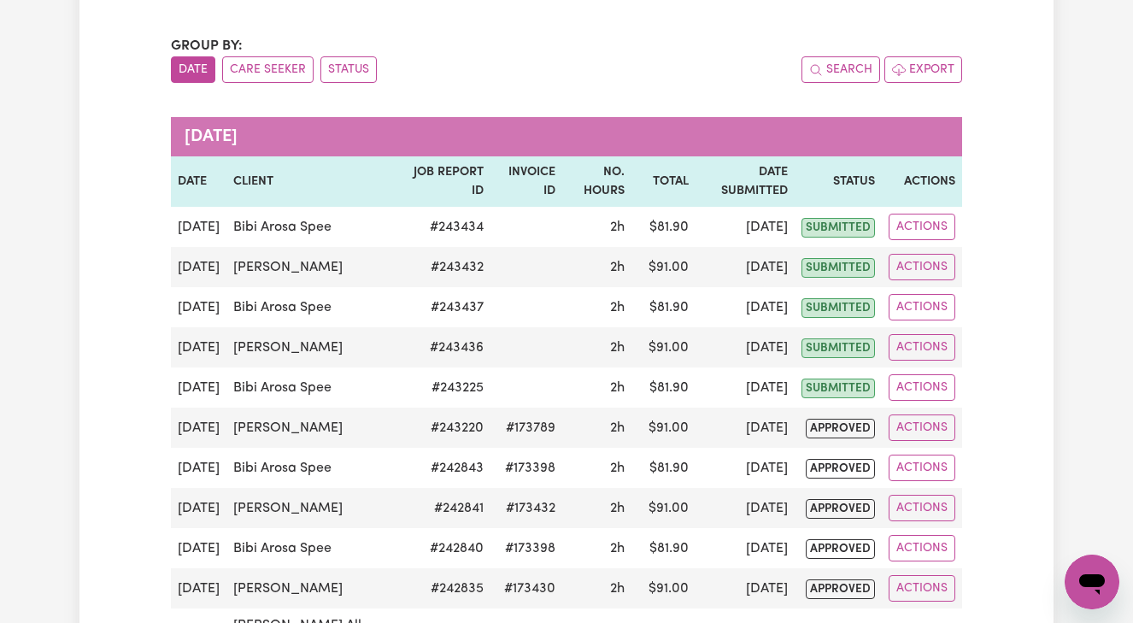
scroll to position [158, 0]
